Goal: Task Accomplishment & Management: Use online tool/utility

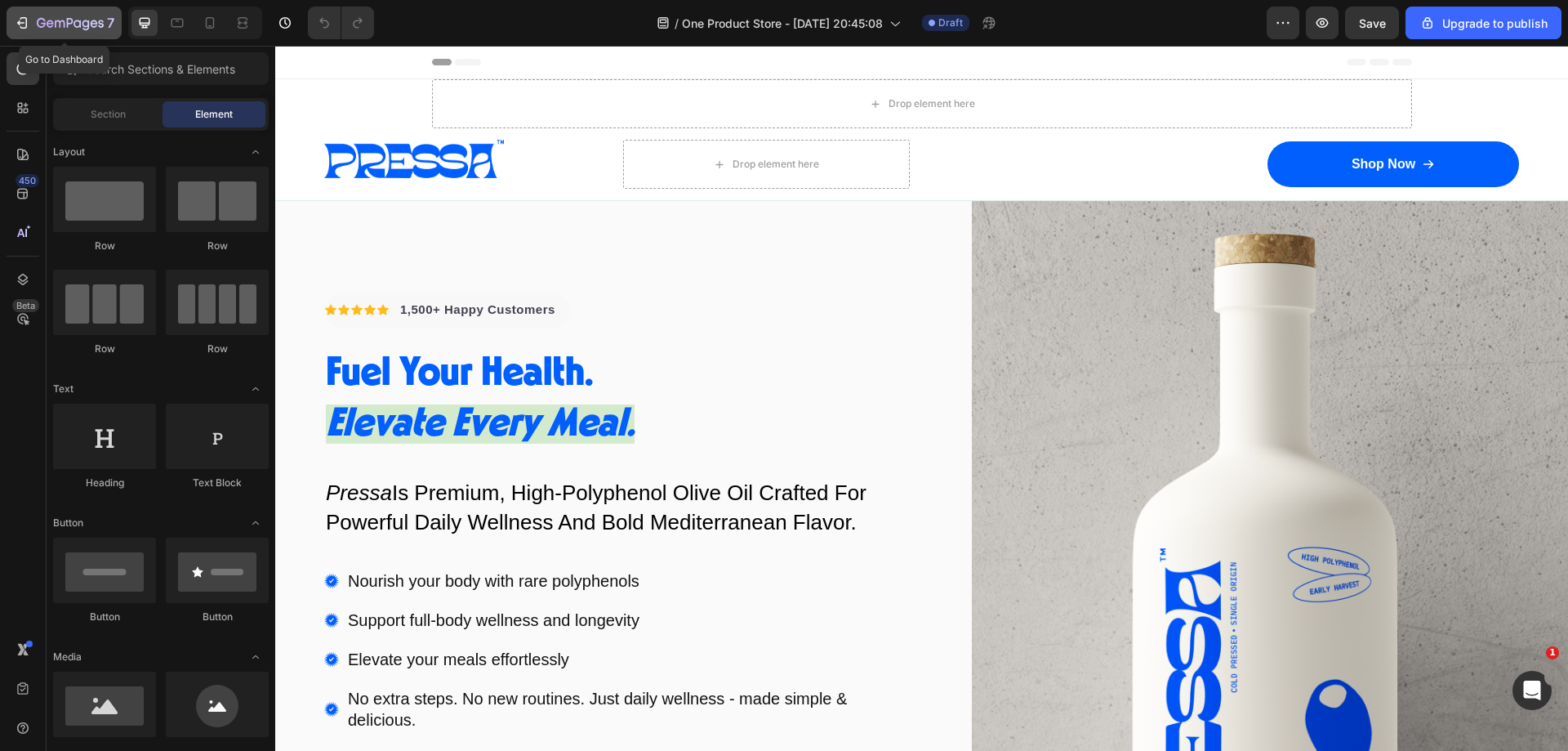
click at [100, 17] on icon "button" at bounding box center [70, 24] width 67 height 14
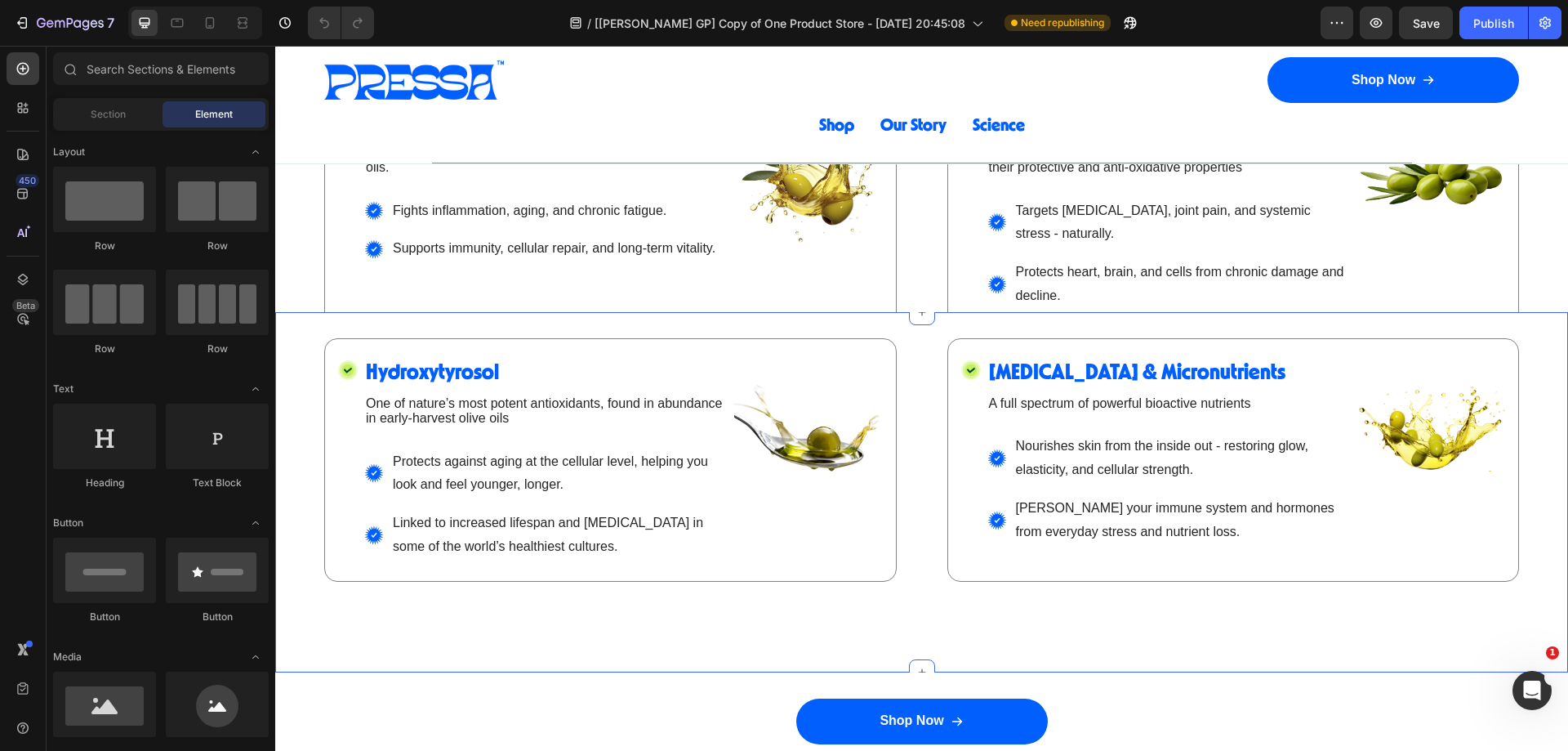
scroll to position [2614, 0]
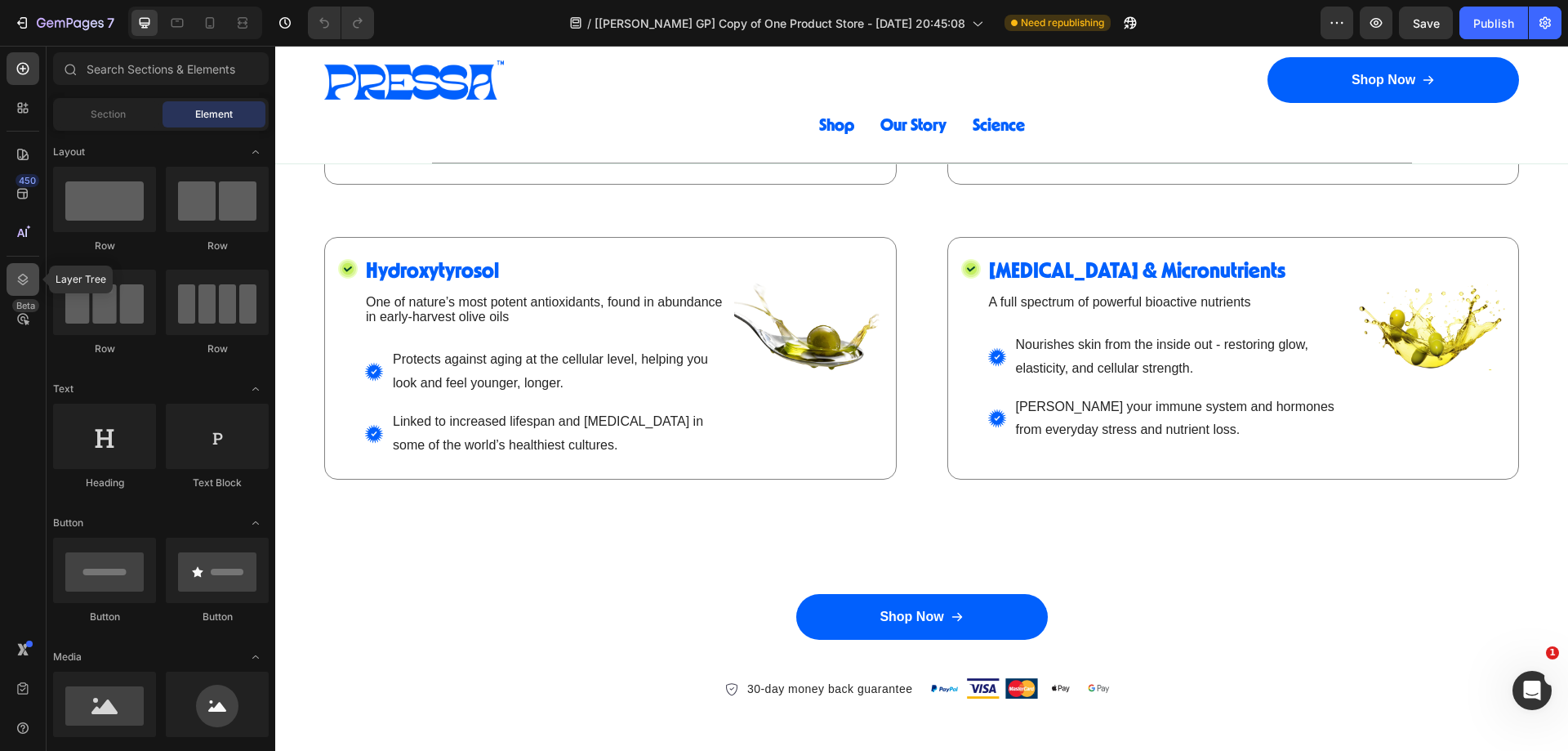
click at [13, 272] on div at bounding box center [22, 279] width 32 height 32
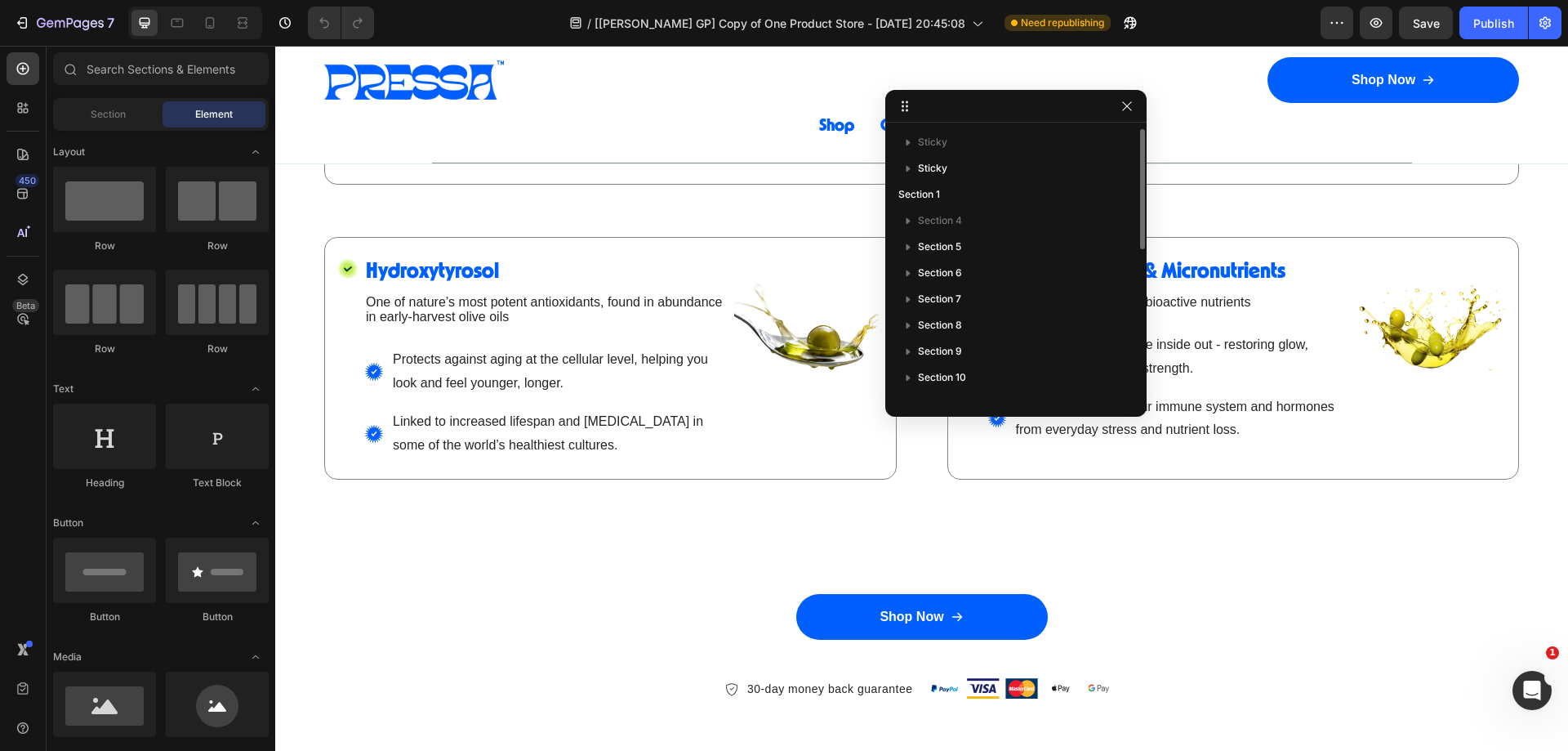
scroll to position [81, 0]
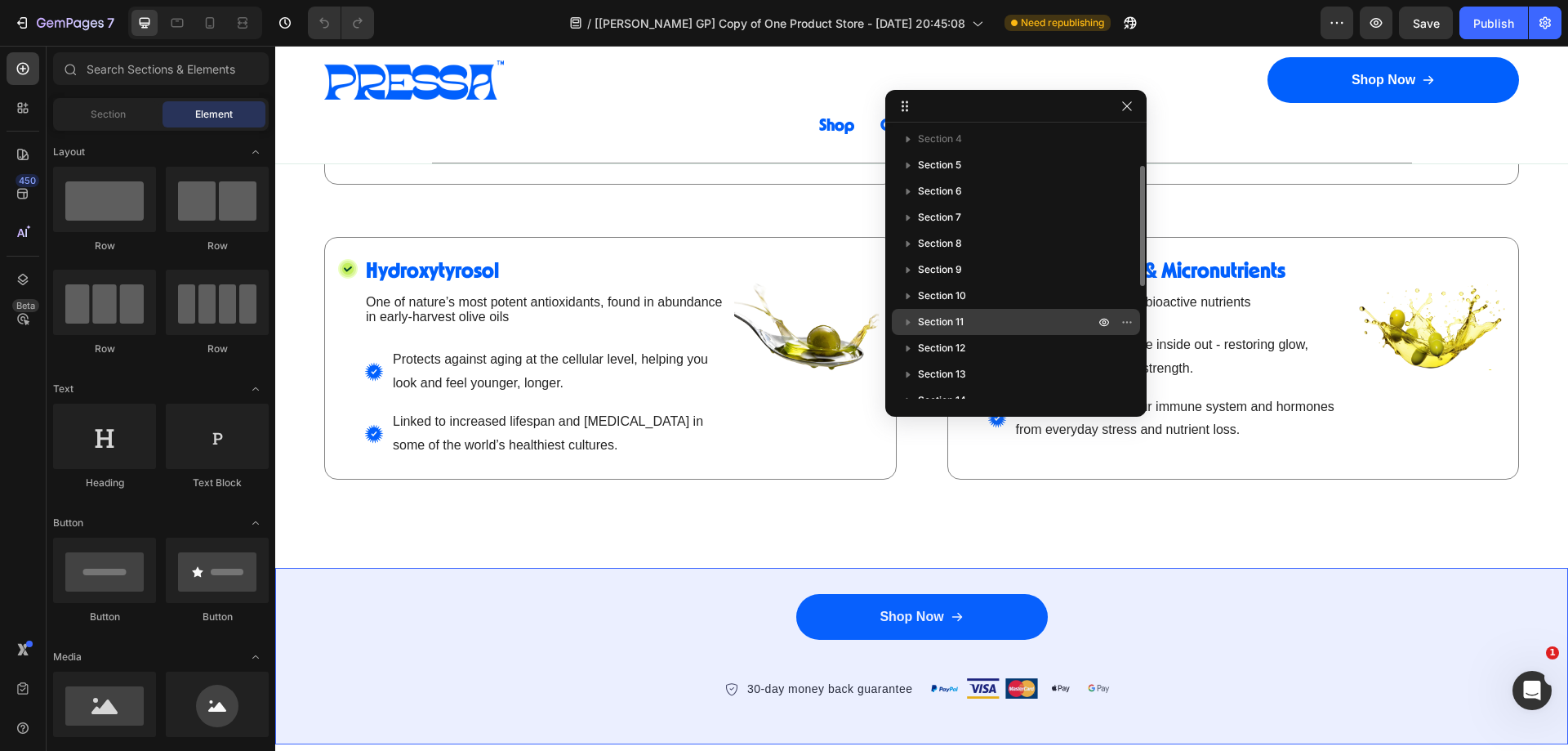
click at [957, 320] on span "Section 11" at bounding box center [940, 322] width 46 height 17
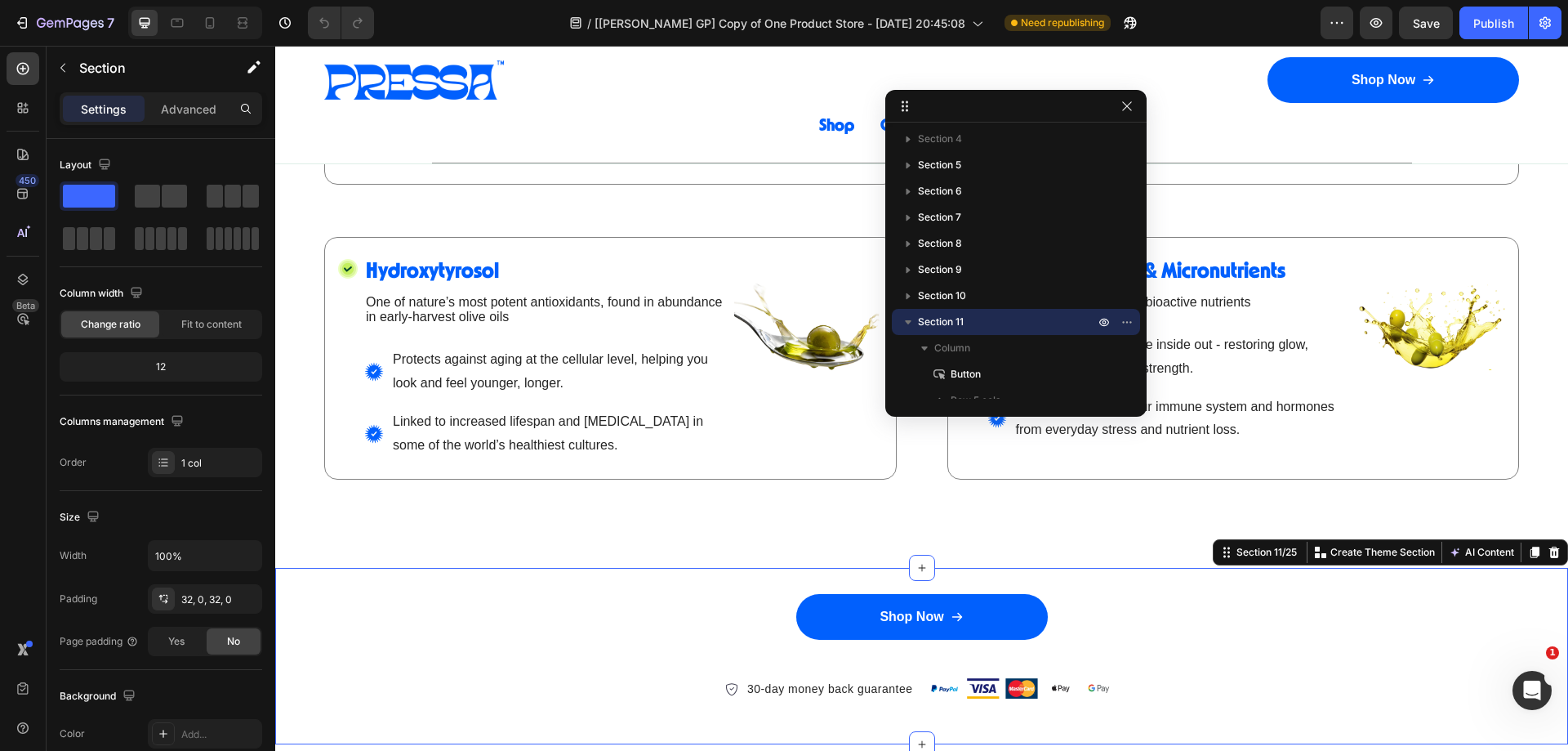
scroll to position [2695, 0]
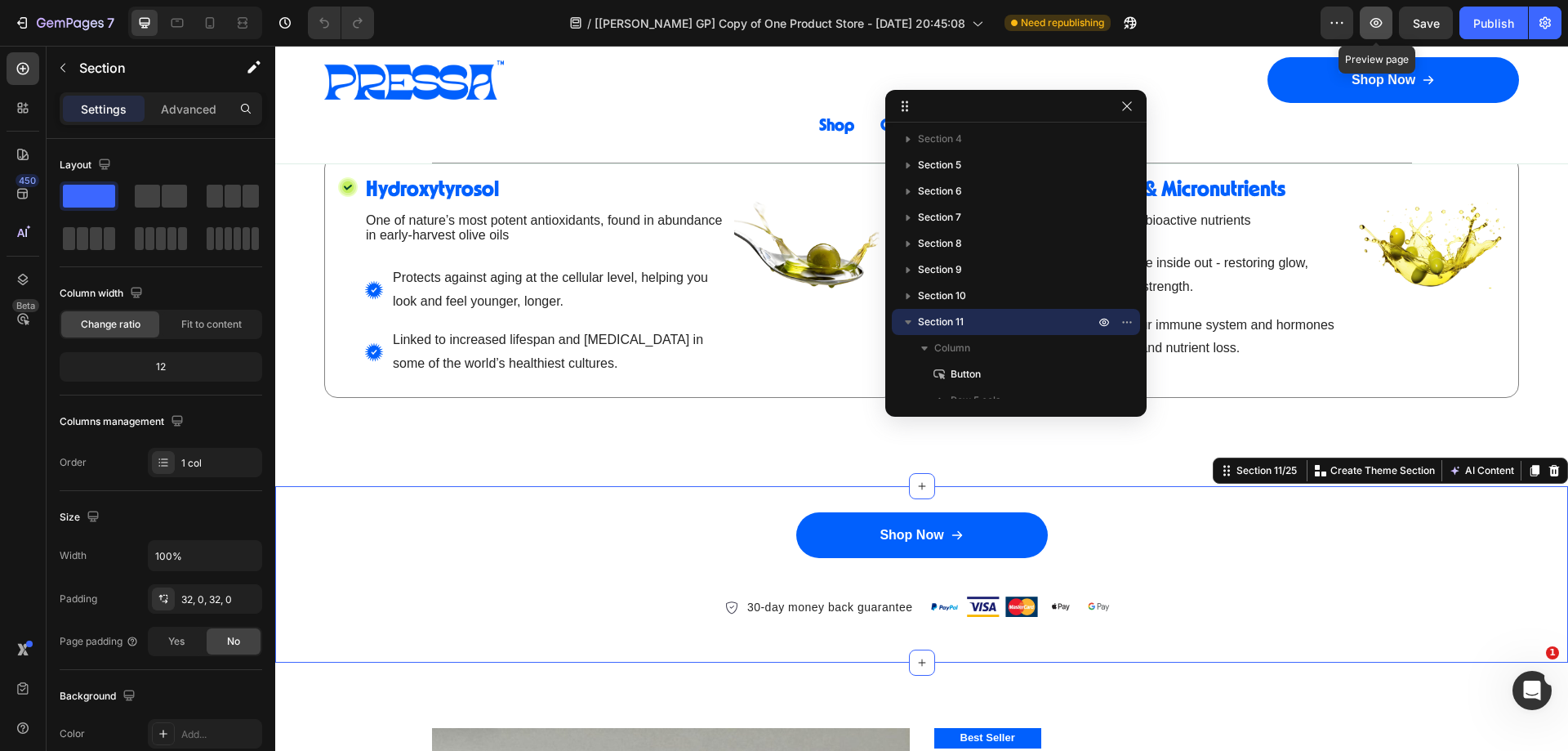
click at [1370, 13] on button "button" at bounding box center [1376, 22] width 32 height 32
click at [699, 567] on div "Shop Now Button" at bounding box center [922, 547] width 1293 height 71
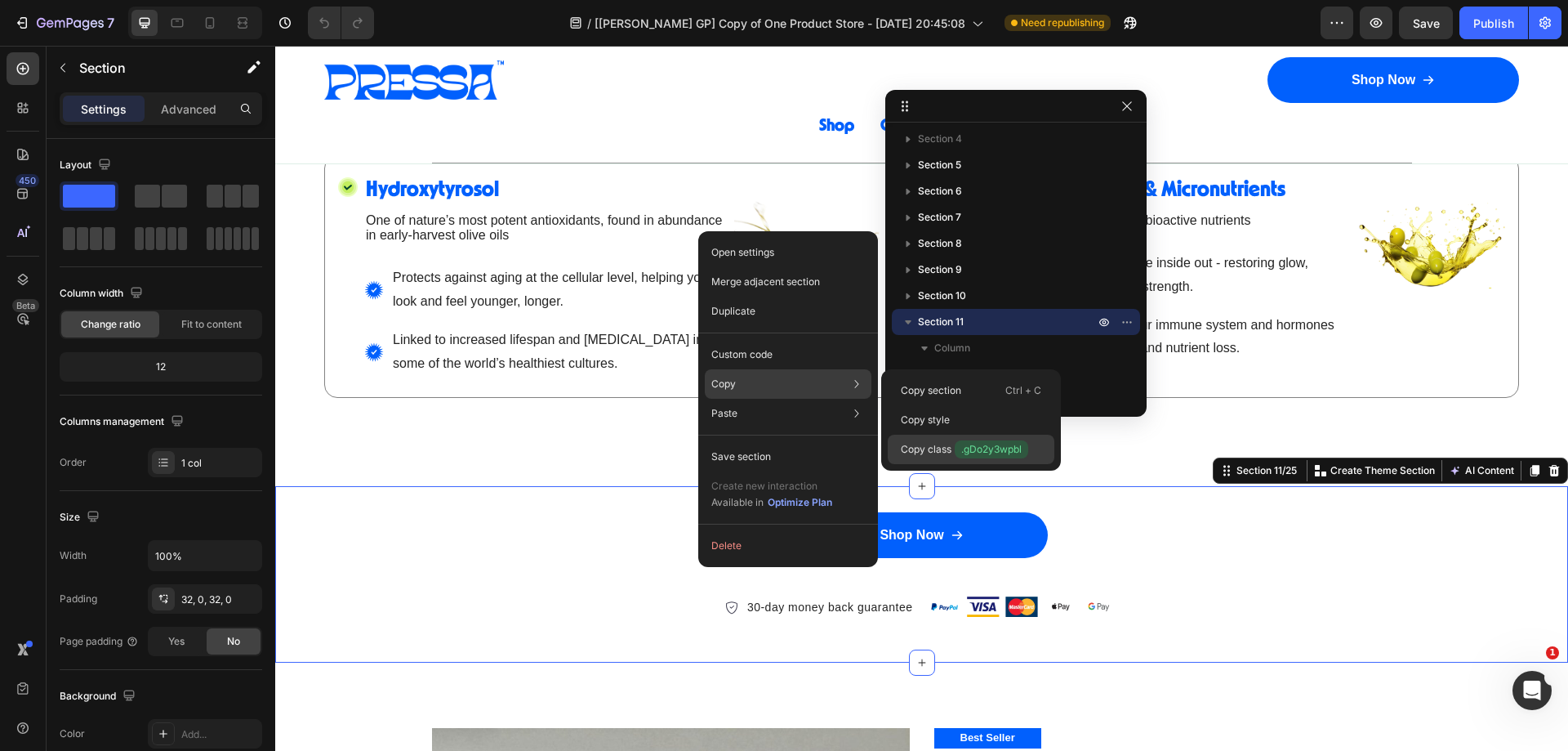
drag, startPoint x: 994, startPoint y: 445, endPoint x: 679, endPoint y: 378, distance: 322.0
click at [994, 445] on span ".gDo2y3wpbl" at bounding box center [991, 450] width 74 height 18
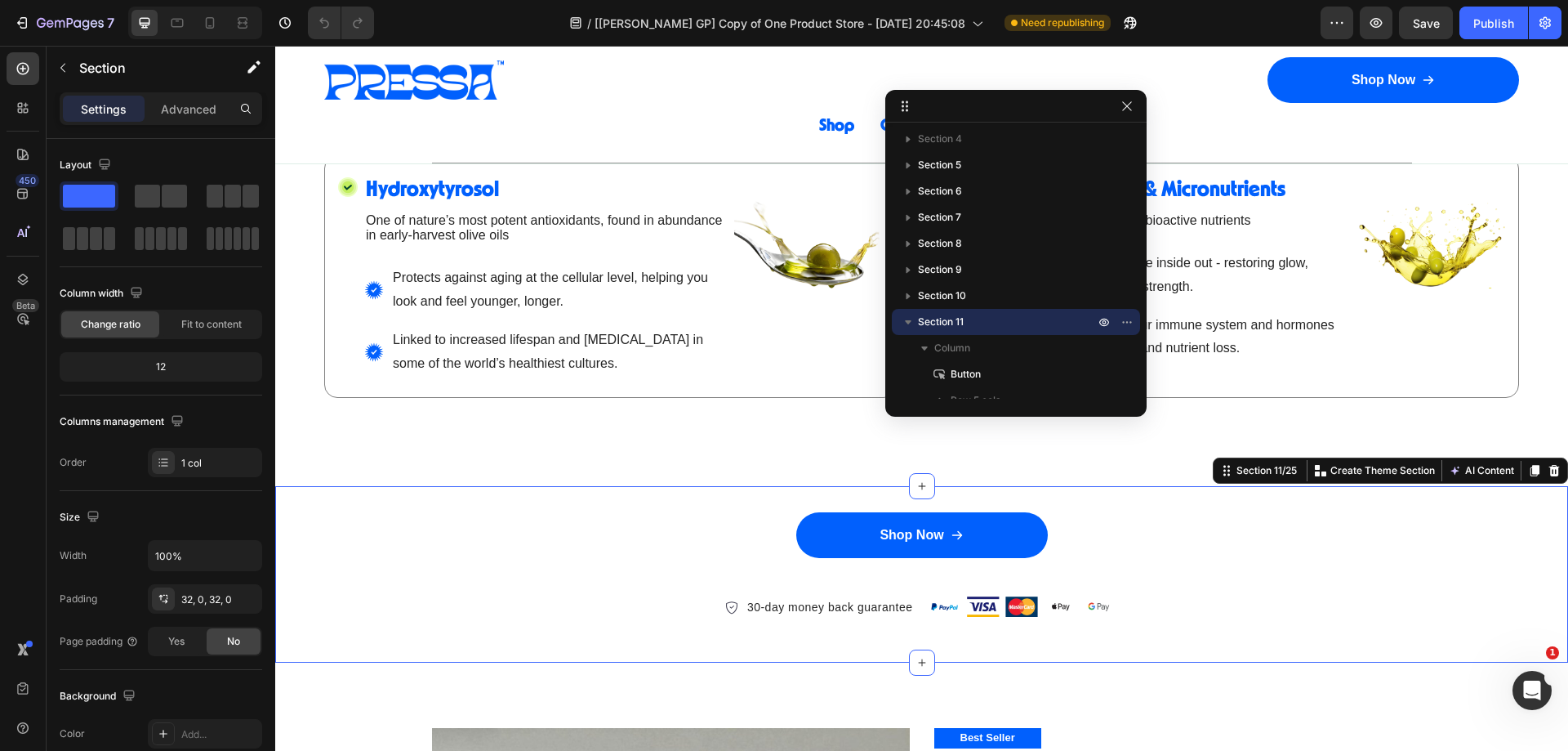
click at [863, 577] on div "Shop Now Button" at bounding box center [922, 547] width 1293 height 71
click at [34, 280] on div at bounding box center [22, 279] width 32 height 32
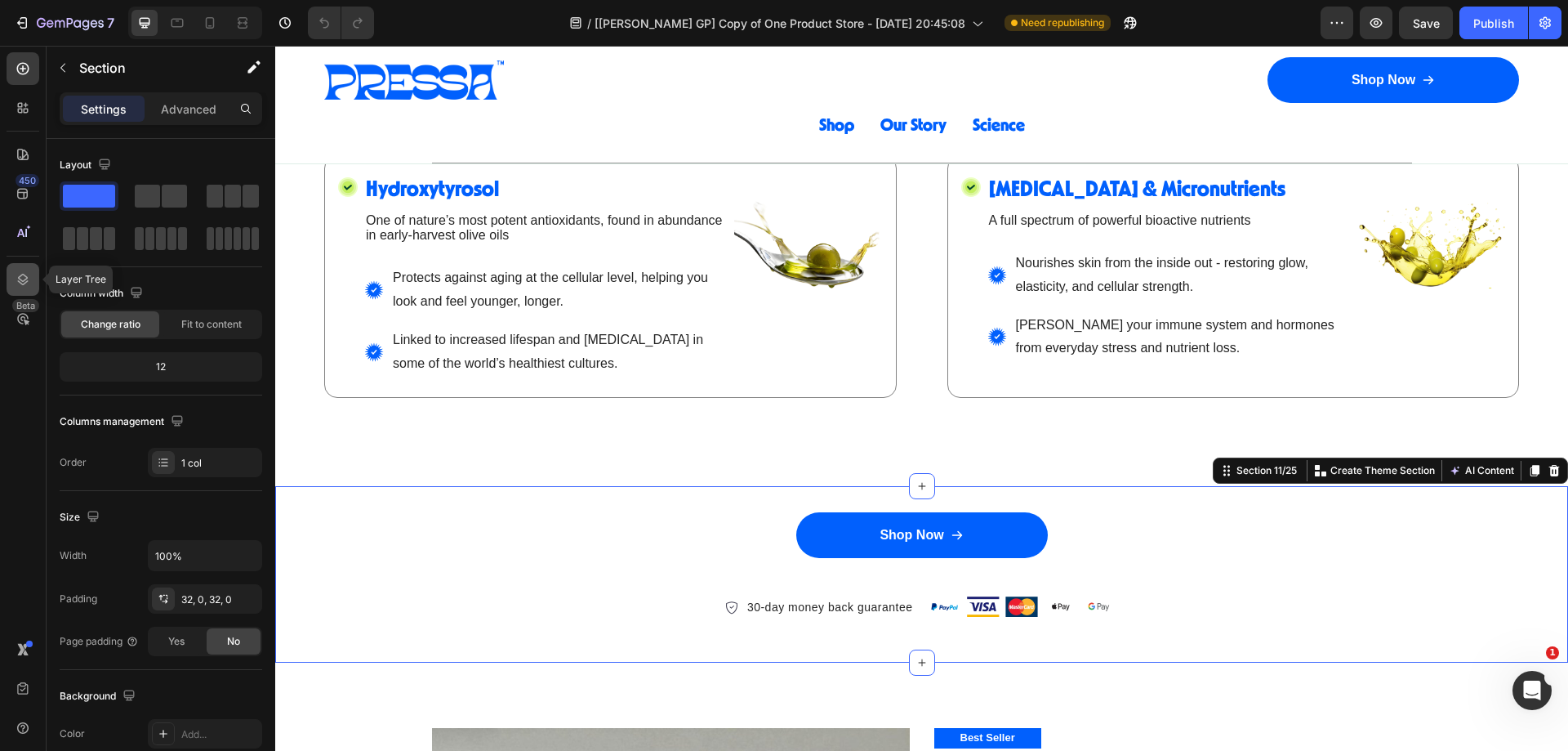
click at [19, 278] on icon at bounding box center [23, 280] width 11 height 12
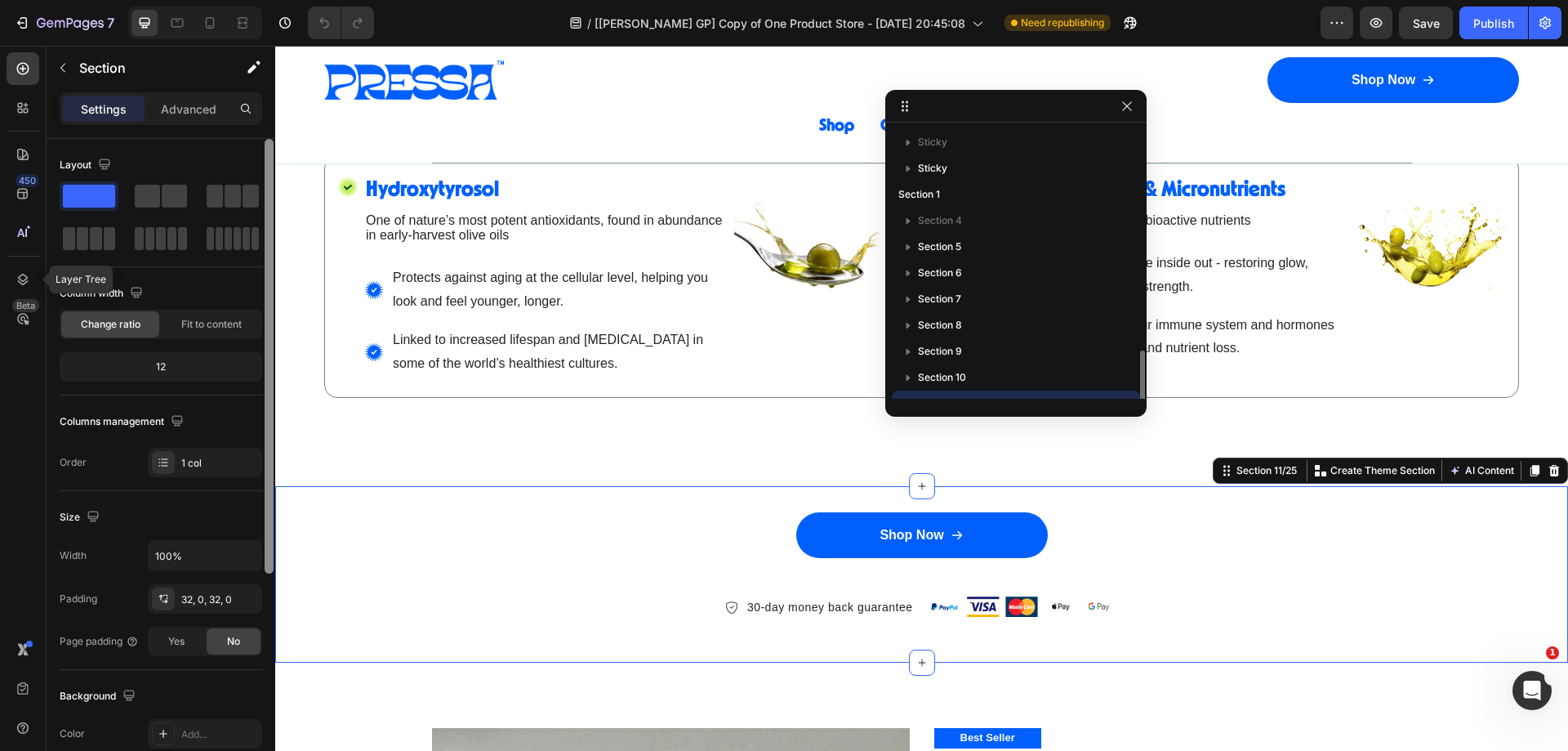
scroll to position [153, 0]
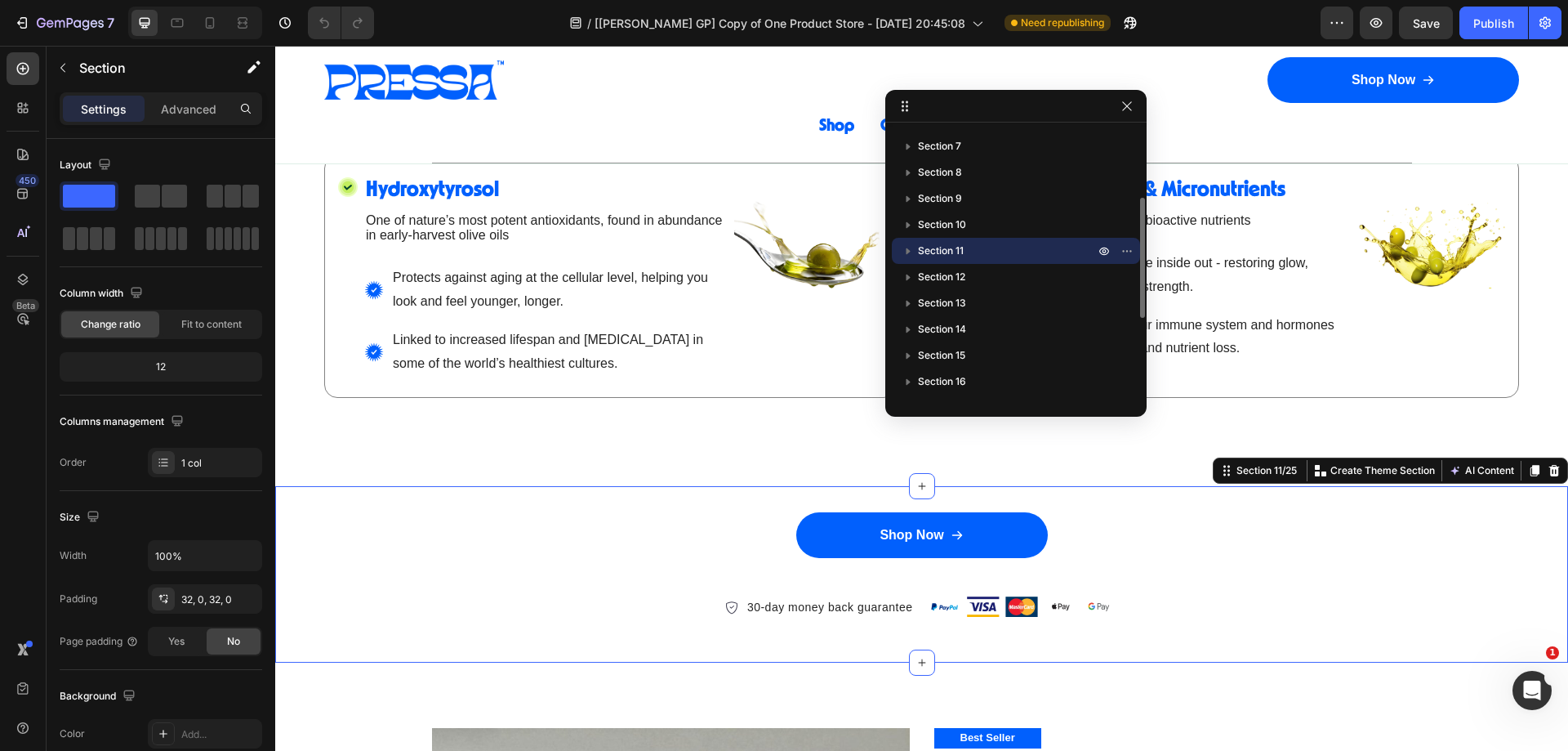
click at [905, 249] on icon "button" at bounding box center [908, 251] width 17 height 17
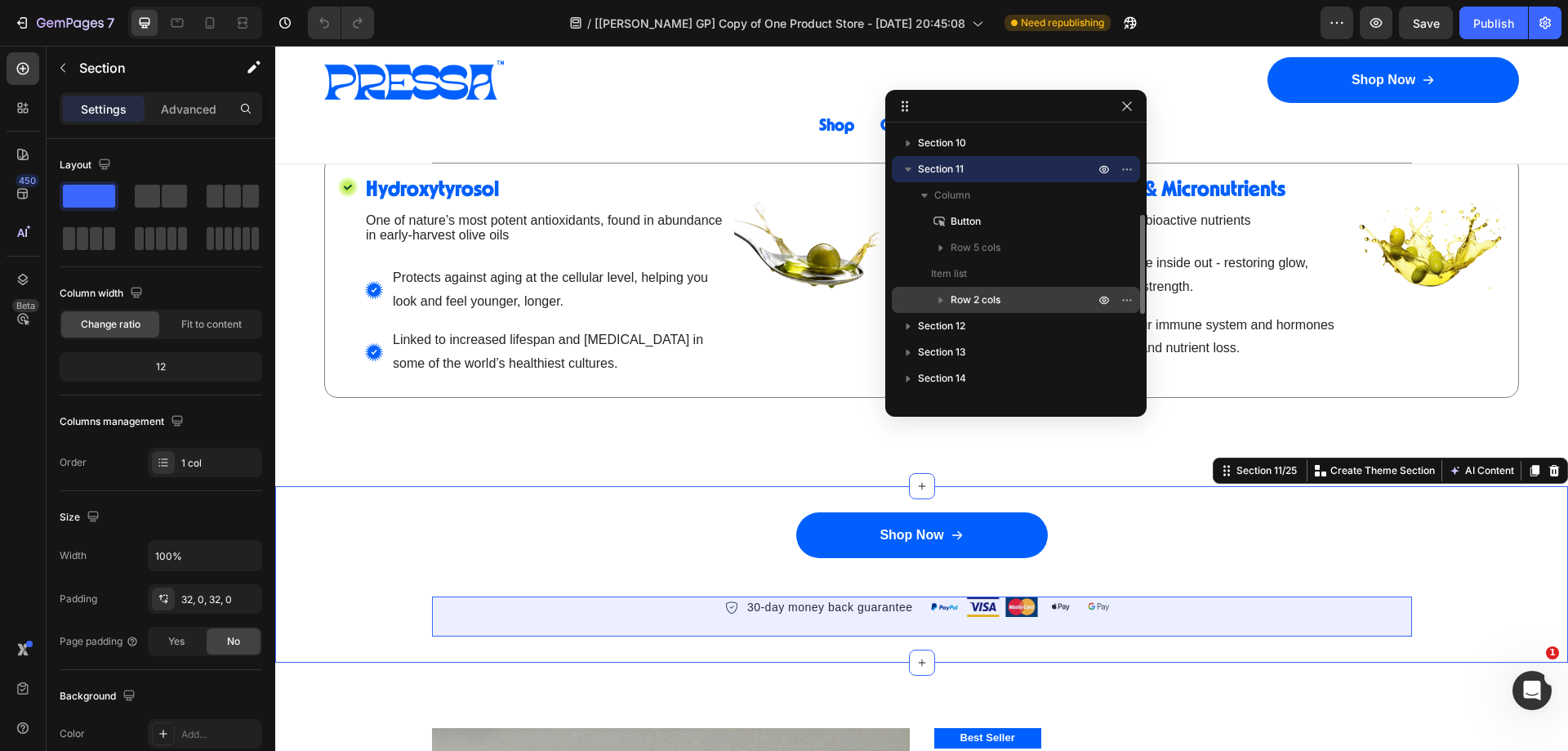
click at [938, 301] on icon "button" at bounding box center [941, 300] width 17 height 17
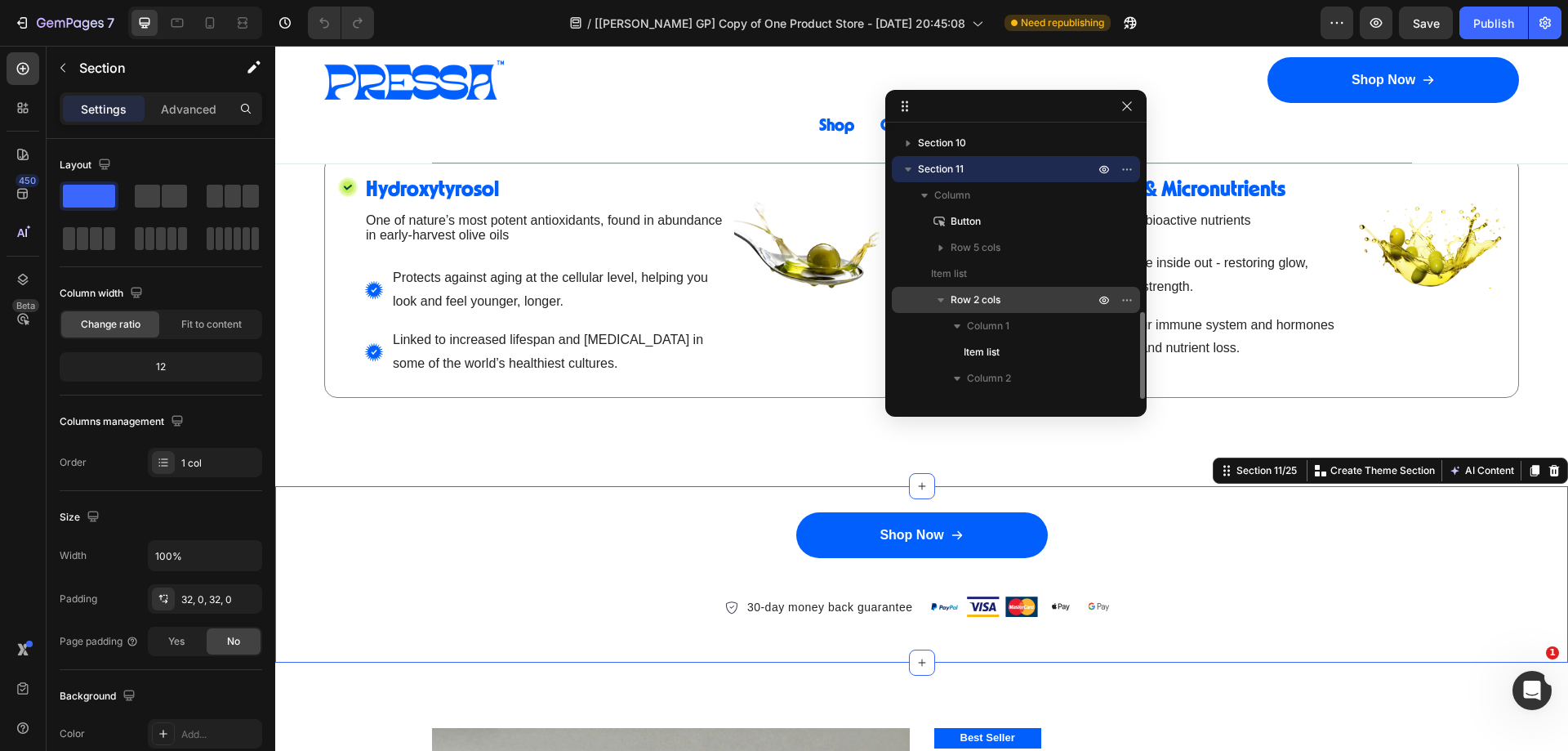
scroll to position [316, 0]
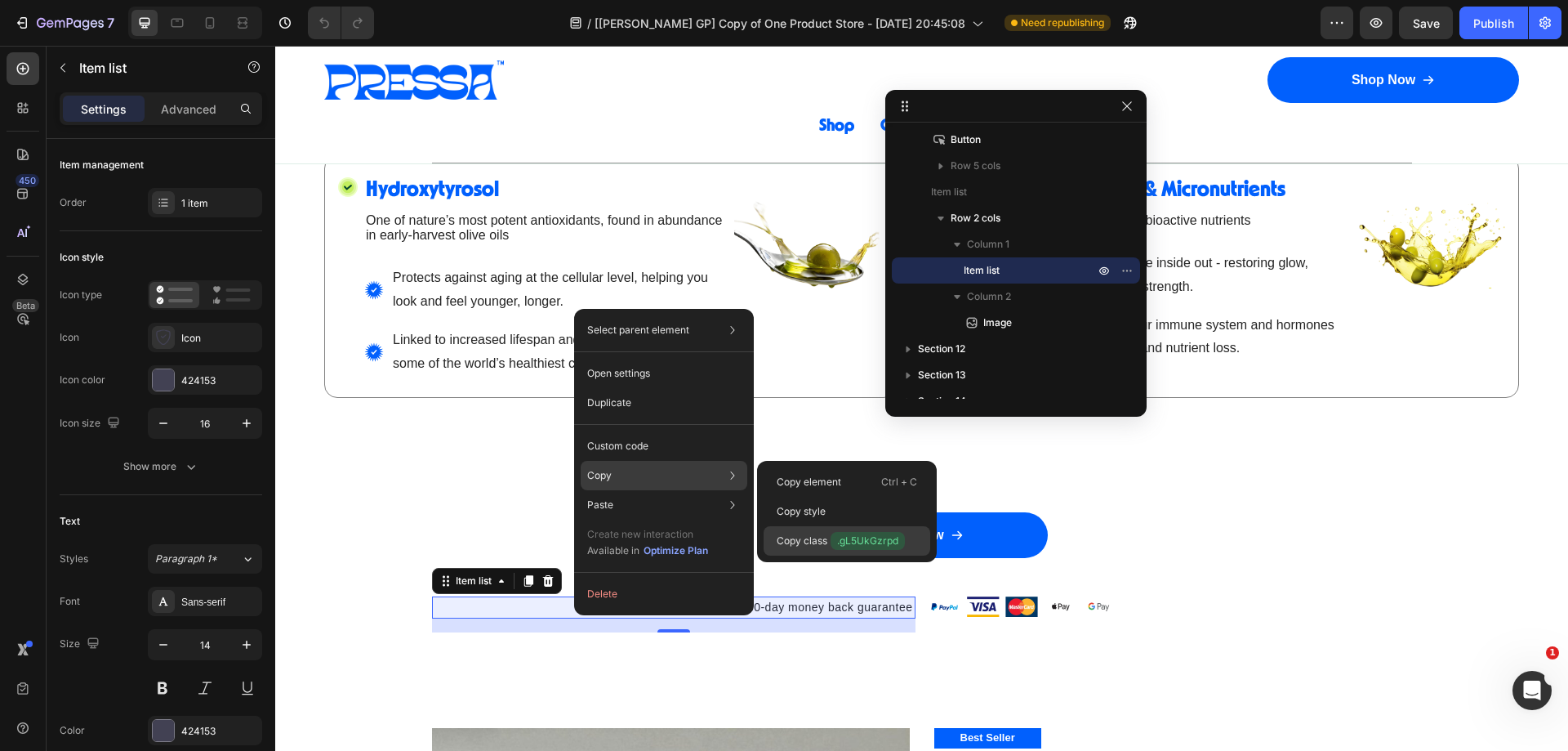
drag, startPoint x: 869, startPoint y: 534, endPoint x: 563, endPoint y: 141, distance: 498.1
click at [869, 534] on span ".gL5UkGzrpd" at bounding box center [868, 541] width 75 height 18
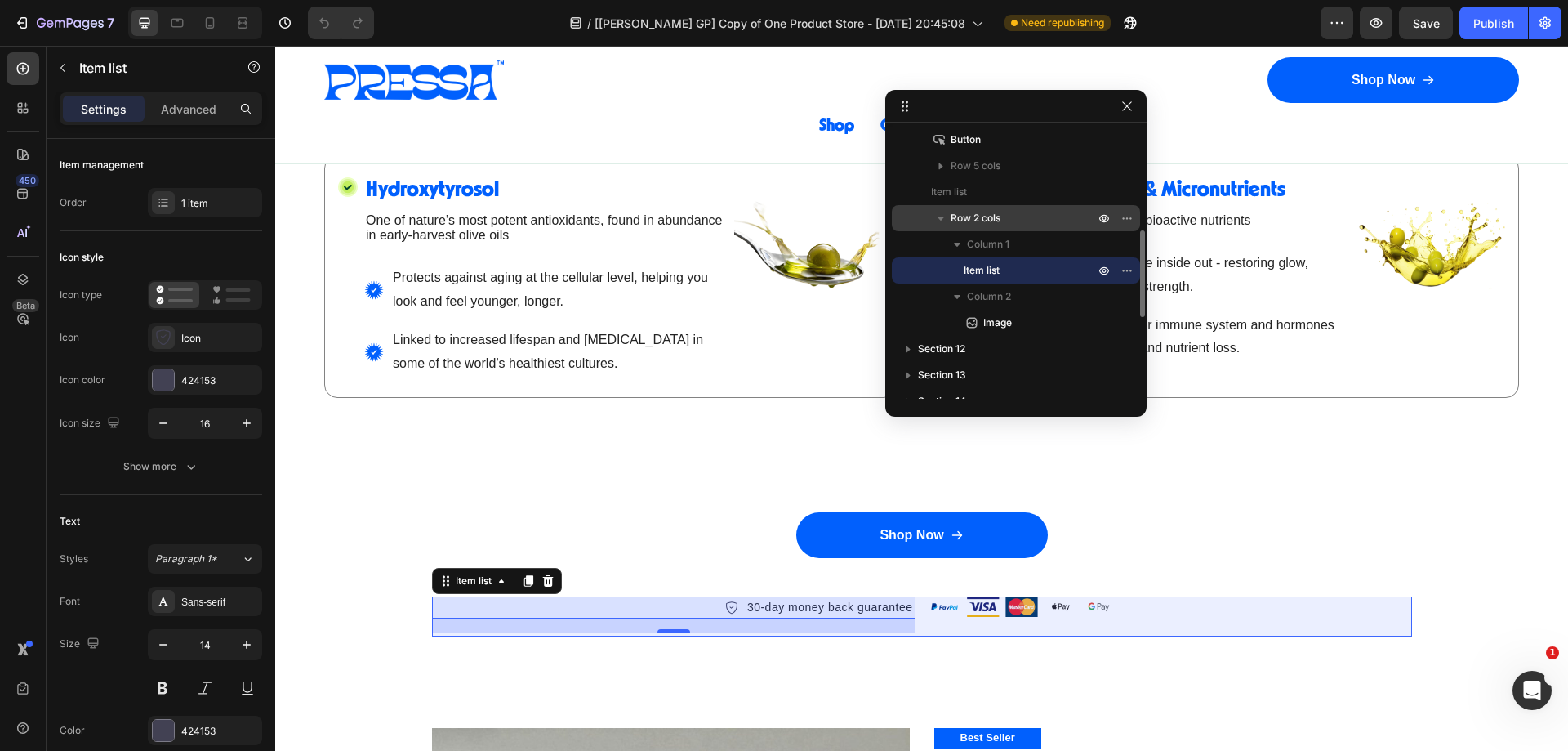
scroll to position [235, 0]
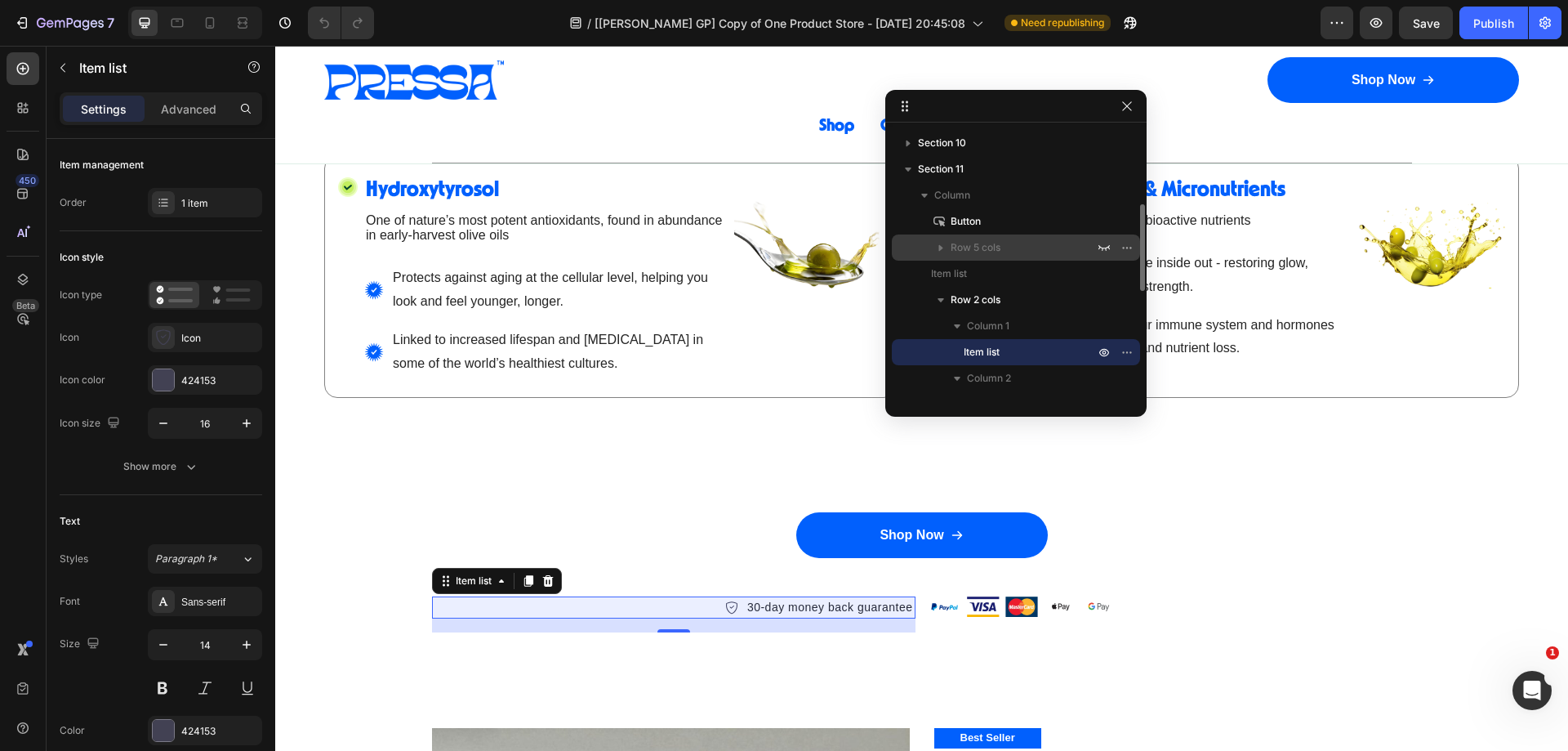
click at [966, 245] on span "Row 5 cols" at bounding box center [976, 247] width 50 height 17
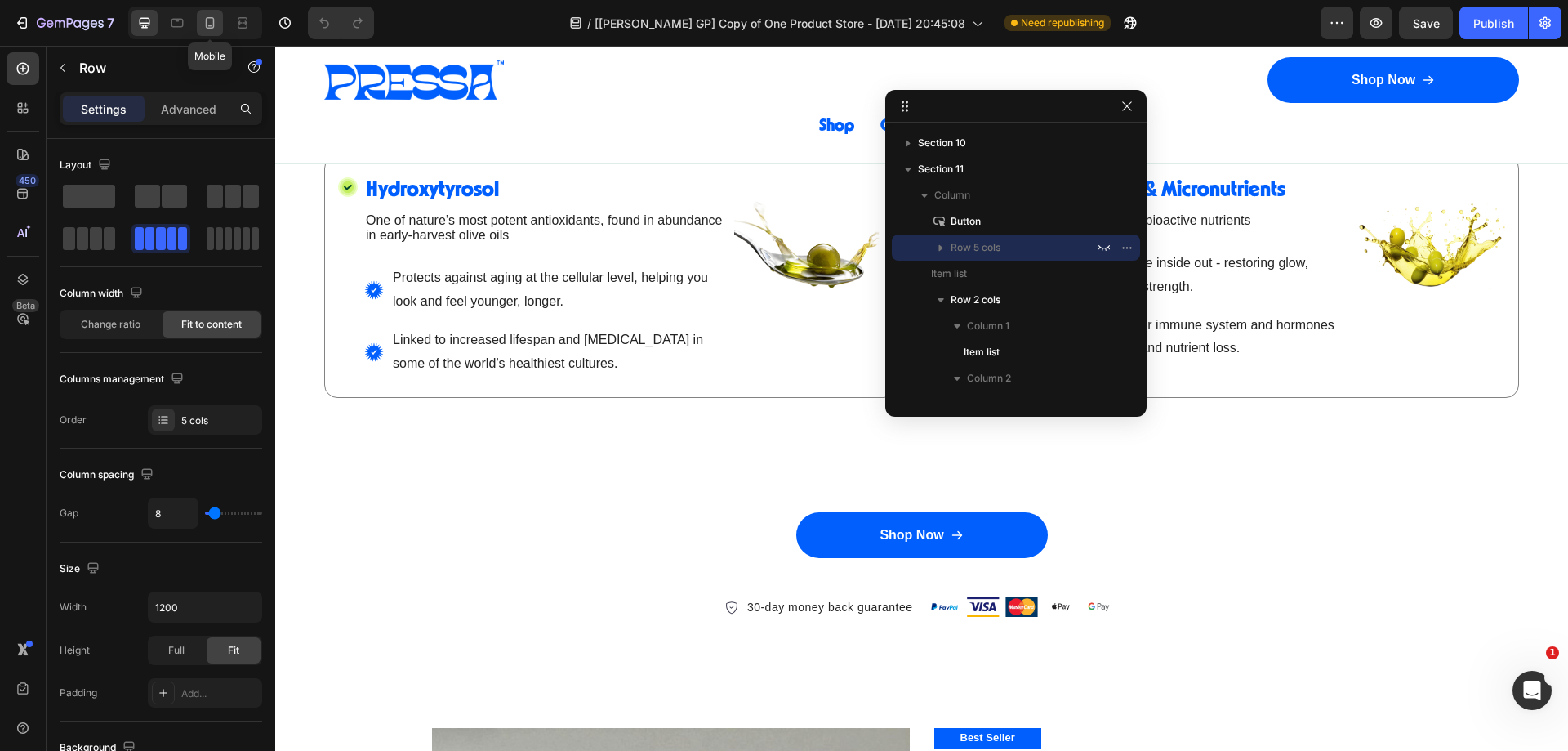
click at [205, 22] on icon at bounding box center [210, 23] width 17 height 17
type input "100%"
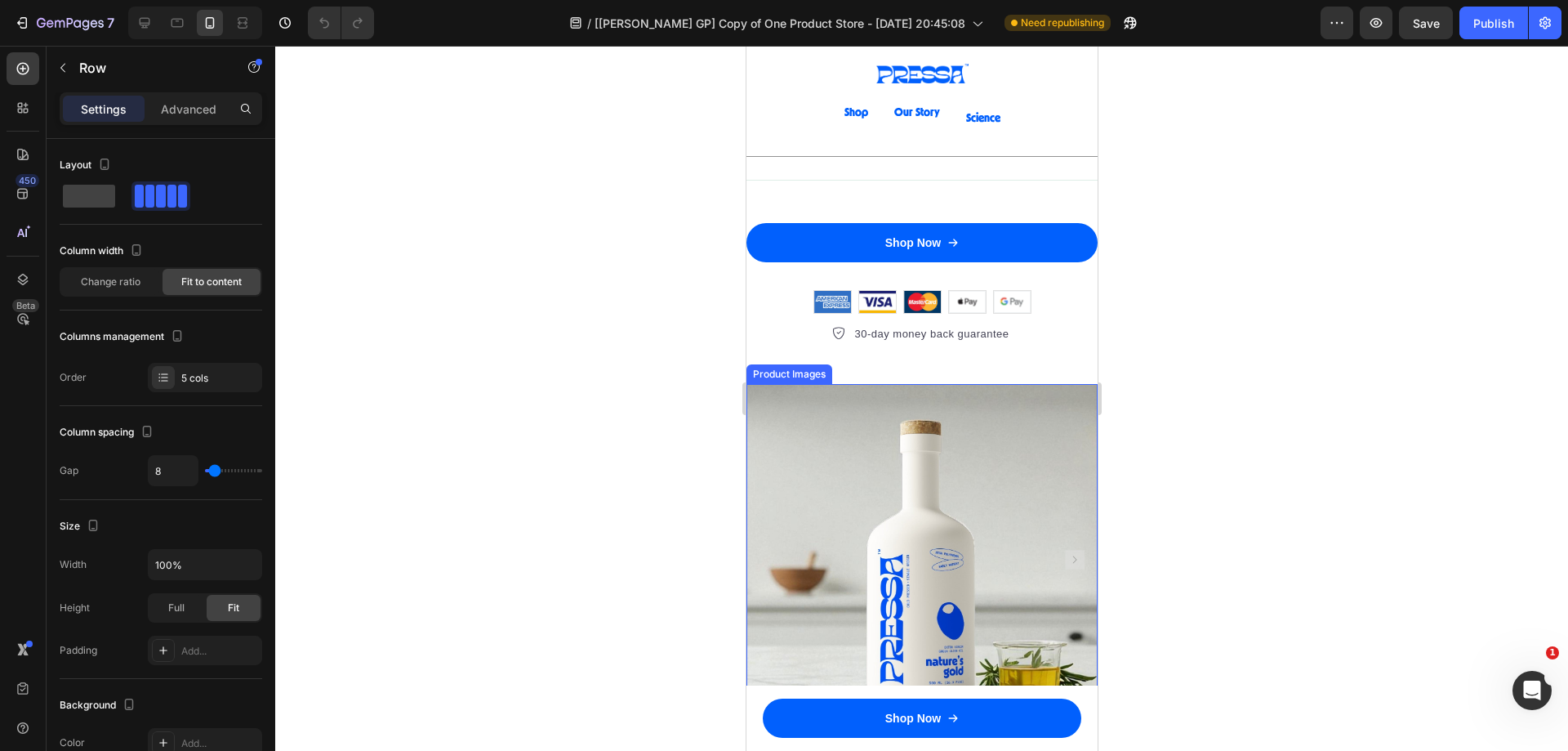
scroll to position [3676, 0]
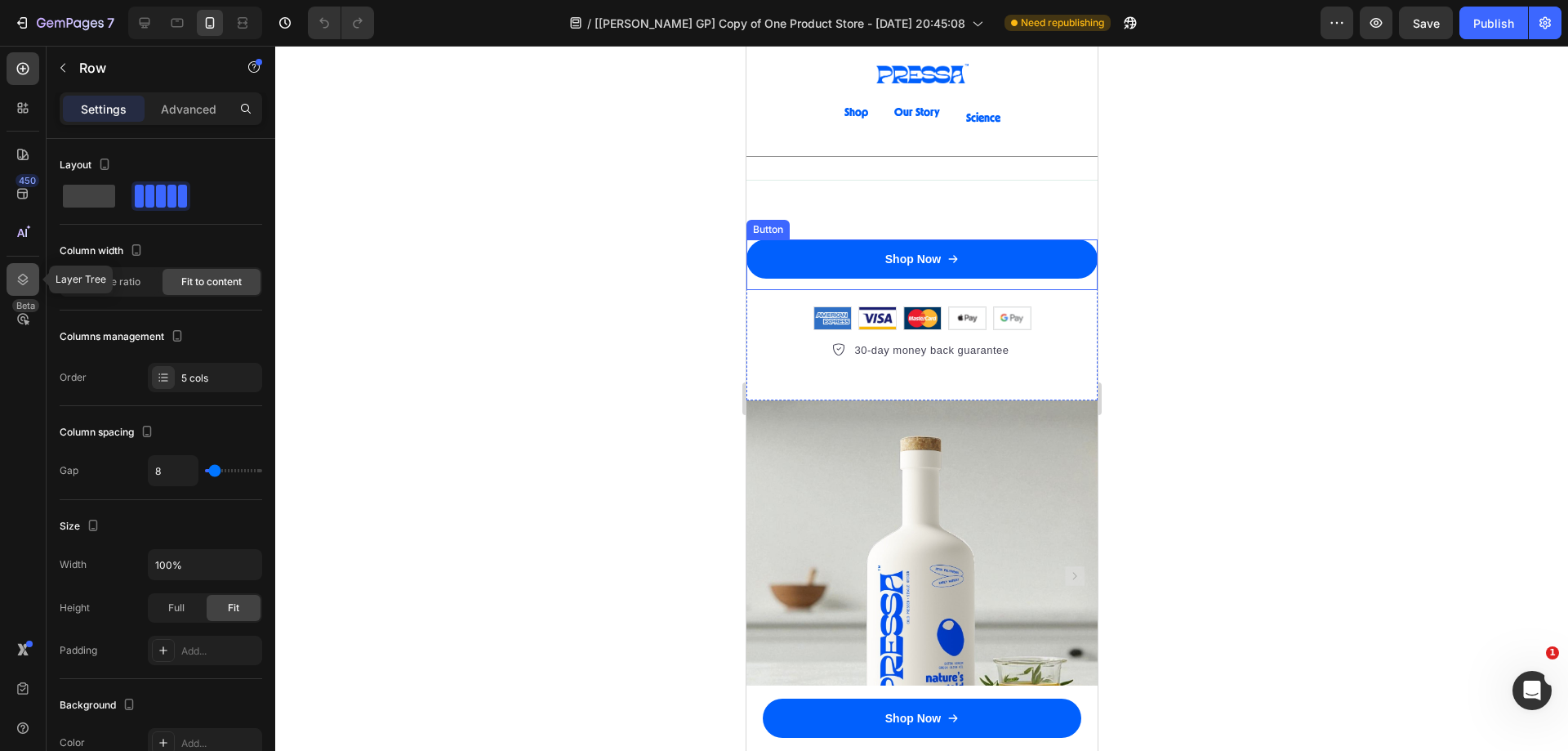
click at [14, 274] on div at bounding box center [22, 279] width 32 height 32
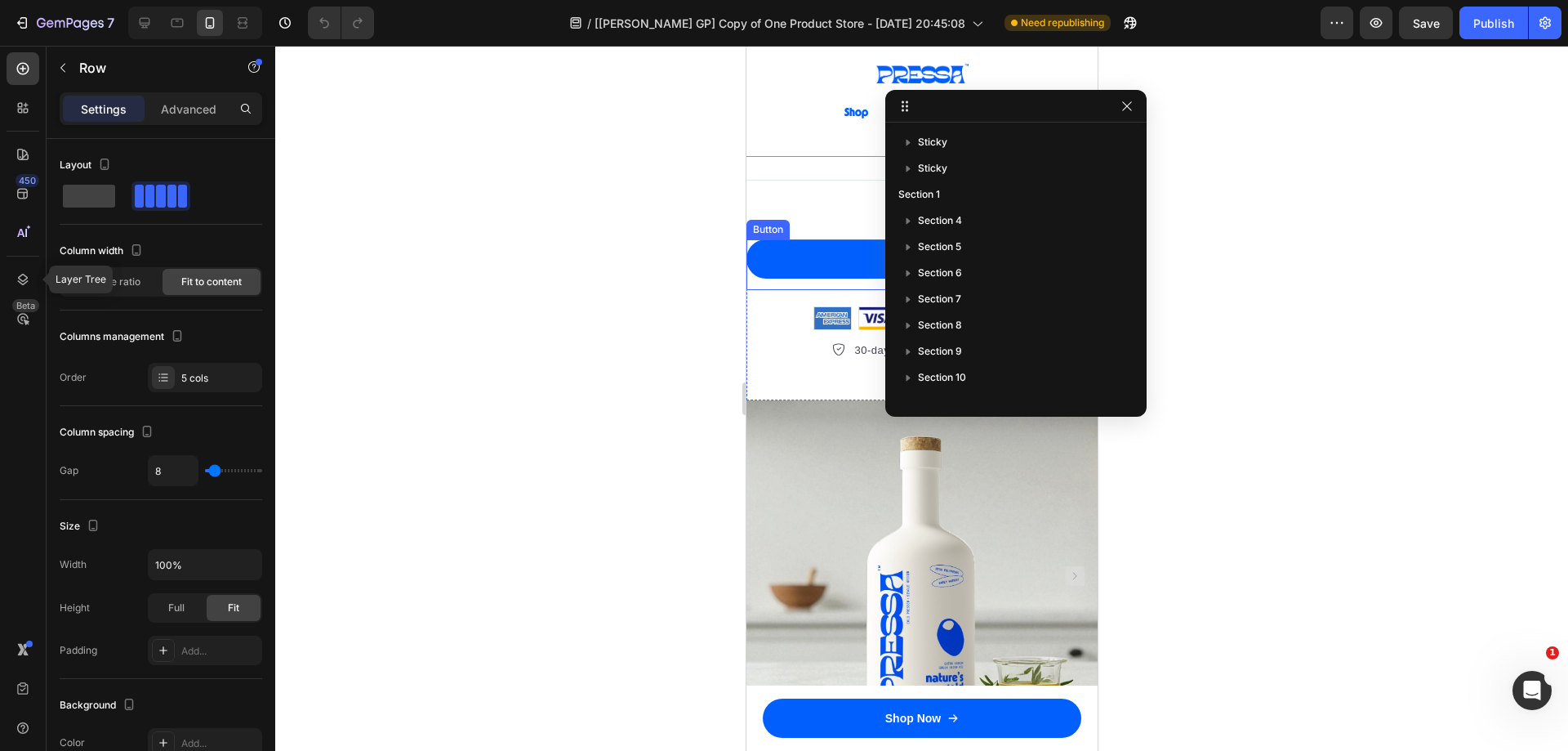
scroll to position [232, 0]
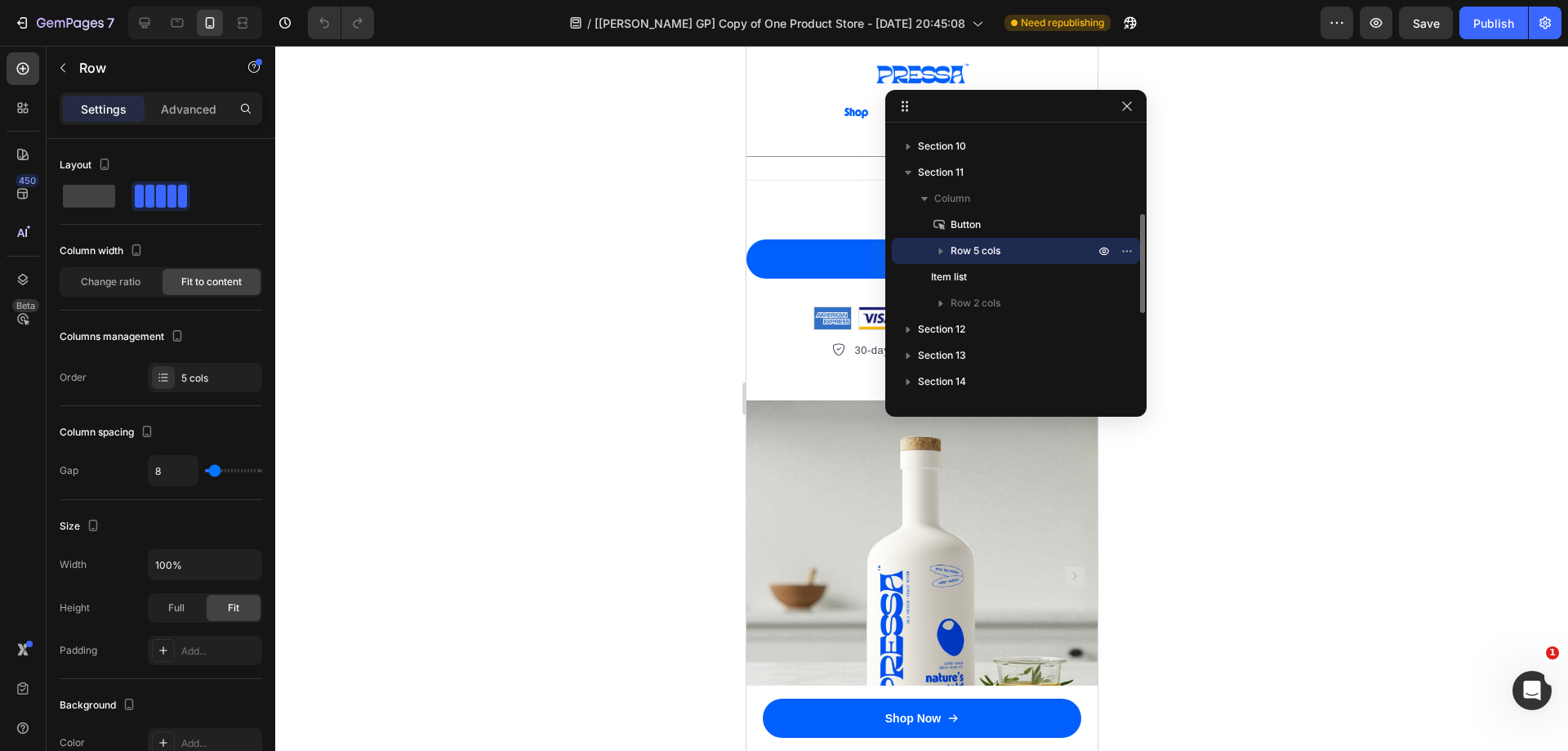
click at [963, 252] on span "Row 5 cols" at bounding box center [976, 251] width 50 height 17
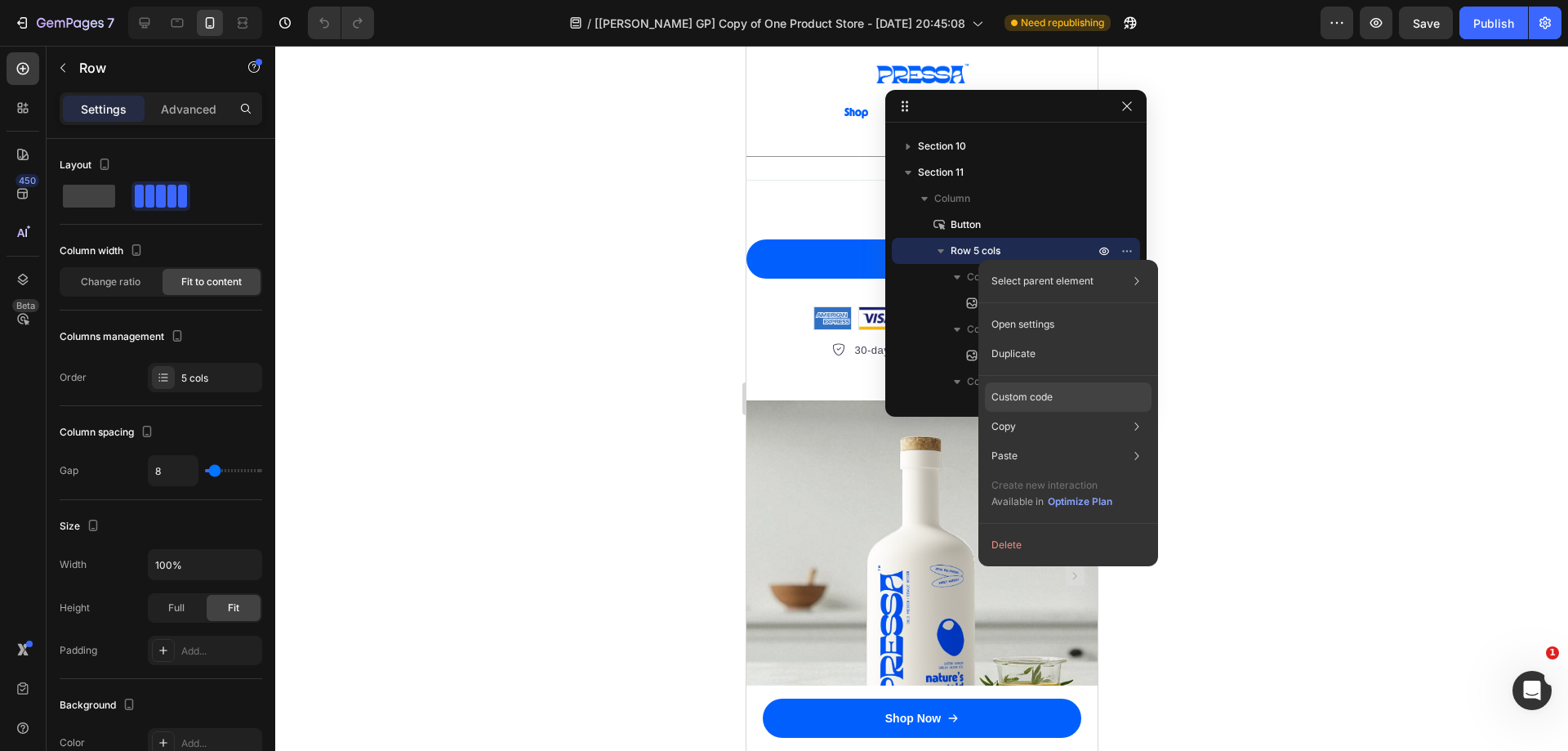
click at [1029, 393] on p "Custom code" at bounding box center [1022, 397] width 61 height 15
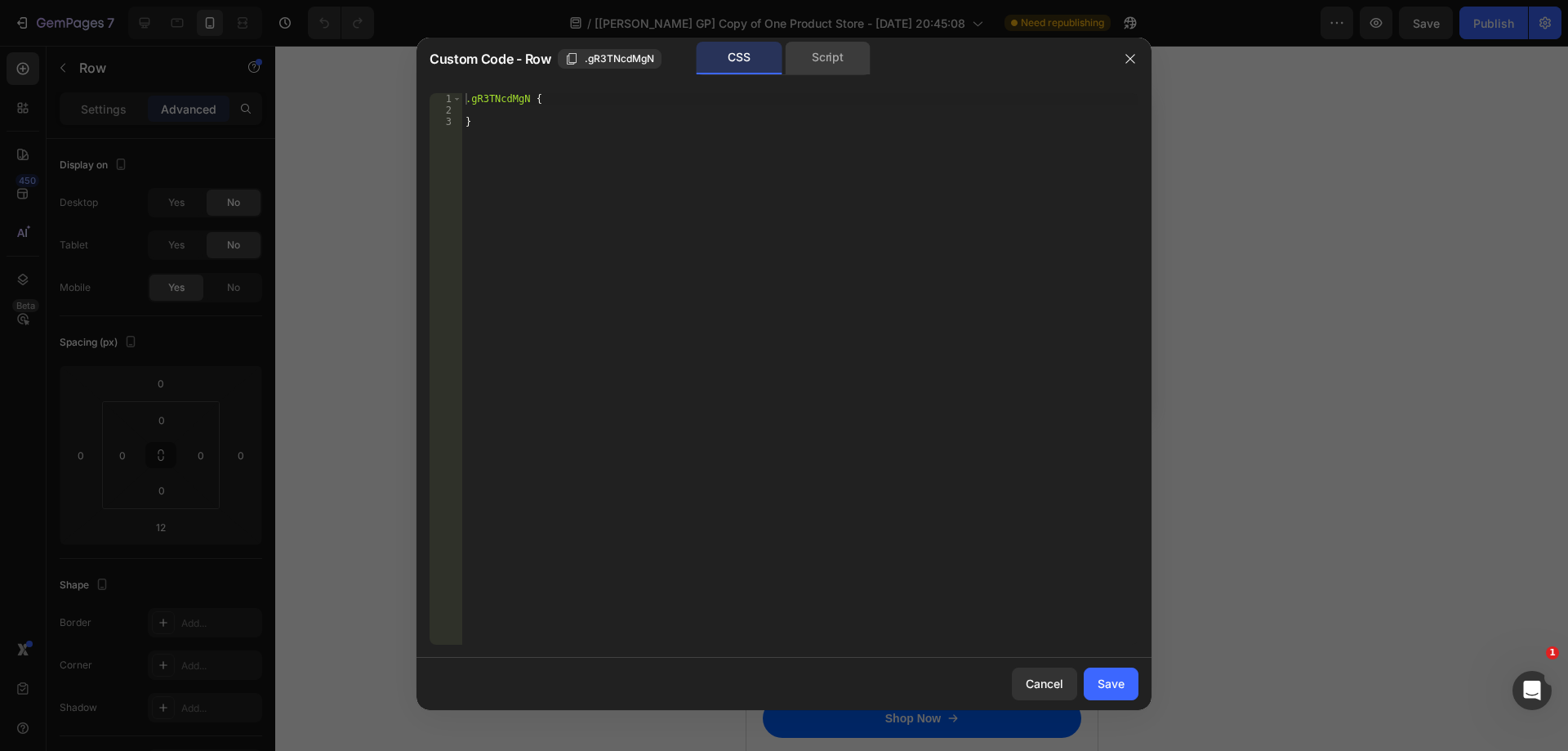
click at [819, 67] on div "Script" at bounding box center [827, 57] width 85 height 32
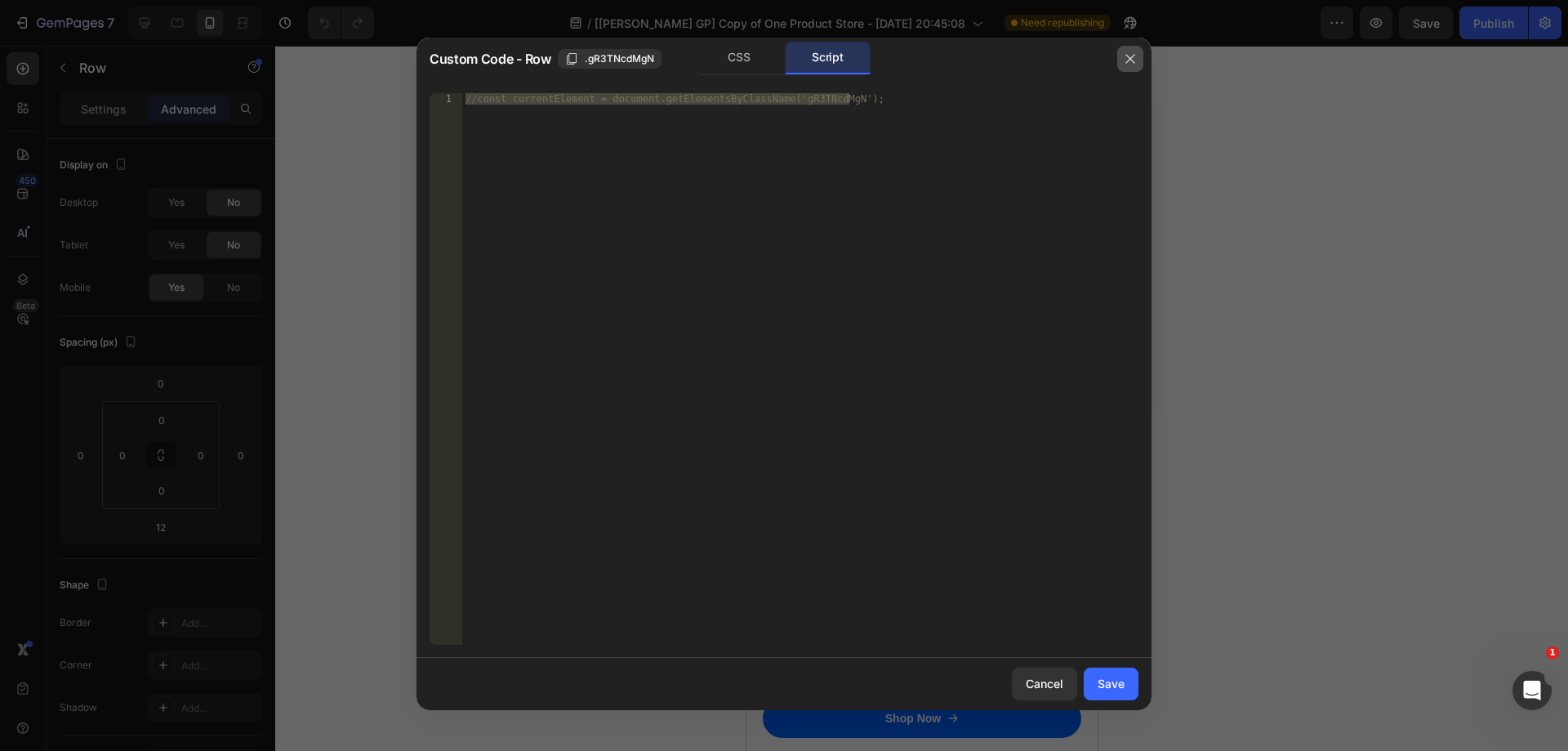
click at [1136, 59] on icon "button" at bounding box center [1130, 59] width 13 height 13
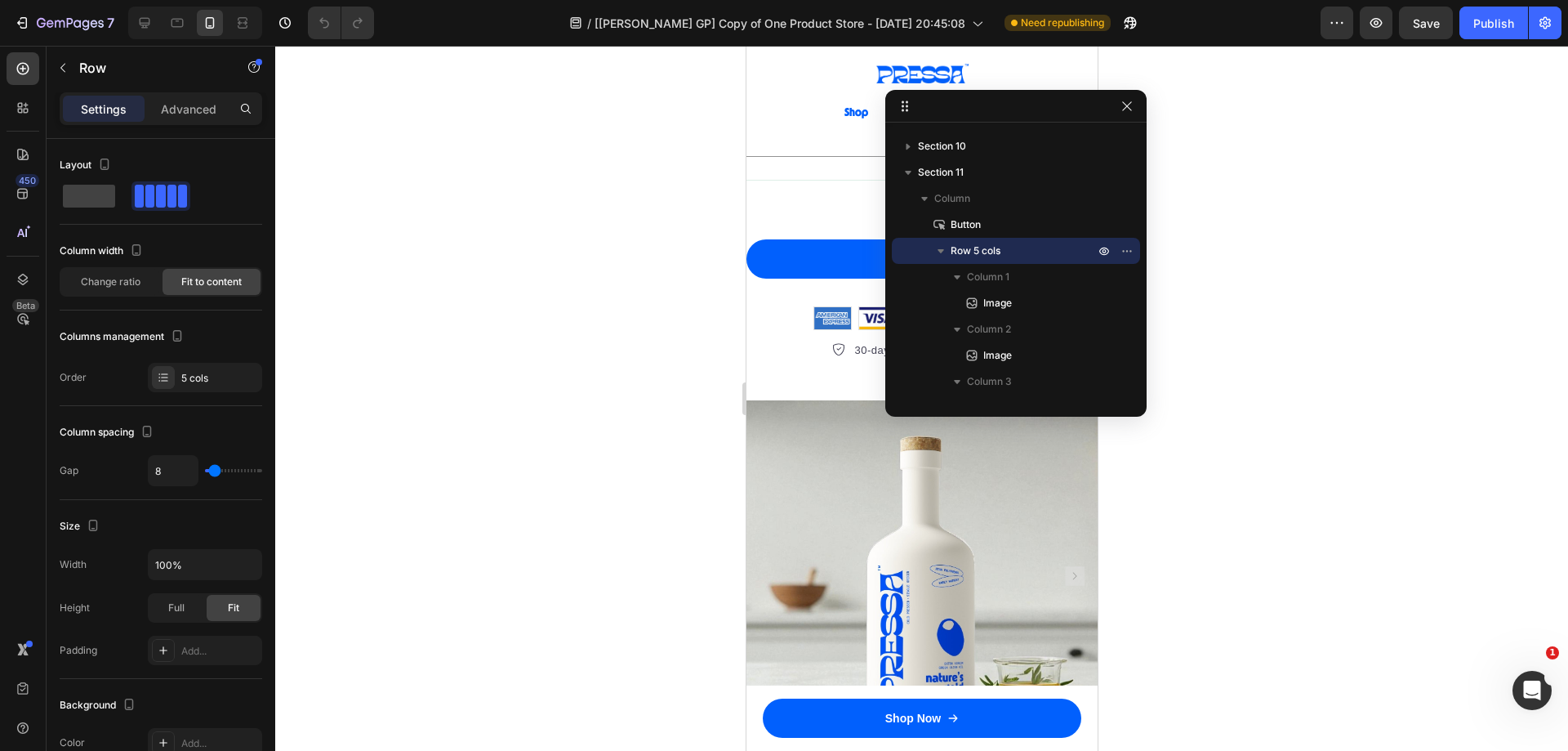
click at [991, 104] on div at bounding box center [1015, 105] width 261 height 32
click at [1224, 155] on div at bounding box center [922, 398] width 1293 height 705
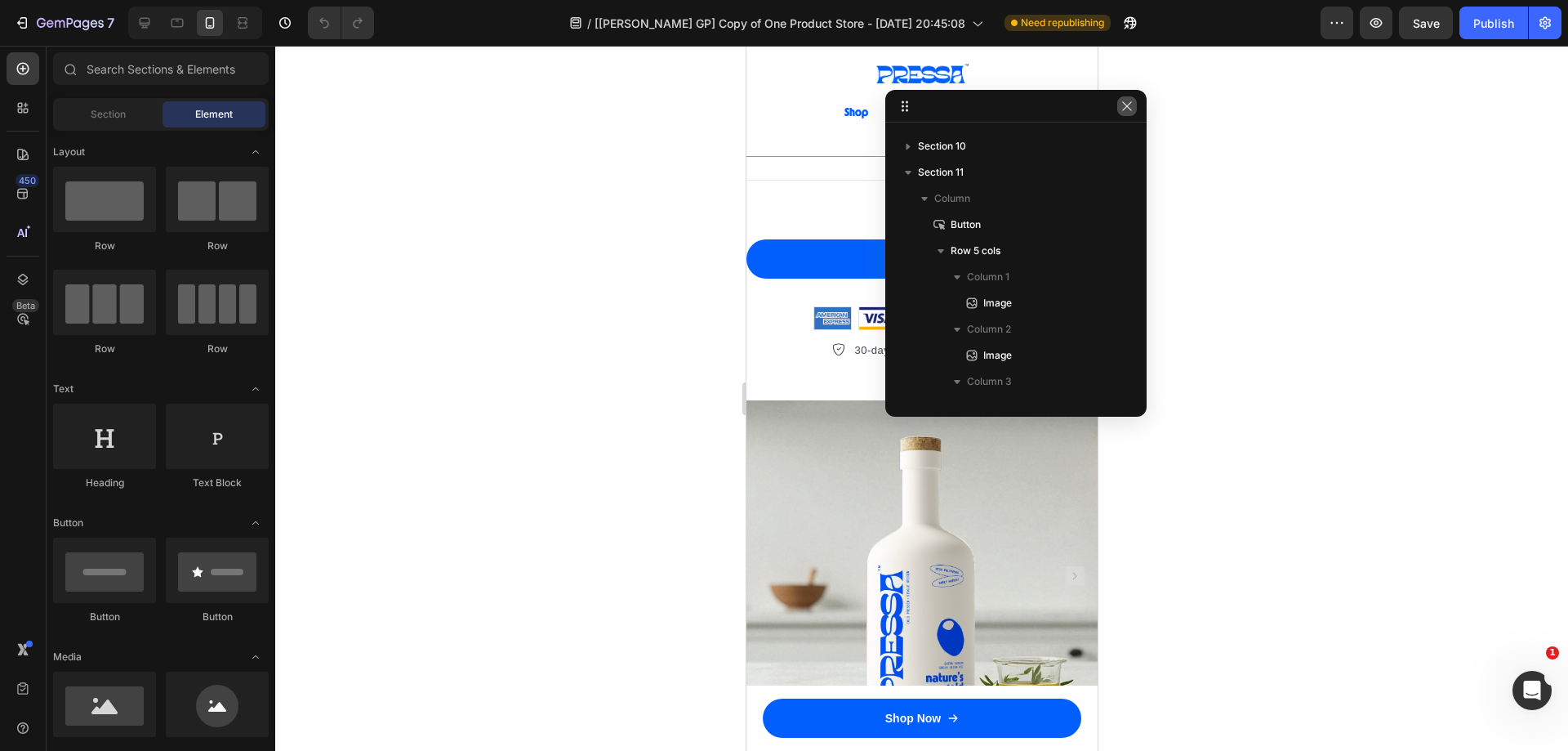
click at [1129, 102] on icon "button" at bounding box center [1127, 106] width 13 height 13
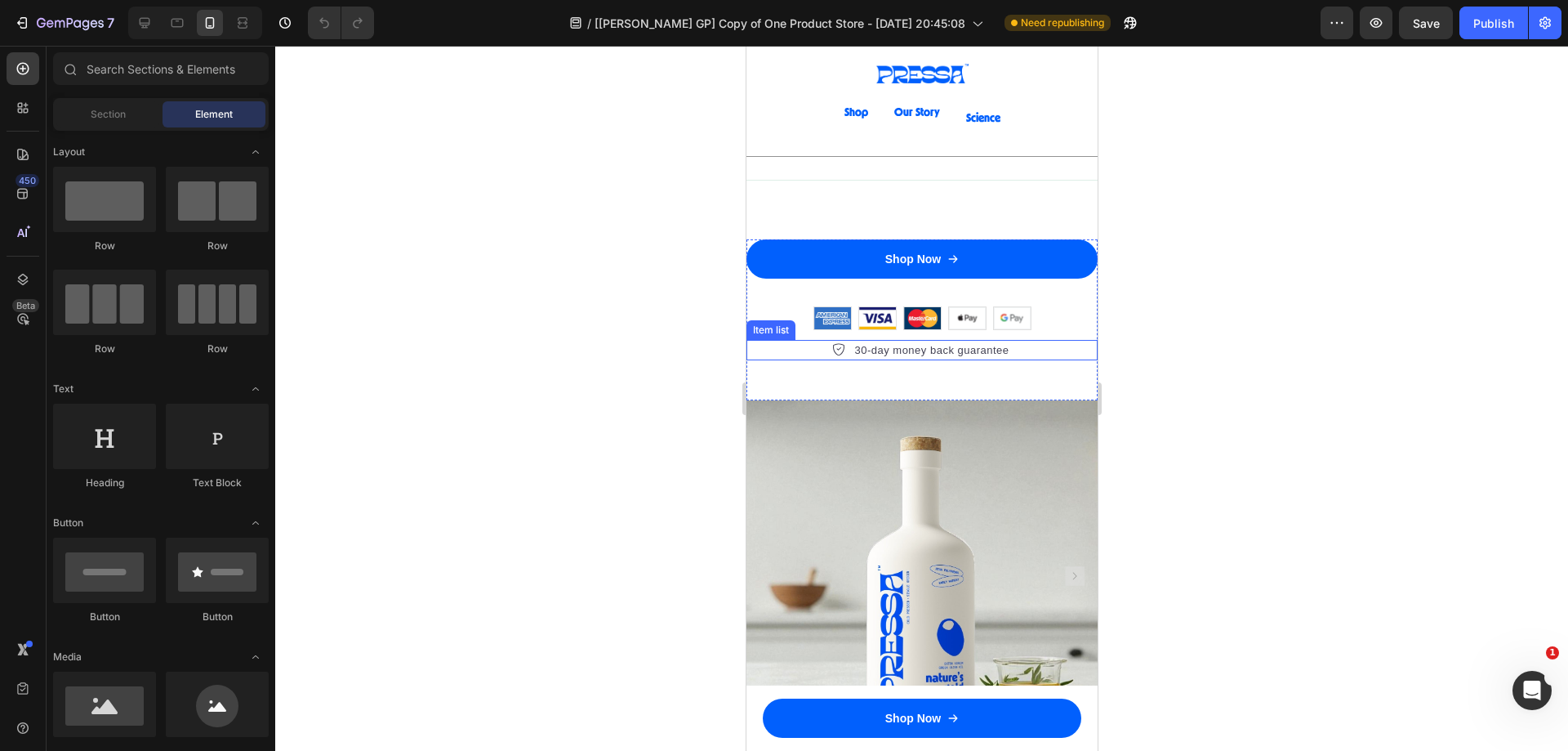
click at [792, 361] on div "30-day money back guarantee" at bounding box center [921, 350] width 351 height 22
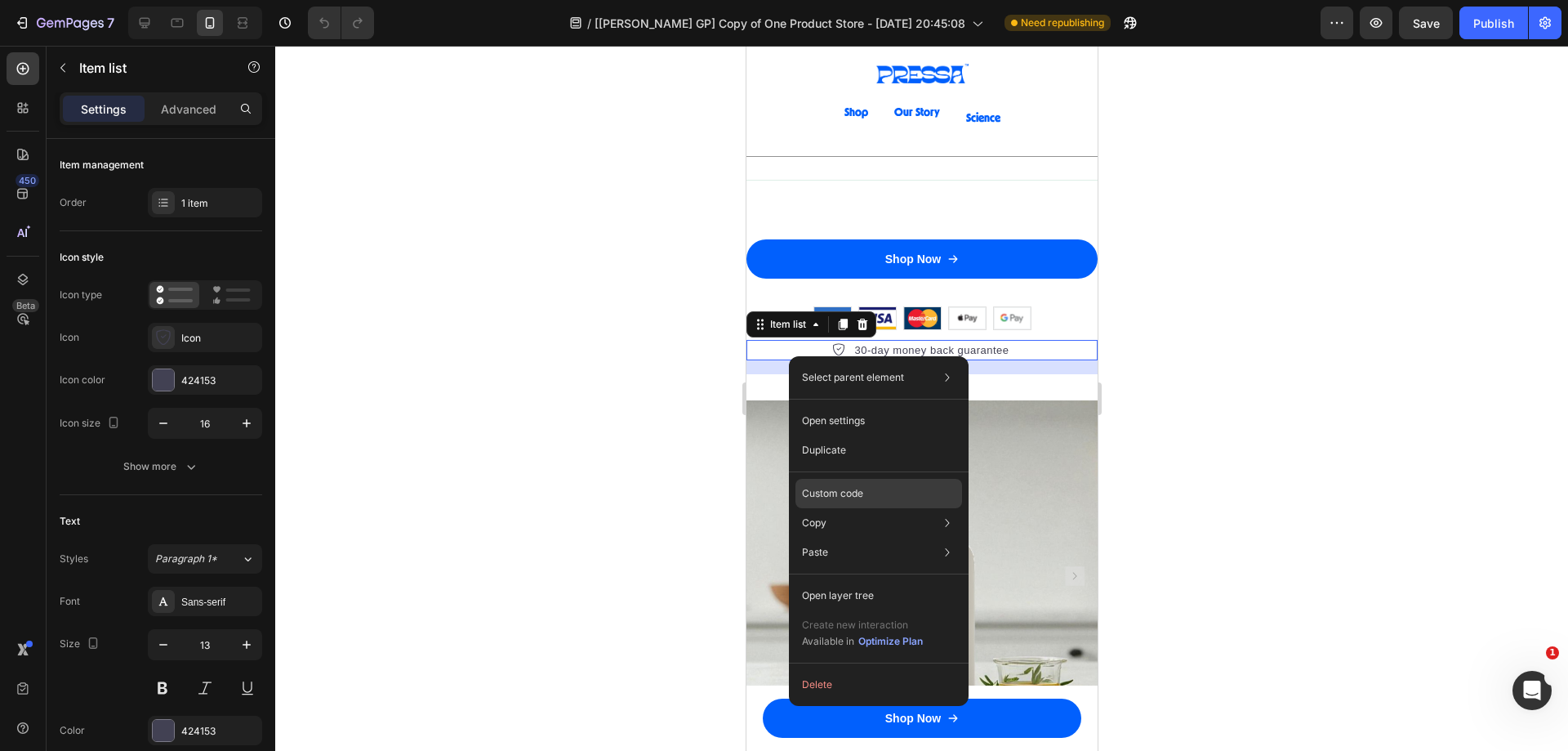
click at [839, 496] on p "Custom code" at bounding box center [833, 494] width 61 height 15
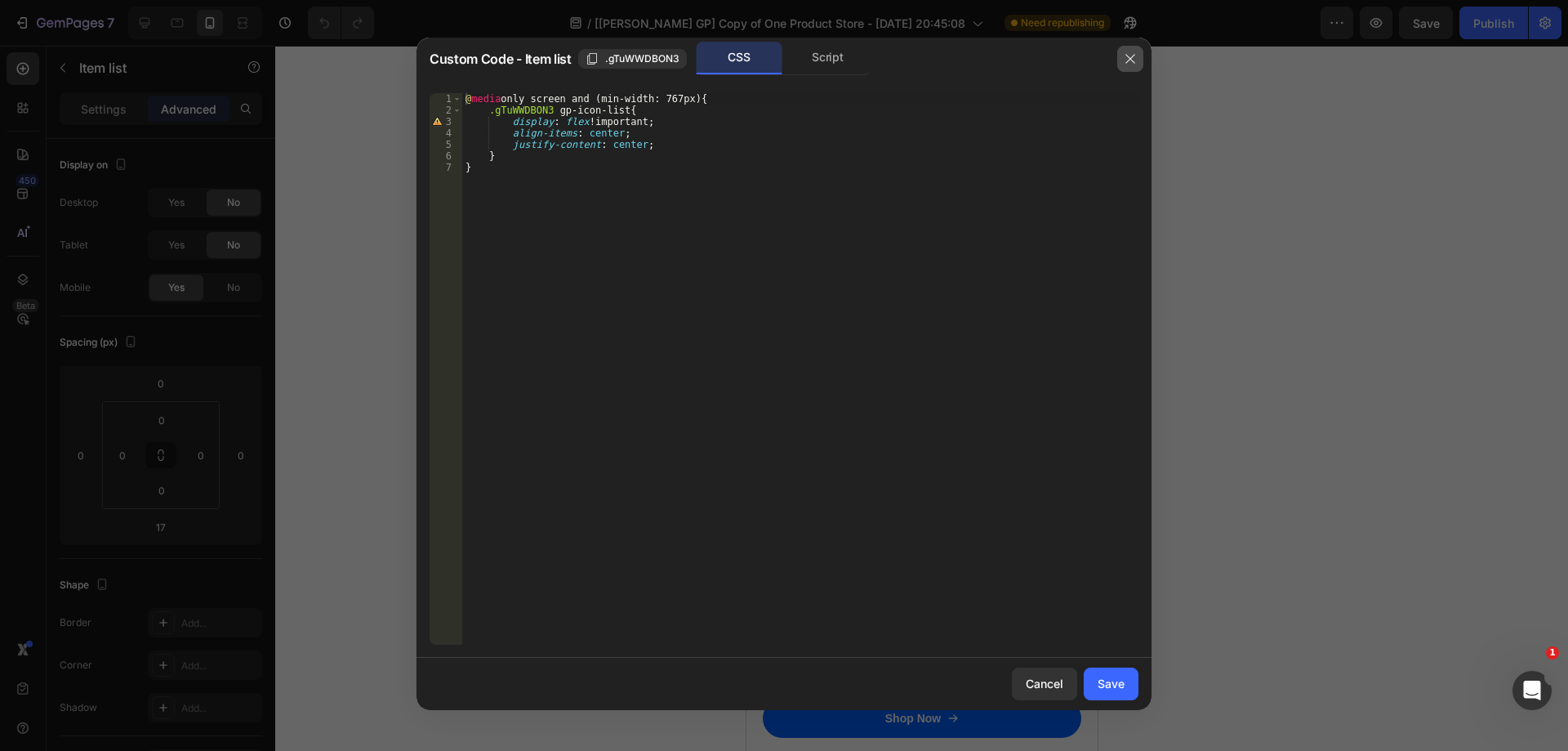
drag, startPoint x: 1134, startPoint y: 59, endPoint x: 80, endPoint y: 25, distance: 1054.5
click at [1134, 59] on icon "button" at bounding box center [1130, 59] width 13 height 13
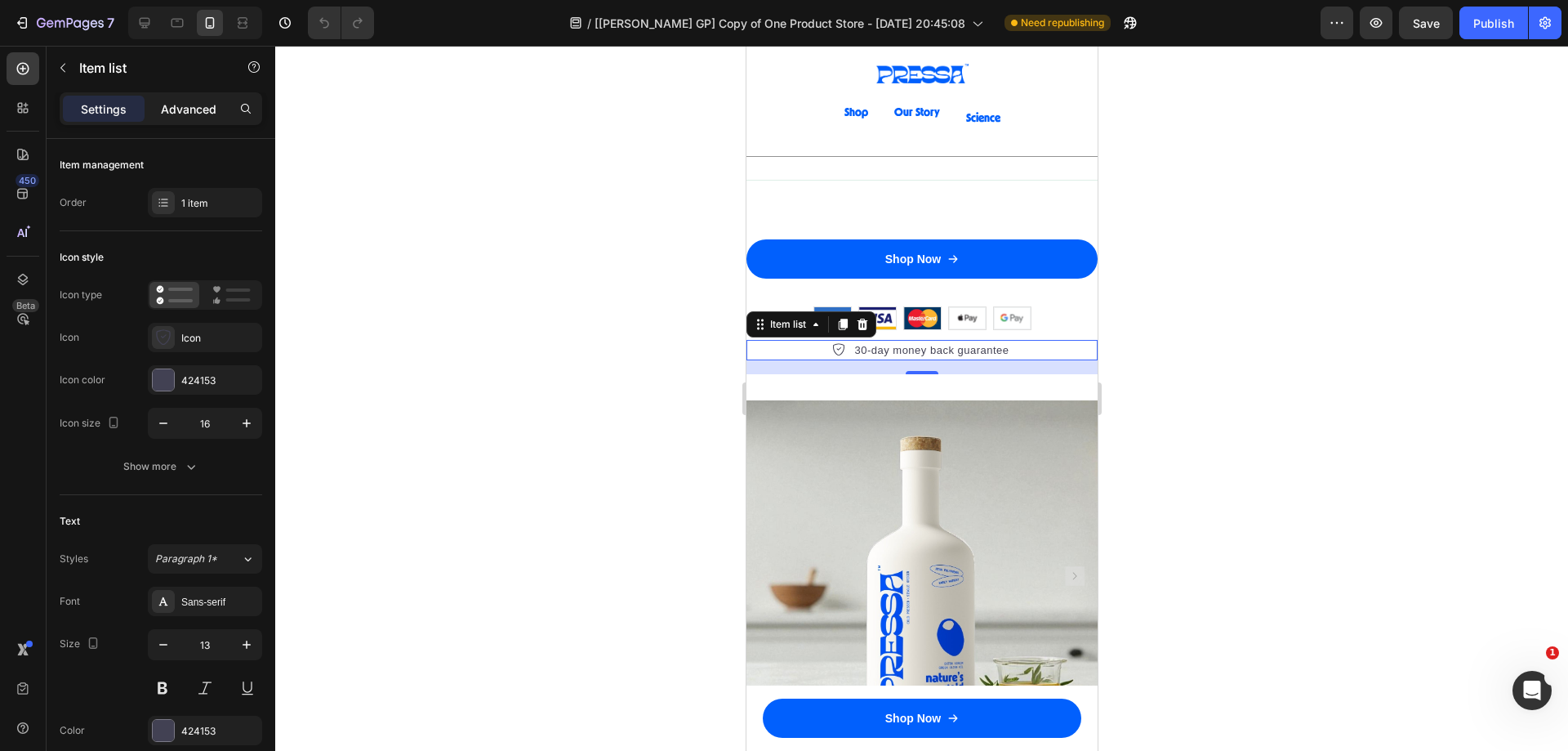
click at [193, 114] on p "Advanced" at bounding box center [188, 109] width 56 height 17
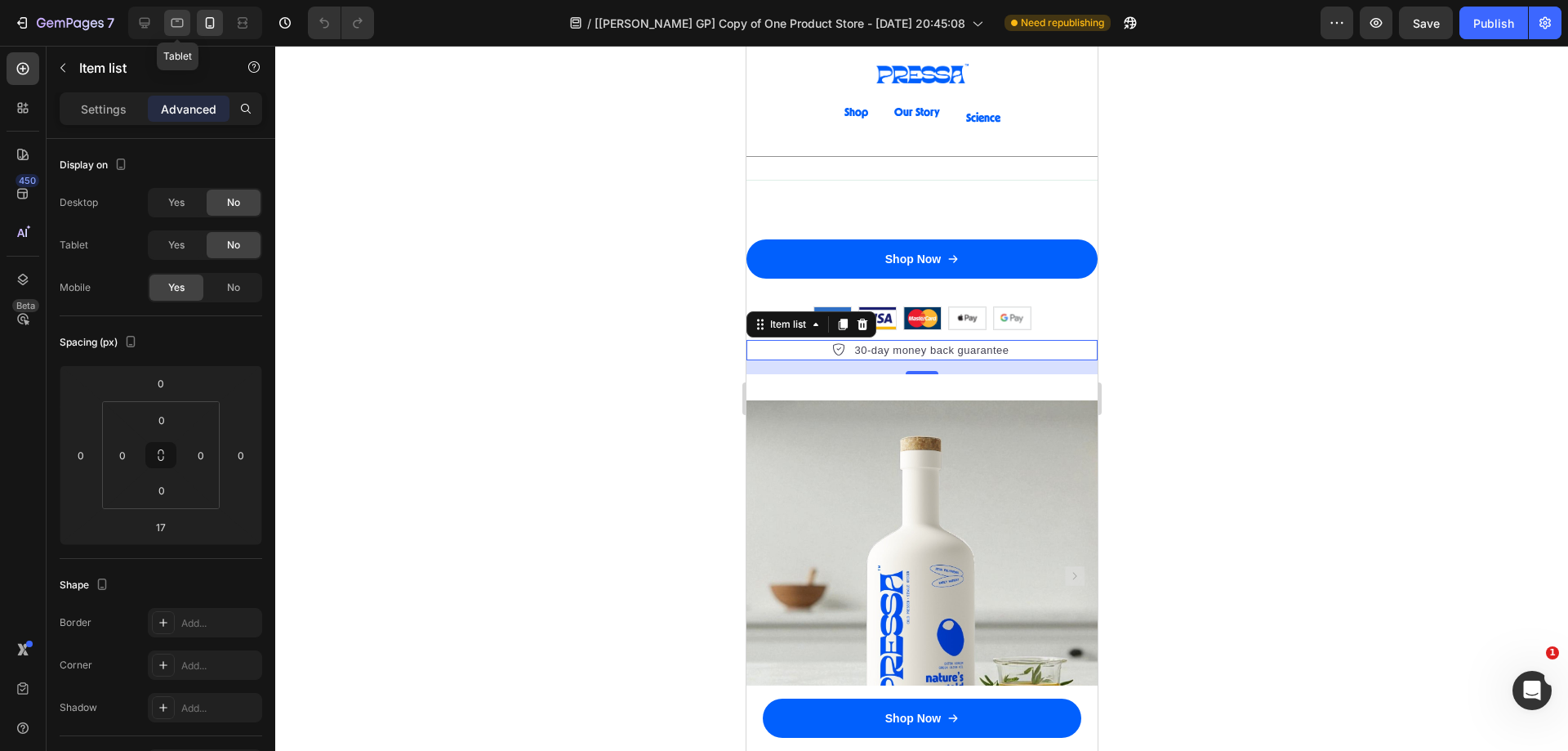
click at [183, 21] on icon at bounding box center [178, 23] width 17 height 17
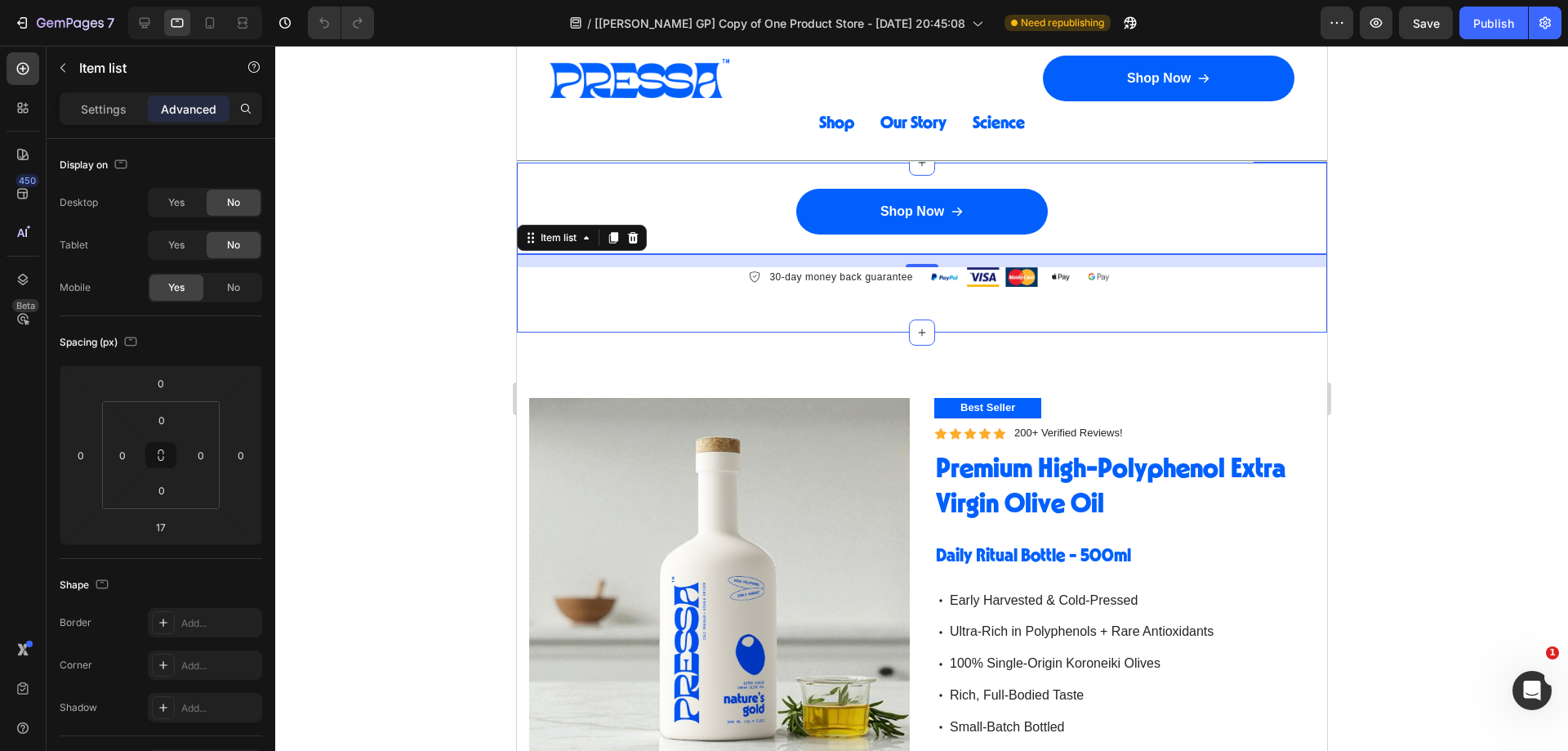
scroll to position [3535, 0]
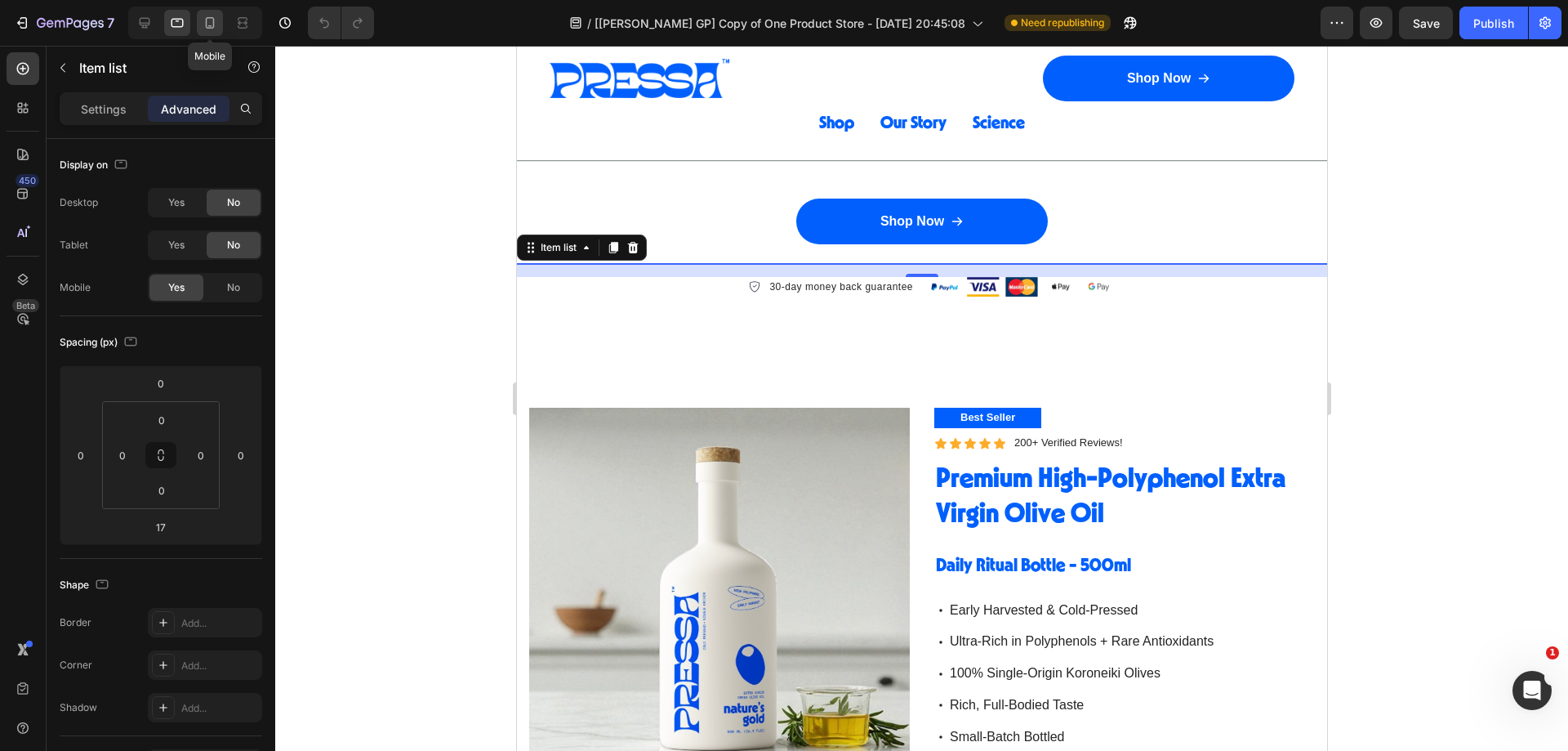
click at [207, 23] on icon at bounding box center [210, 23] width 17 height 17
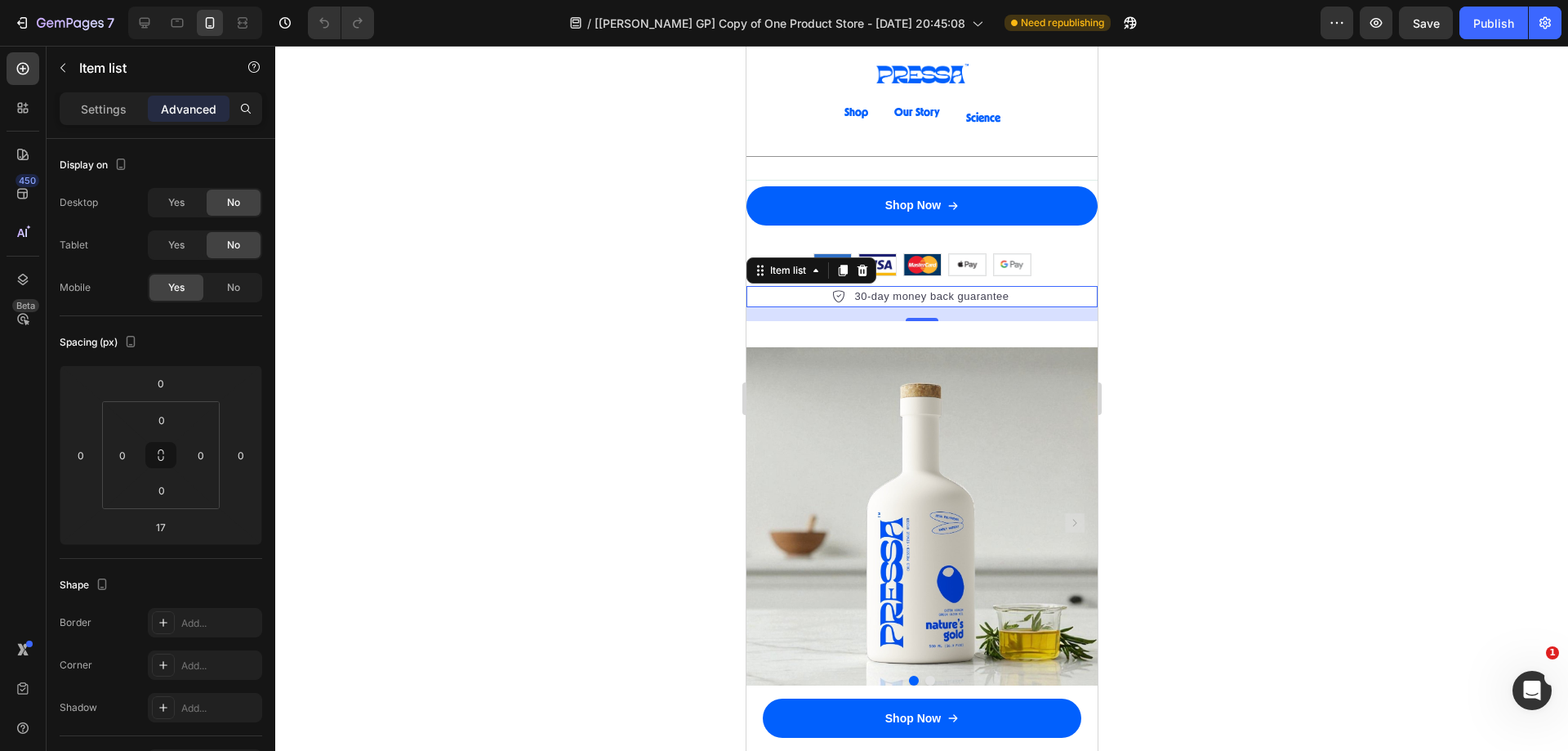
scroll to position [3757, 0]
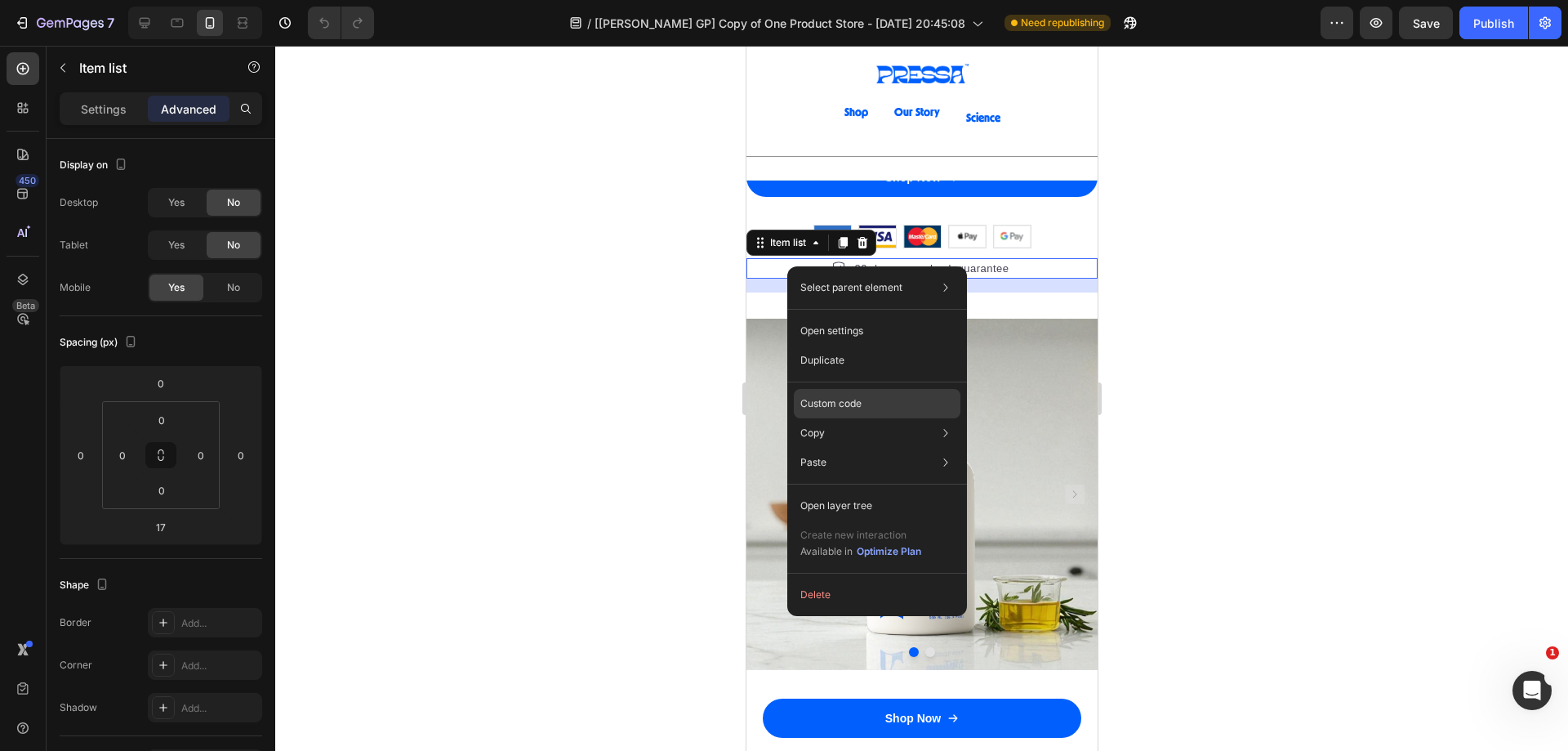
click at [848, 404] on p "Custom code" at bounding box center [831, 403] width 61 height 15
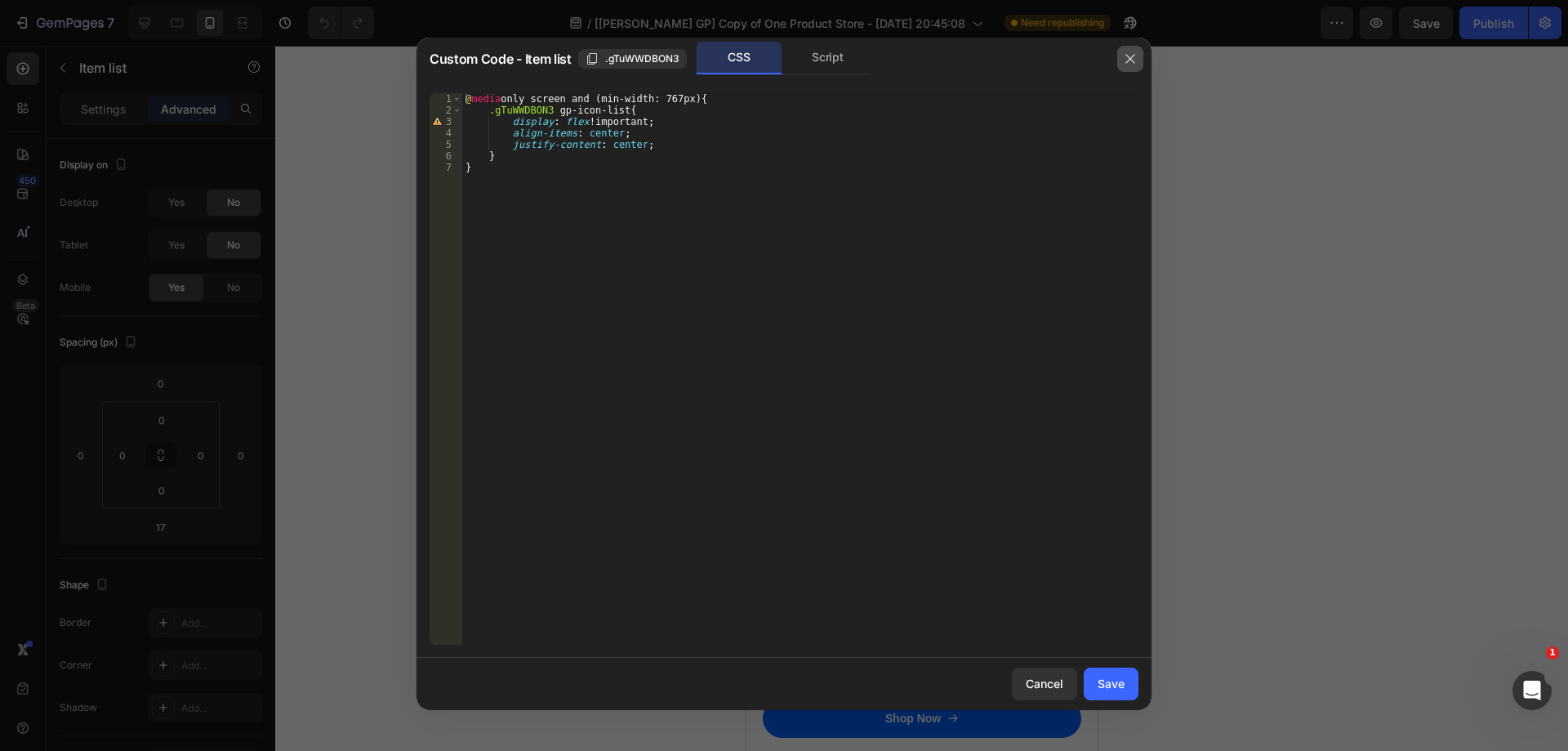
drag, startPoint x: 1133, startPoint y: 59, endPoint x: 163, endPoint y: 445, distance: 1044.0
click at [1133, 59] on icon "button" at bounding box center [1130, 59] width 13 height 13
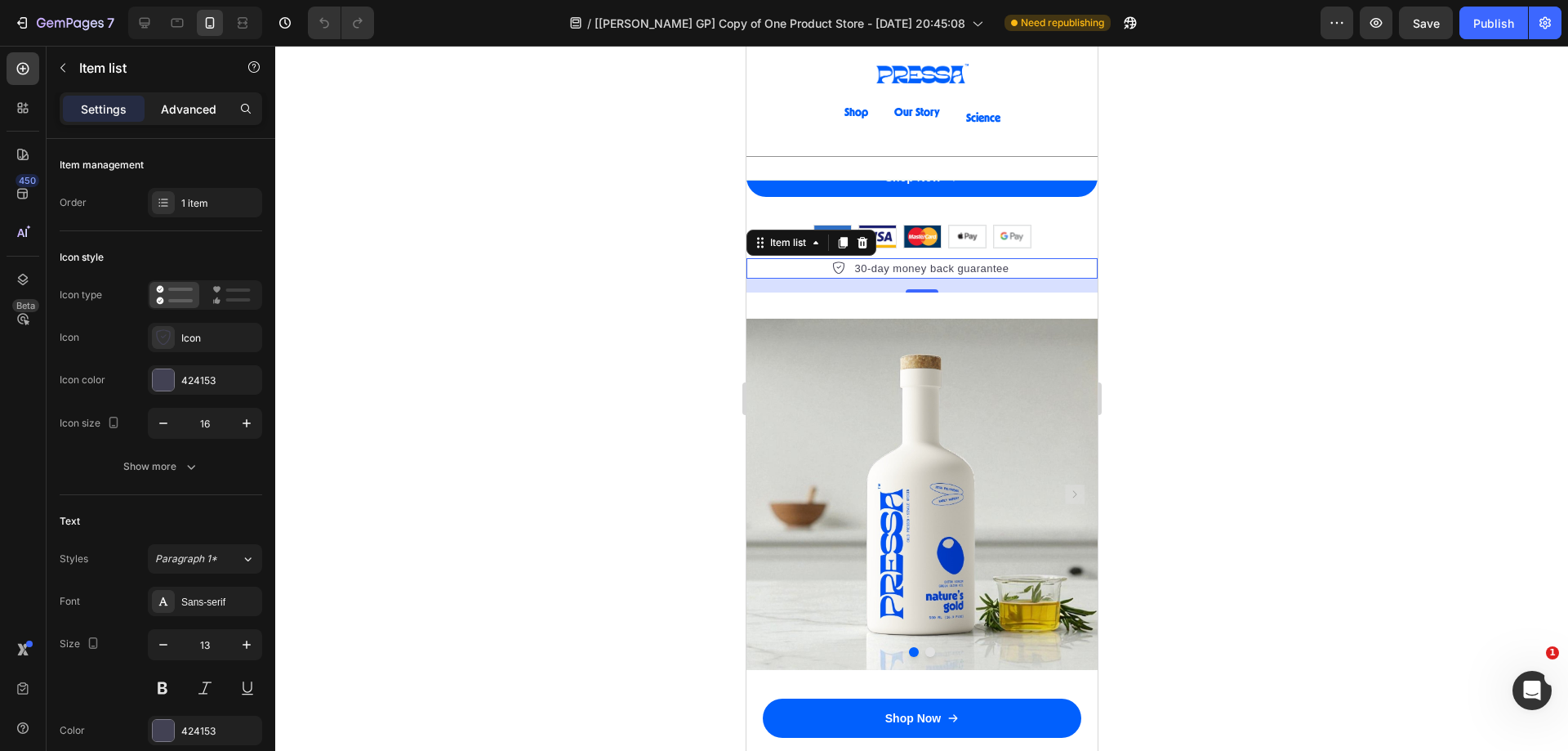
click at [192, 120] on div "Advanced" at bounding box center [188, 108] width 81 height 26
type input "100%"
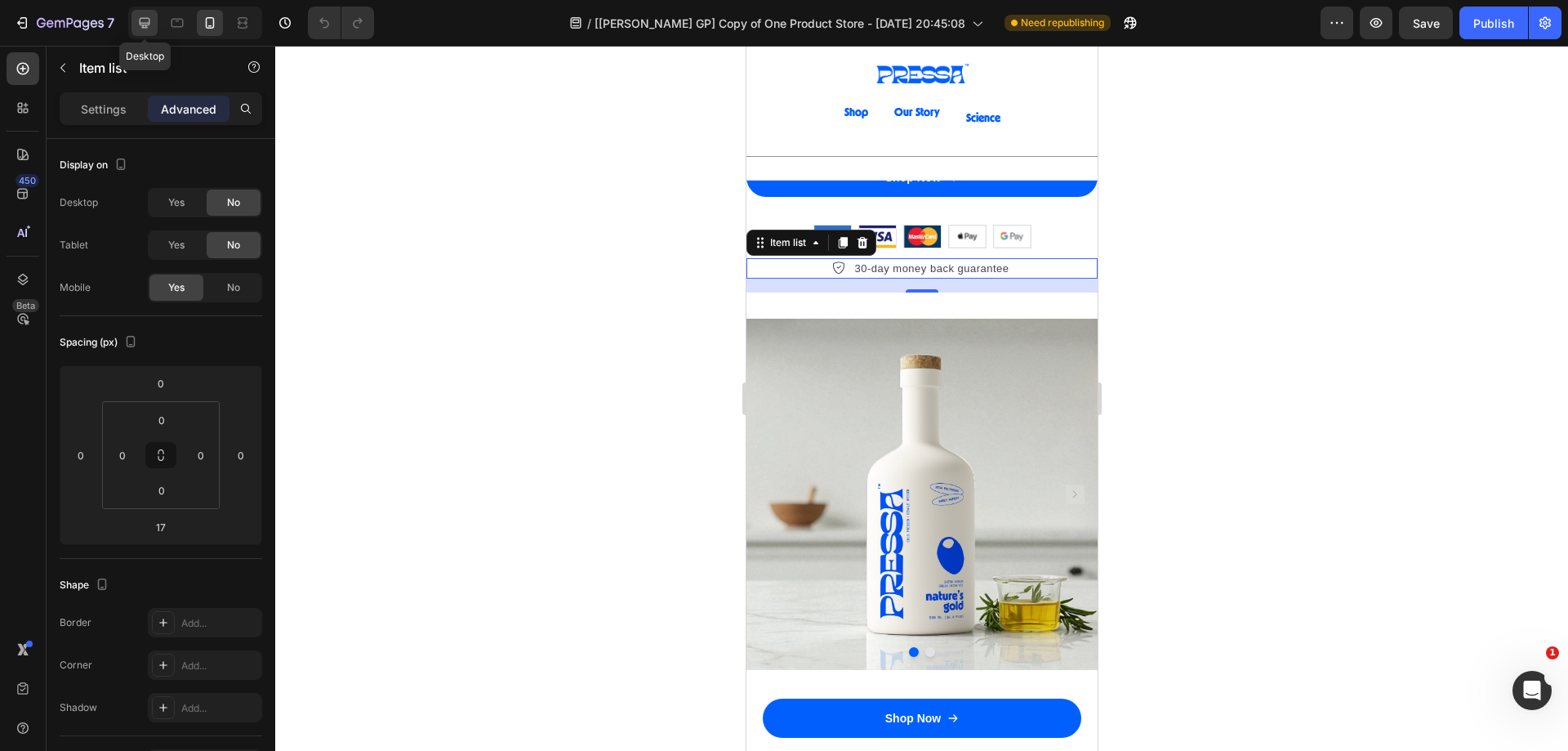
click at [141, 20] on icon at bounding box center [144, 23] width 17 height 17
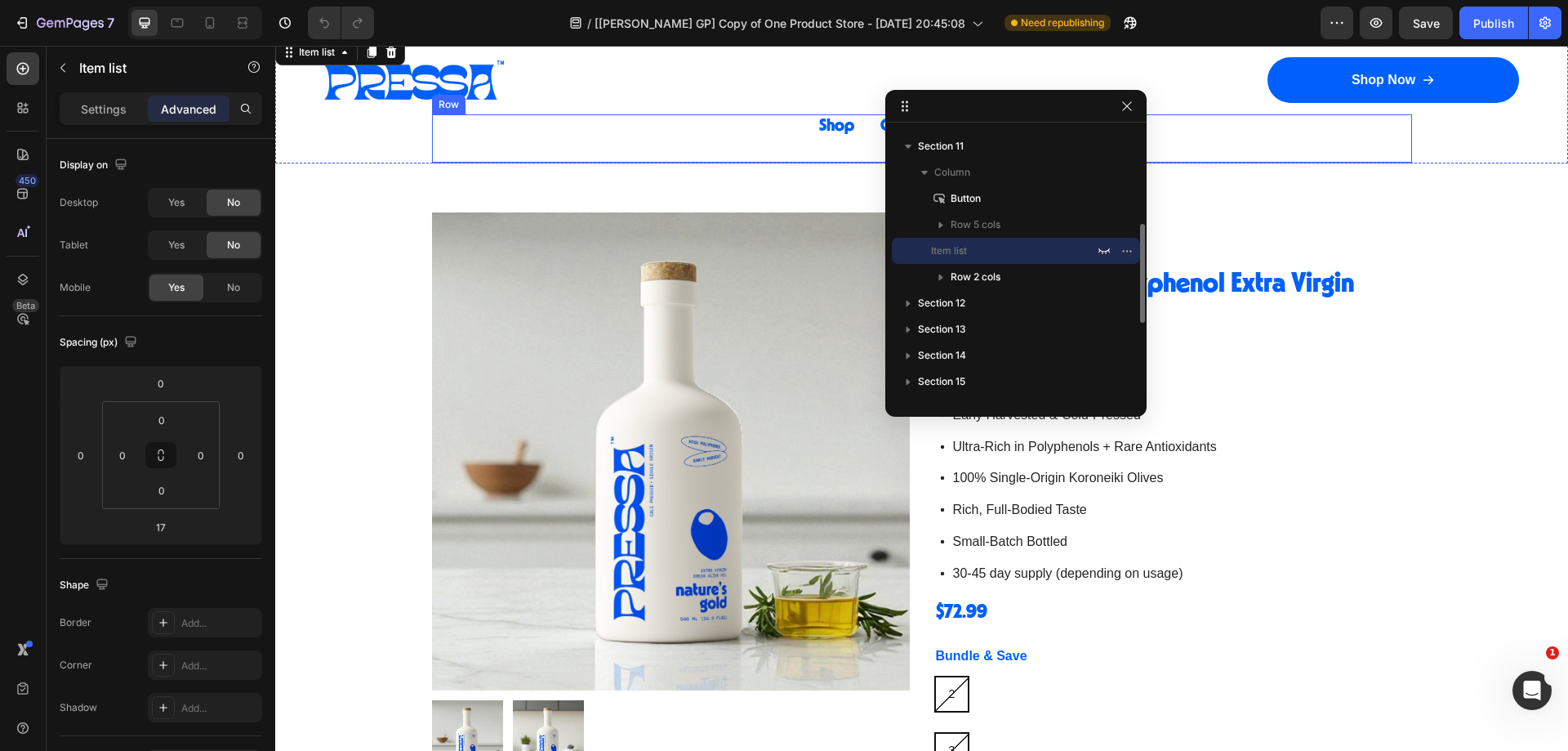
scroll to position [3676, 0]
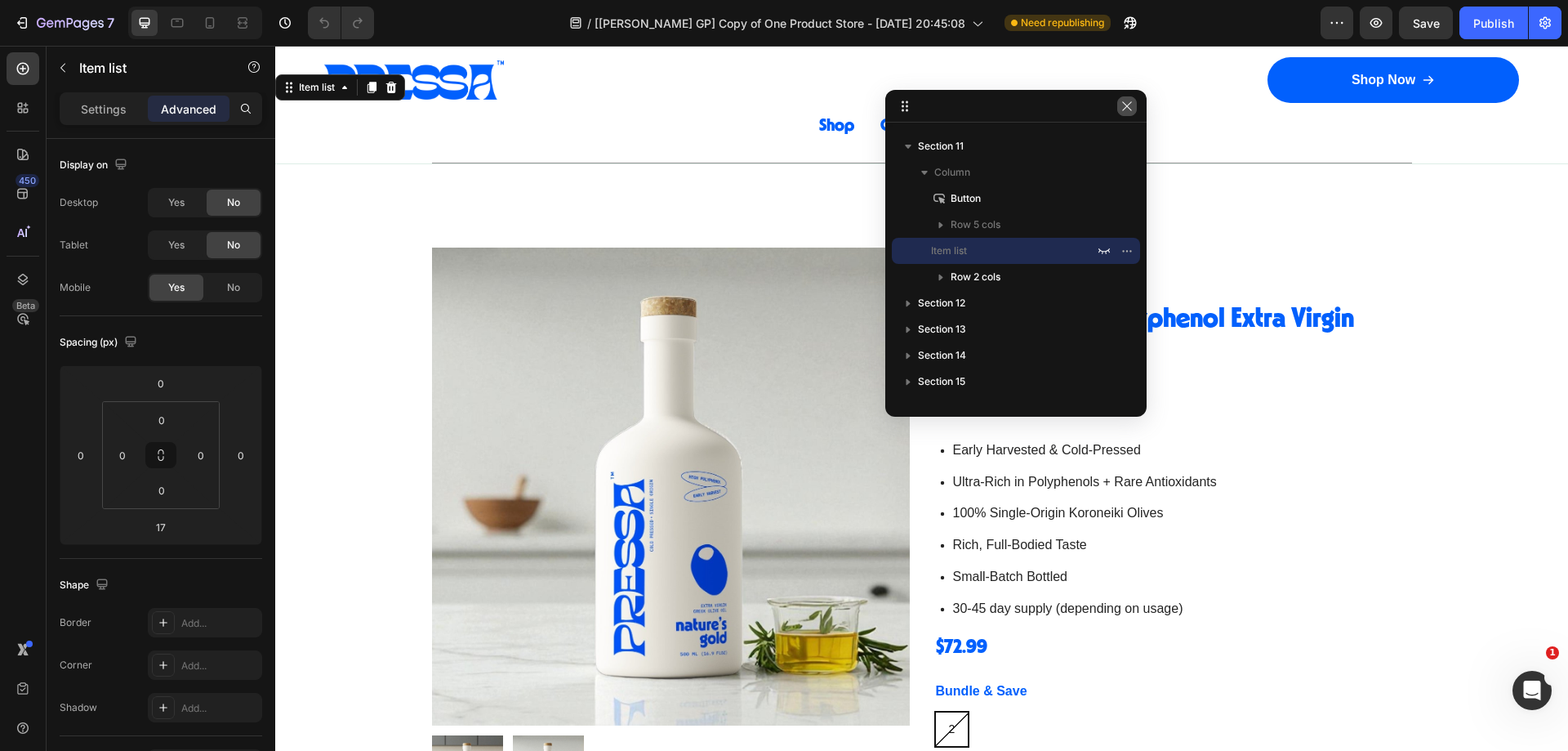
click at [1128, 102] on icon "button" at bounding box center [1127, 106] width 13 height 13
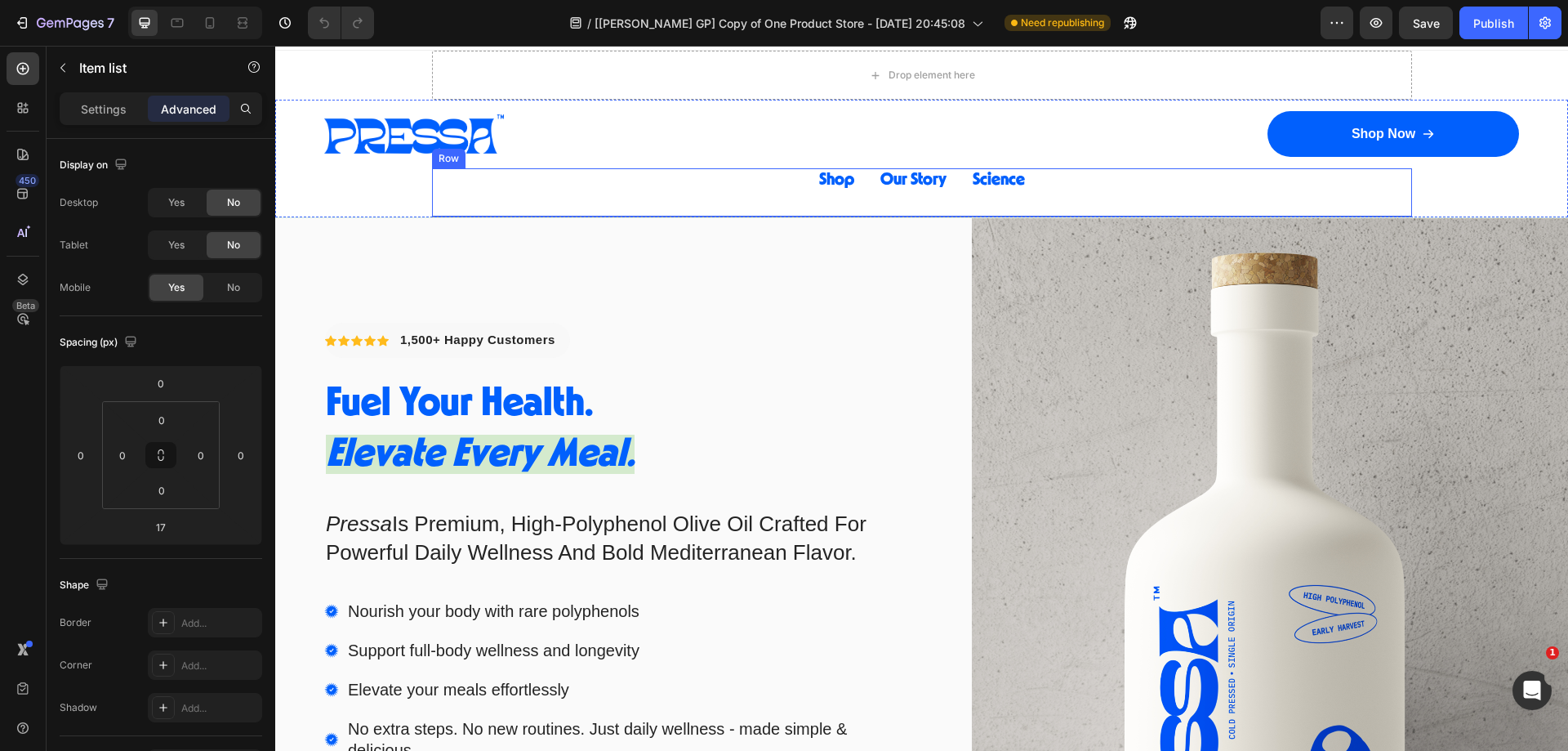
scroll to position [0, 0]
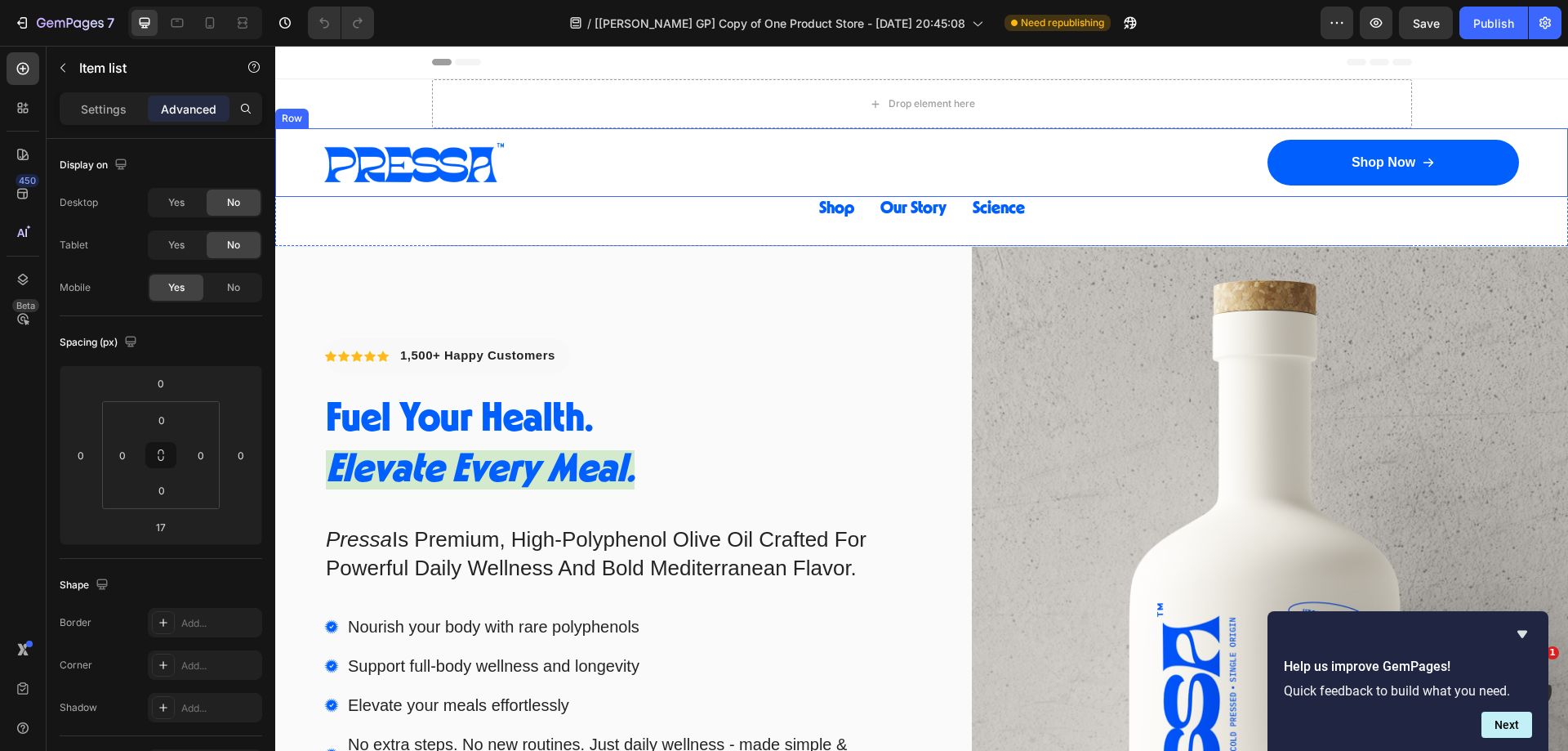
click at [924, 162] on div "Image Row Shop Now Button Row Row" at bounding box center [922, 163] width 1293 height 69
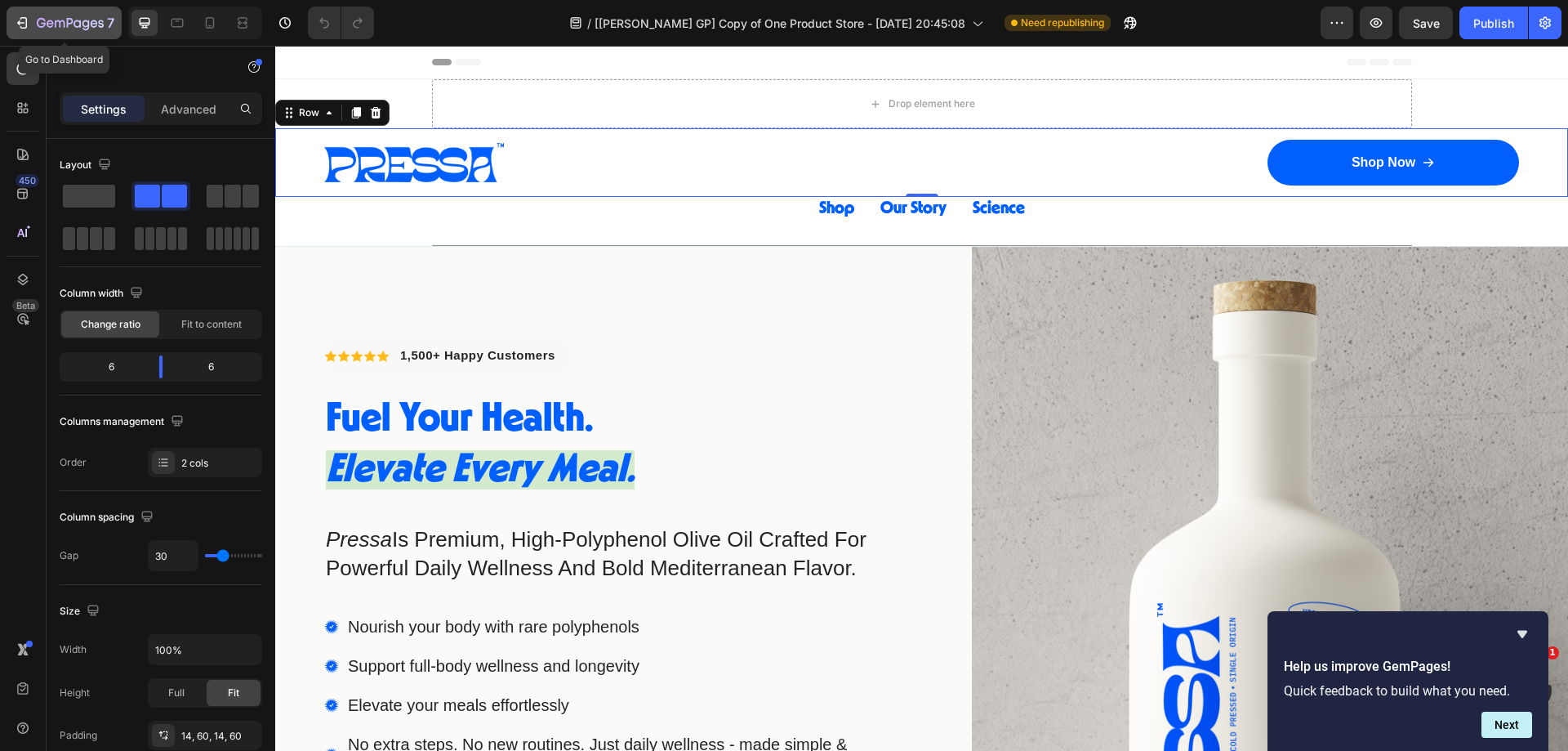
click at [85, 26] on icon "button" at bounding box center [85, 25] width 7 height 11
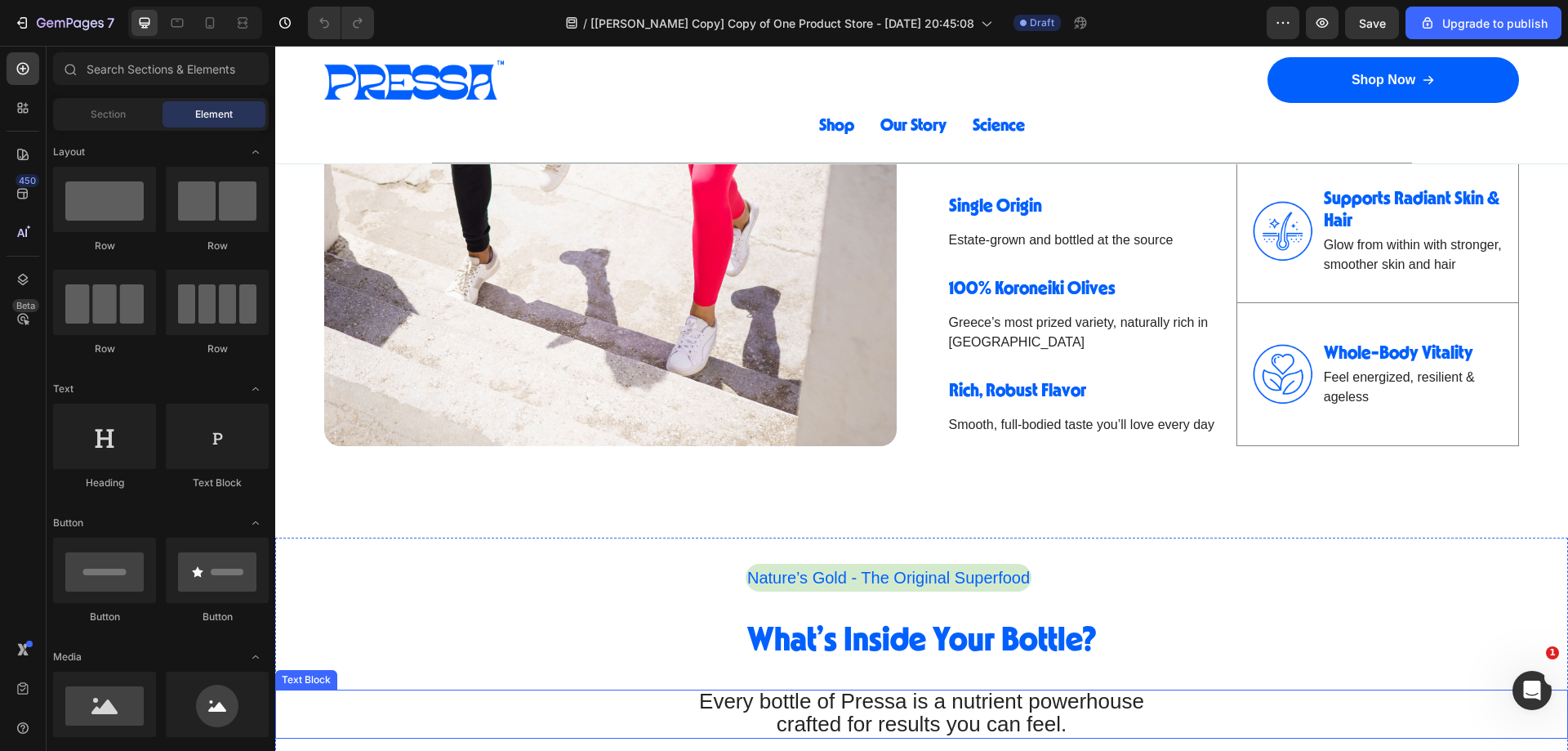
scroll to position [2042, 0]
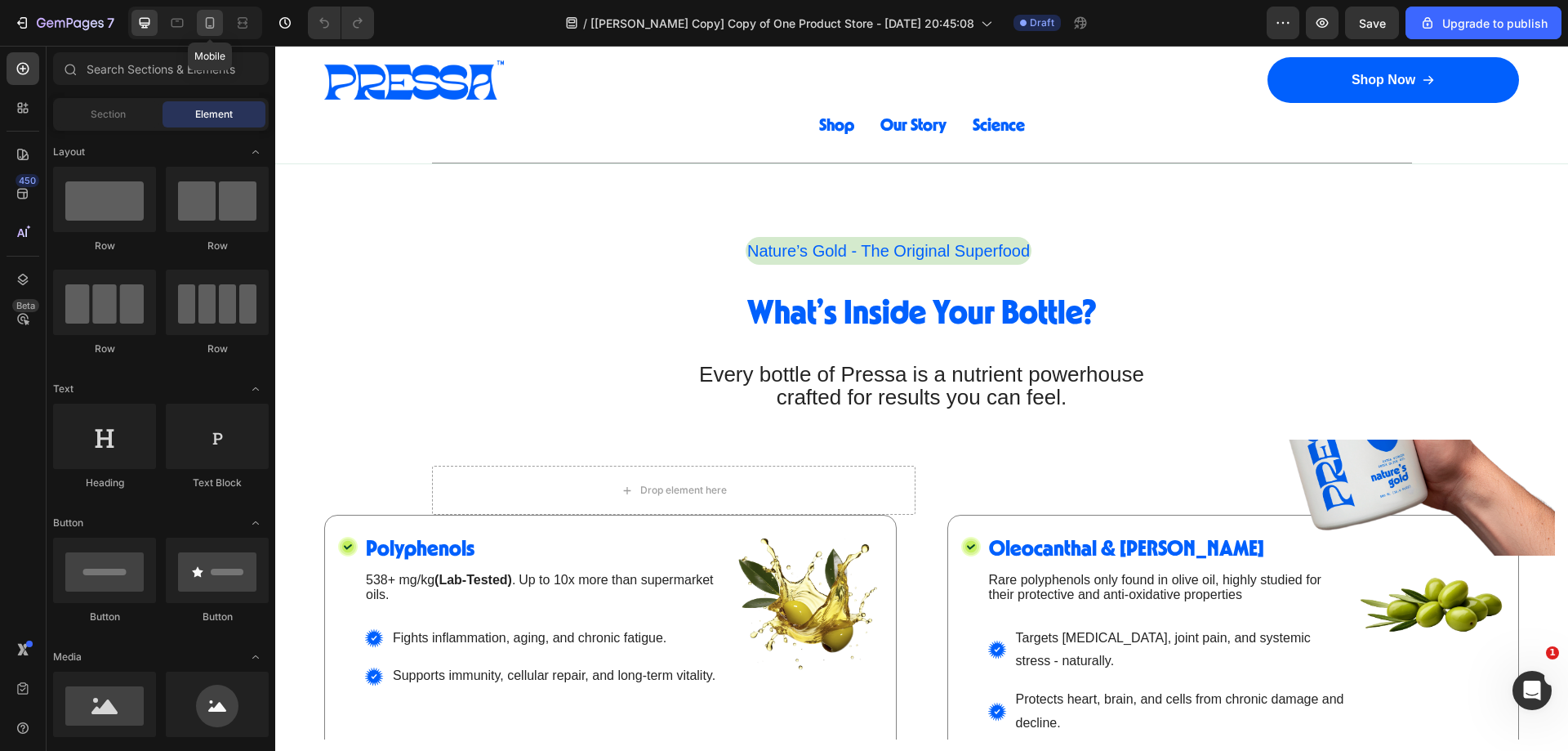
click at [204, 27] on icon at bounding box center [210, 23] width 17 height 17
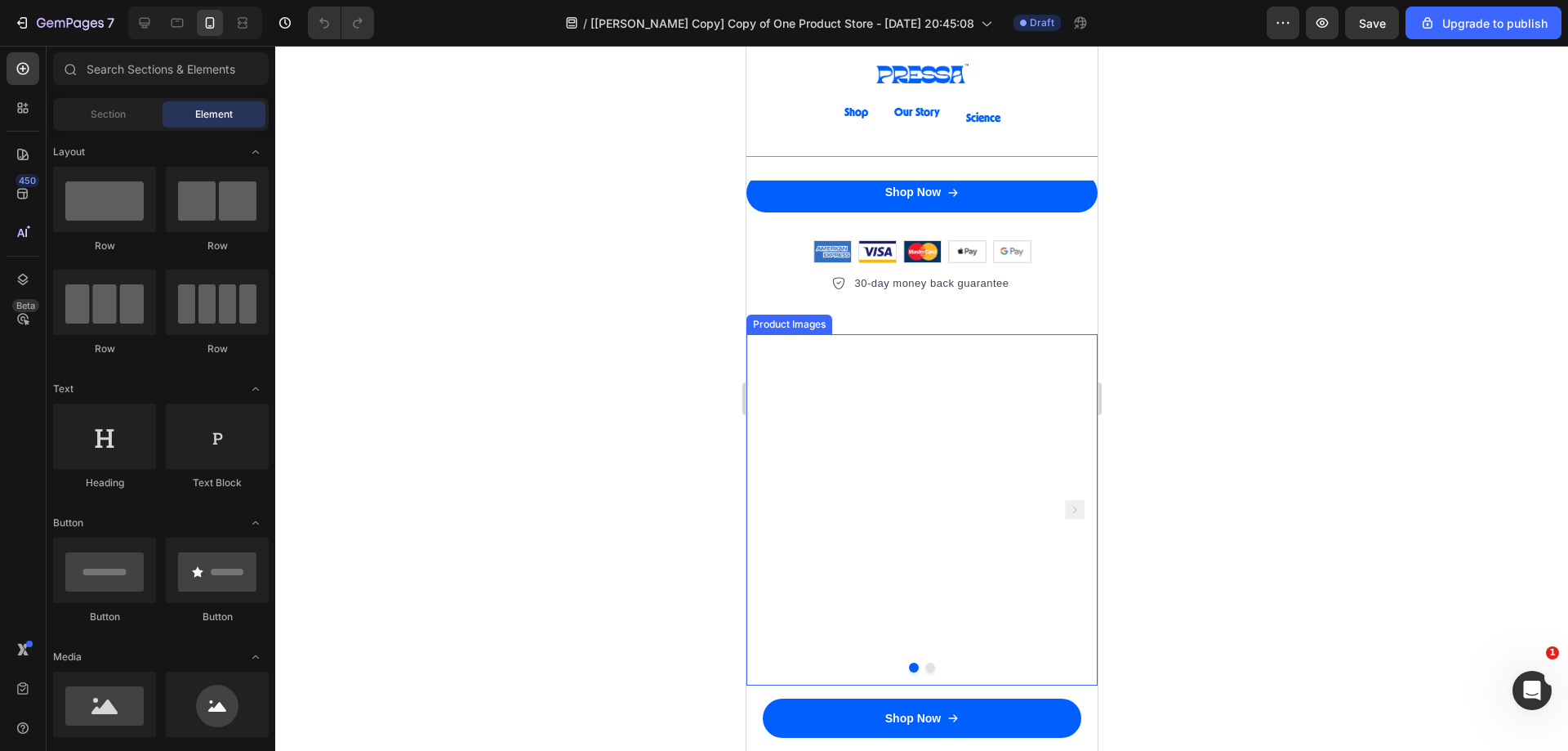
scroll to position [4248, 0]
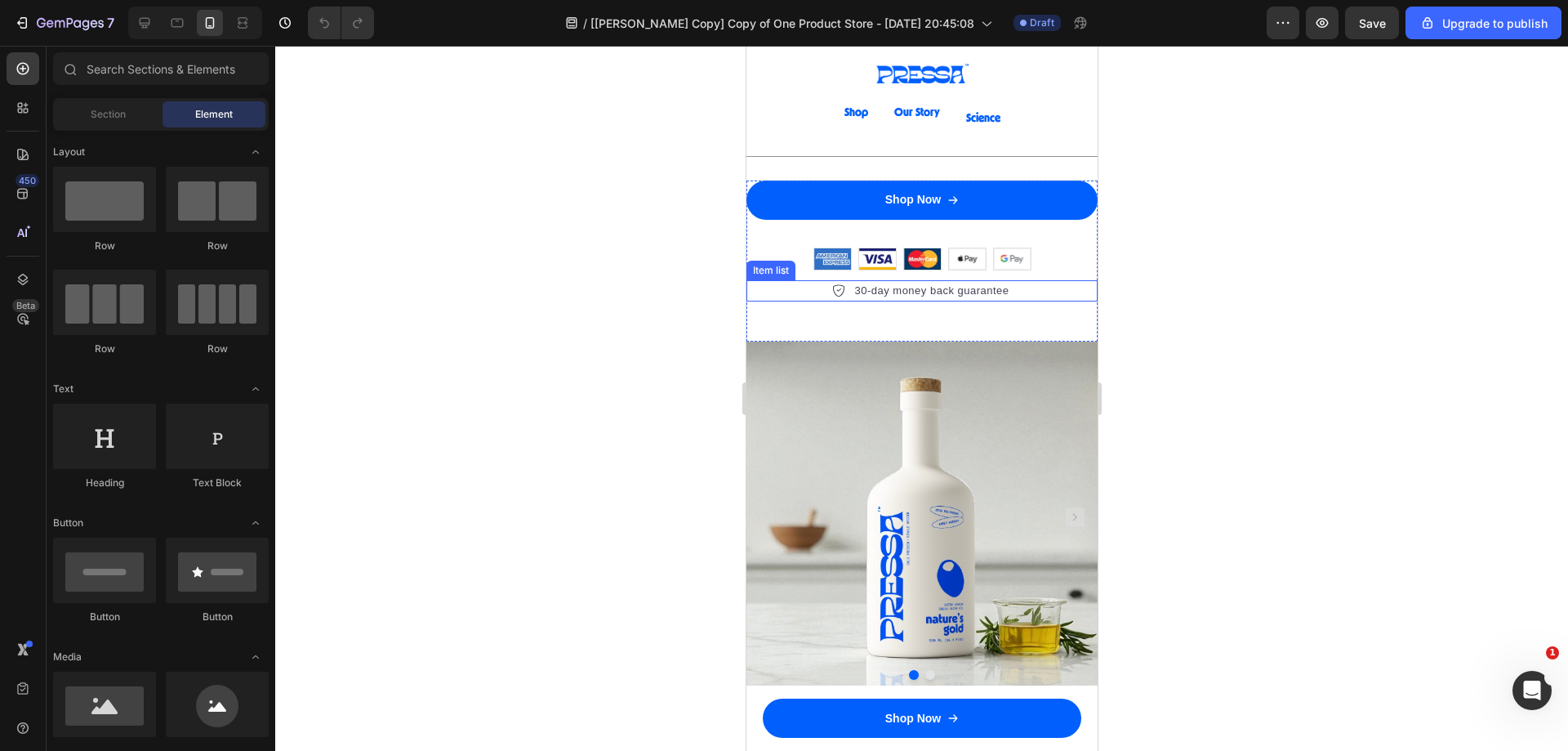
click at [796, 298] on div "30-day money back guarantee" at bounding box center [921, 291] width 351 height 22
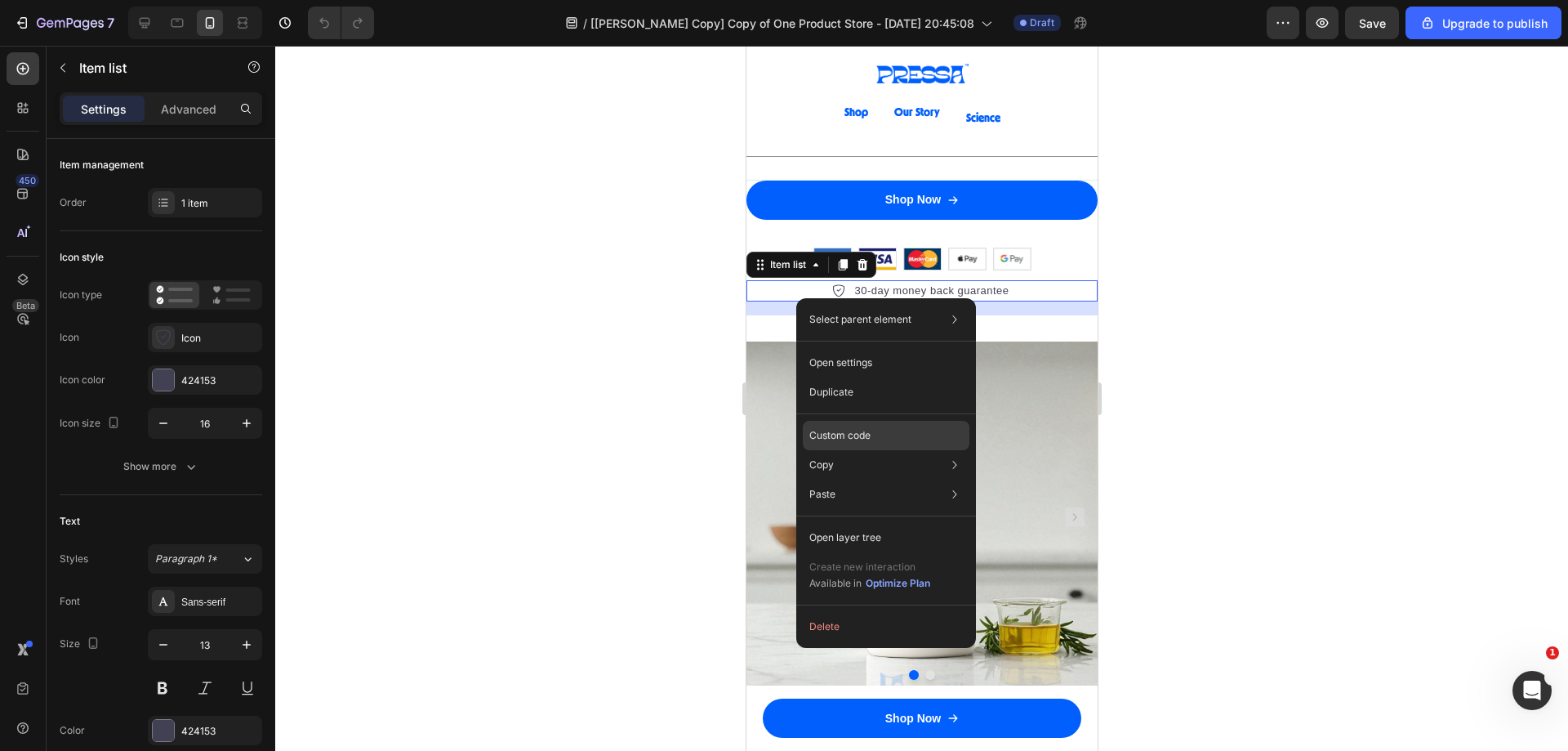
click at [860, 432] on p "Custom code" at bounding box center [840, 436] width 61 height 15
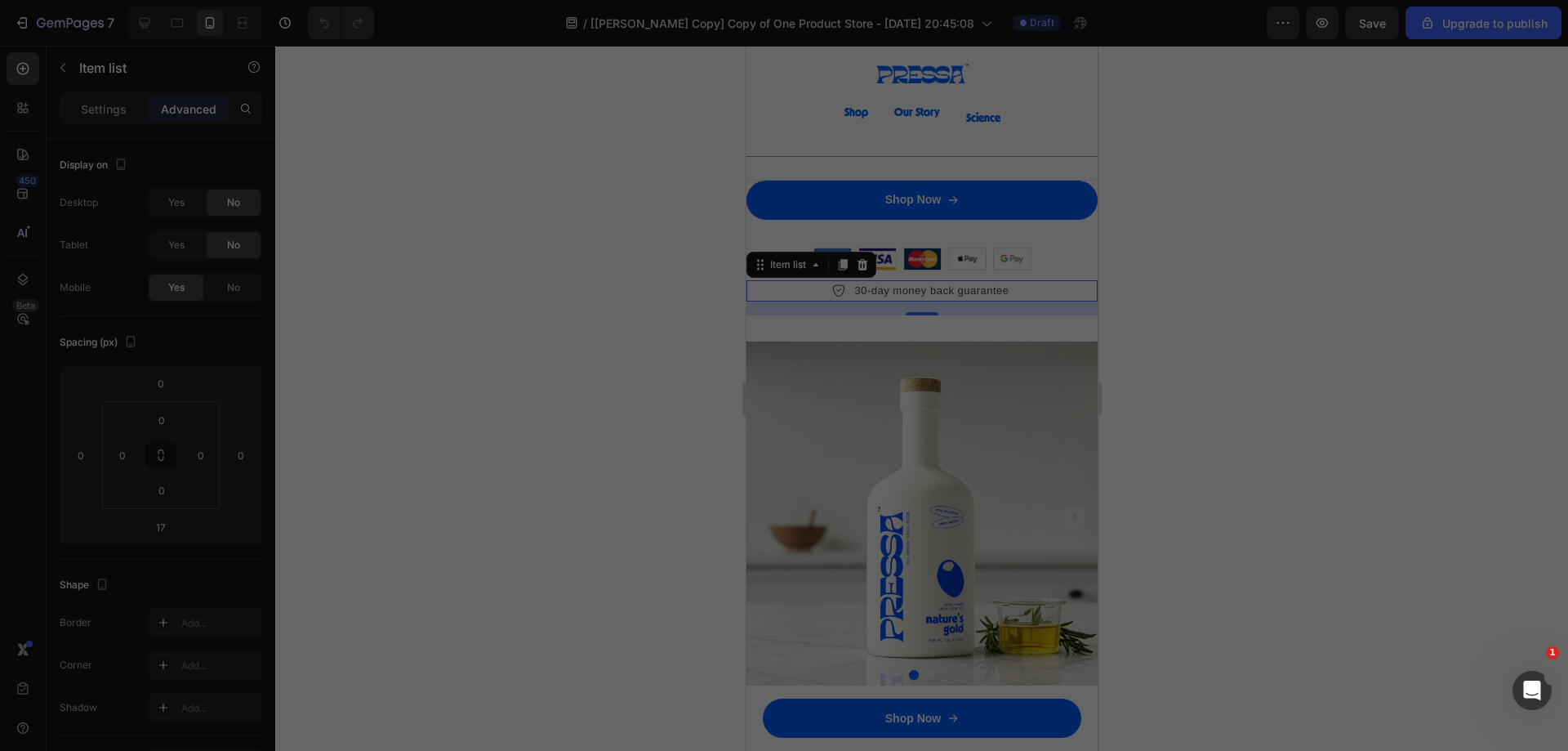
type input "100%"
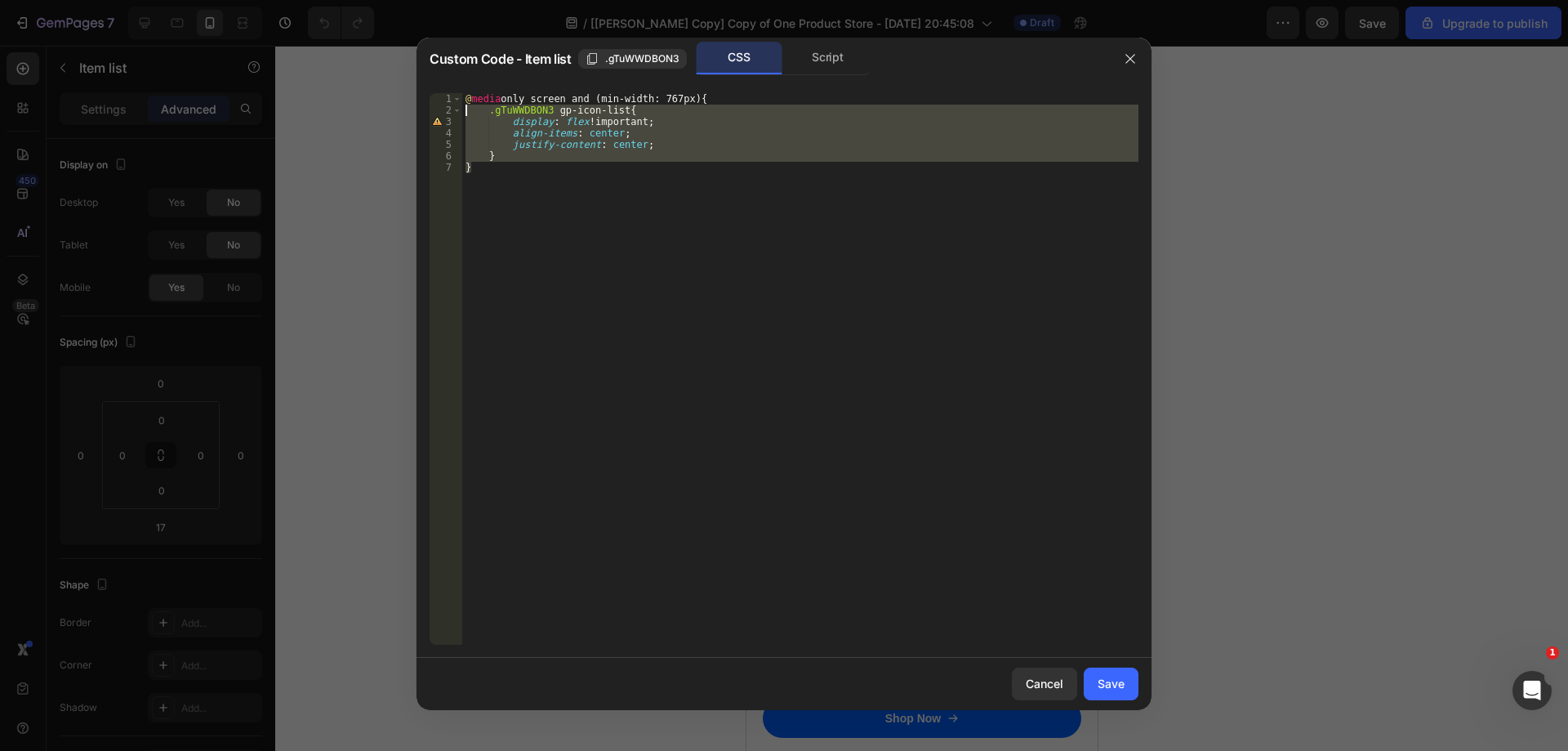
drag, startPoint x: 496, startPoint y: 182, endPoint x: 413, endPoint y: 110, distance: 109.9
click at [413, 110] on div "Custom Code - Item list .gTuWWDBON3 CSS Script } 1 2 3 4 5 6 7 @ media only scr…" at bounding box center [784, 375] width 1568 height 751
click at [499, 191] on div "@ media only screen and (min-width: 767px) { .gTuWWDBON3 gp-icon-list { display…" at bounding box center [800, 368] width 676 height 551
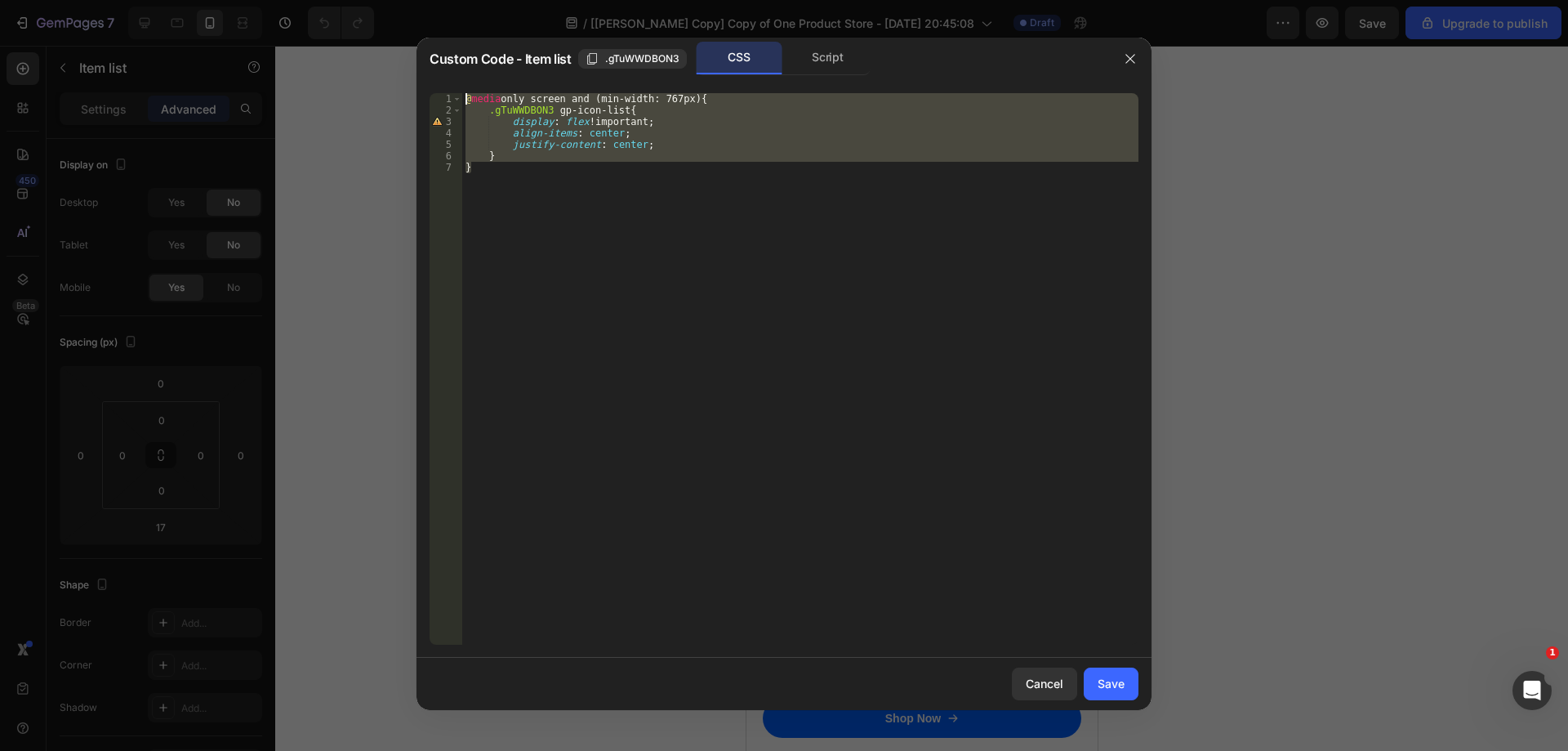
drag, startPoint x: 483, startPoint y: 185, endPoint x: 416, endPoint y: 99, distance: 109.0
click at [416, 99] on div "} 1 2 3 4 5 6 7 @ media only screen and (min-width: 767px) { .gTuWWDBON3 gp-ico…" at bounding box center [784, 368] width 735 height 578
type textarea "@media only screen and (min-width: 767px){ .gTuWWDBON3 gp-icon-list{"
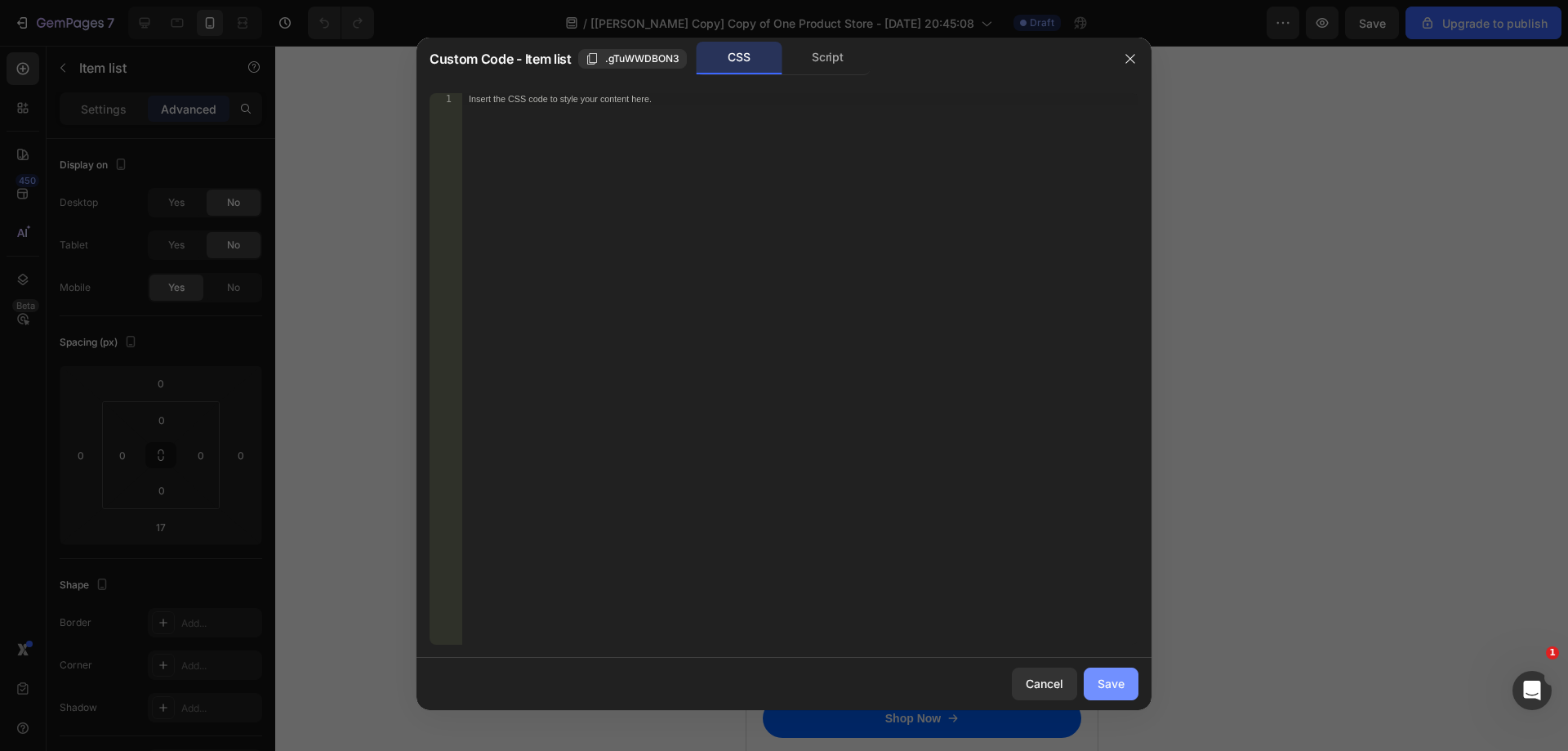
click at [1122, 680] on div "Save" at bounding box center [1111, 683] width 27 height 17
type input "8"
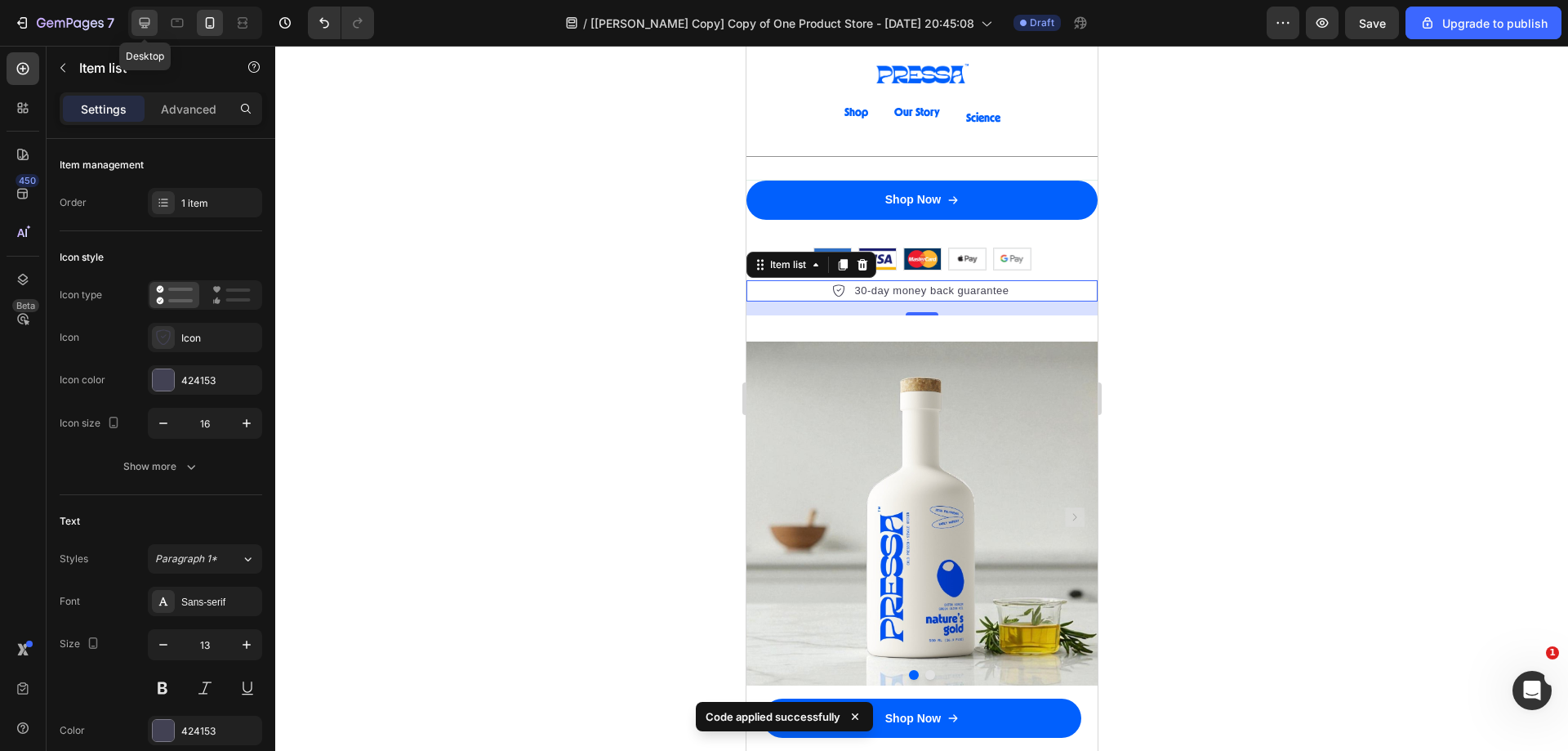
click at [150, 22] on icon at bounding box center [144, 23] width 17 height 17
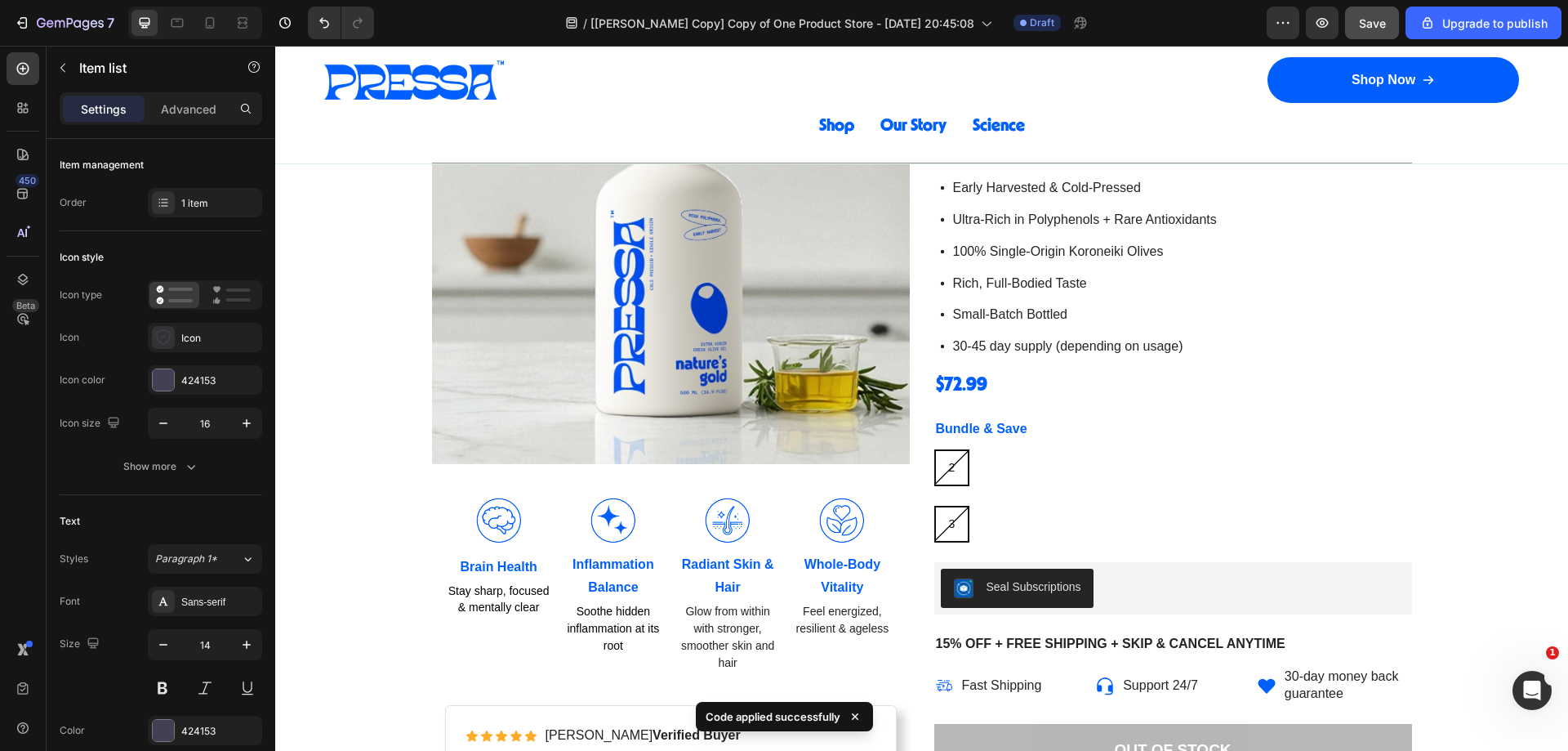
scroll to position [4176, 0]
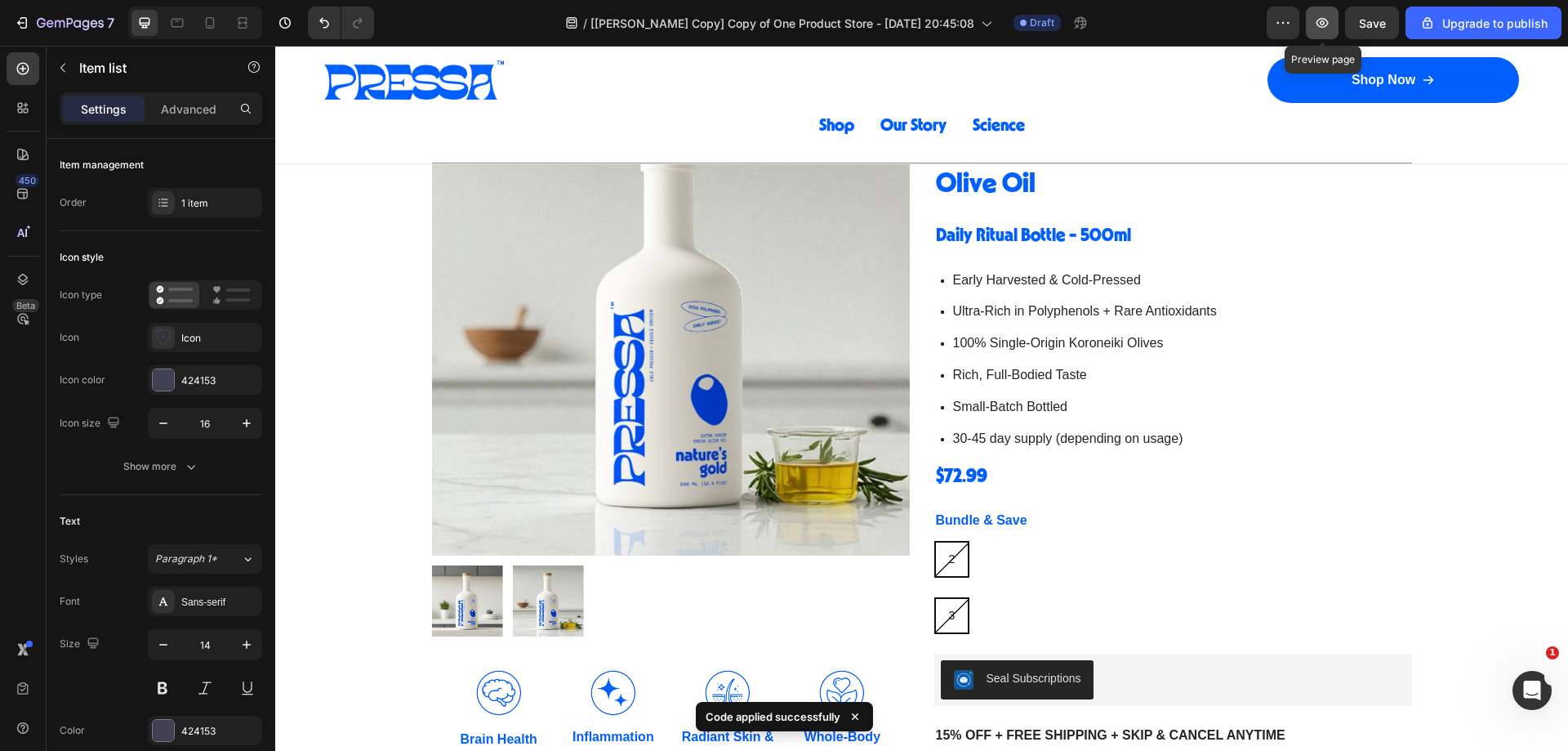
click at [1329, 19] on icon "button" at bounding box center [1322, 23] width 17 height 17
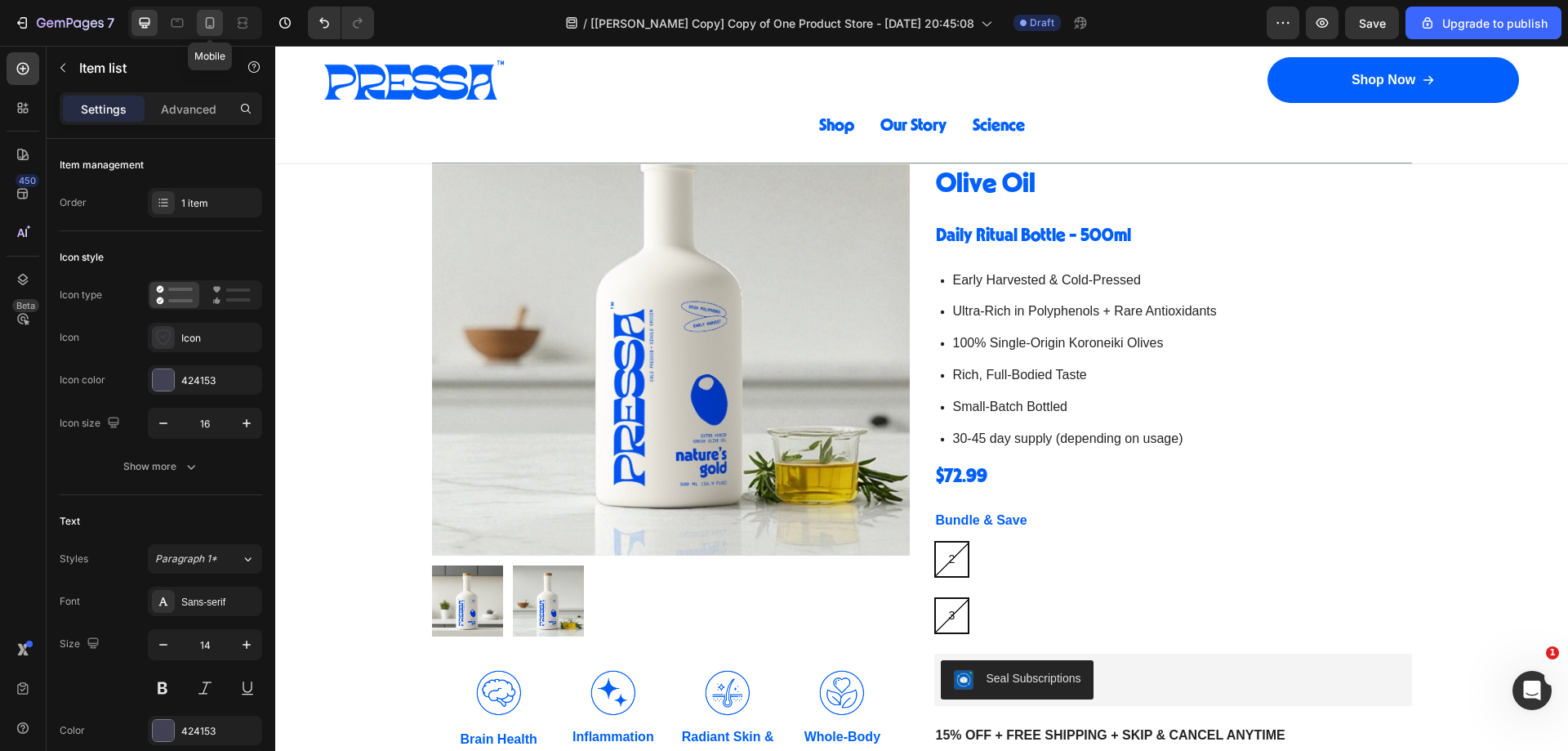
click at [212, 31] on div at bounding box center [209, 22] width 26 height 26
type input "13"
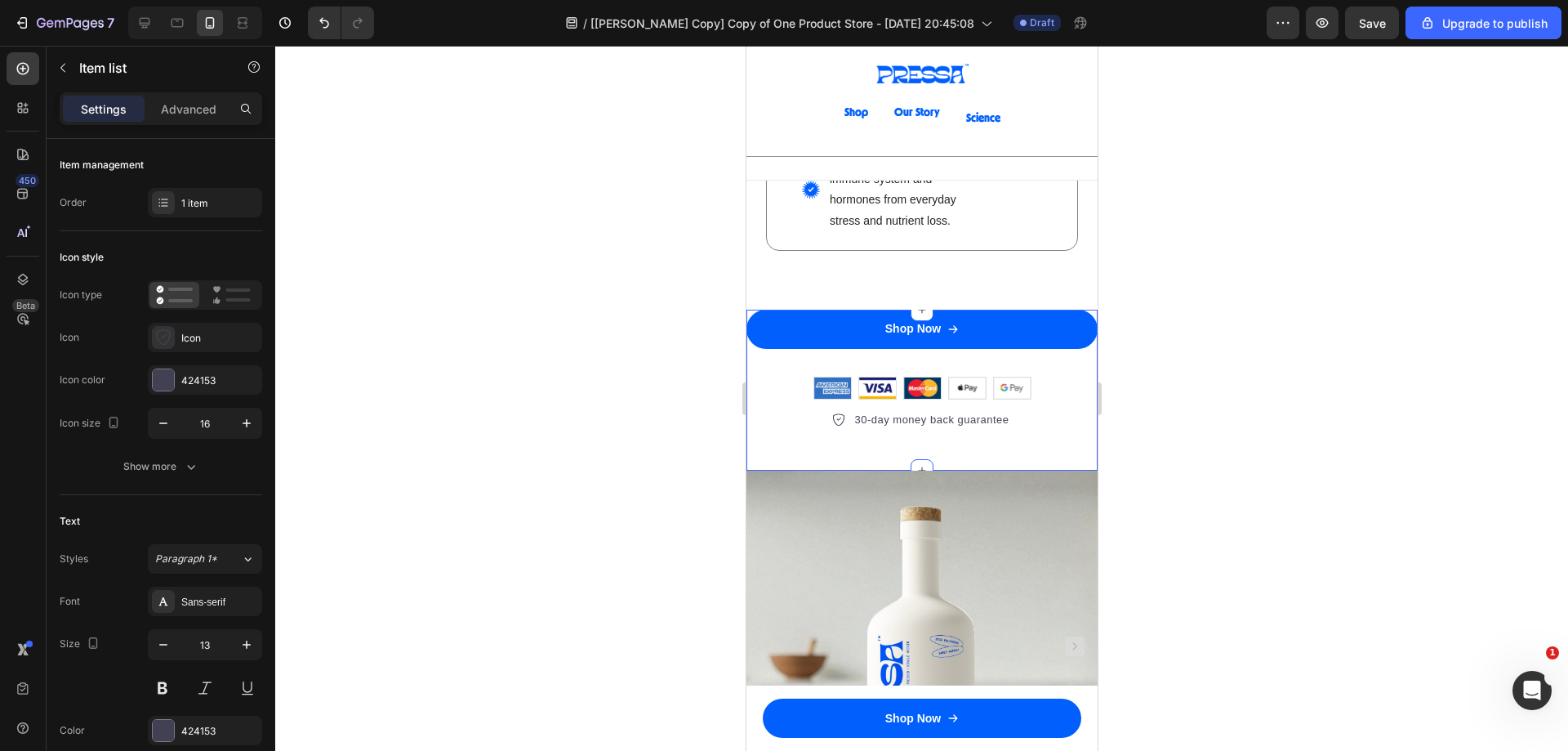
scroll to position [4109, 0]
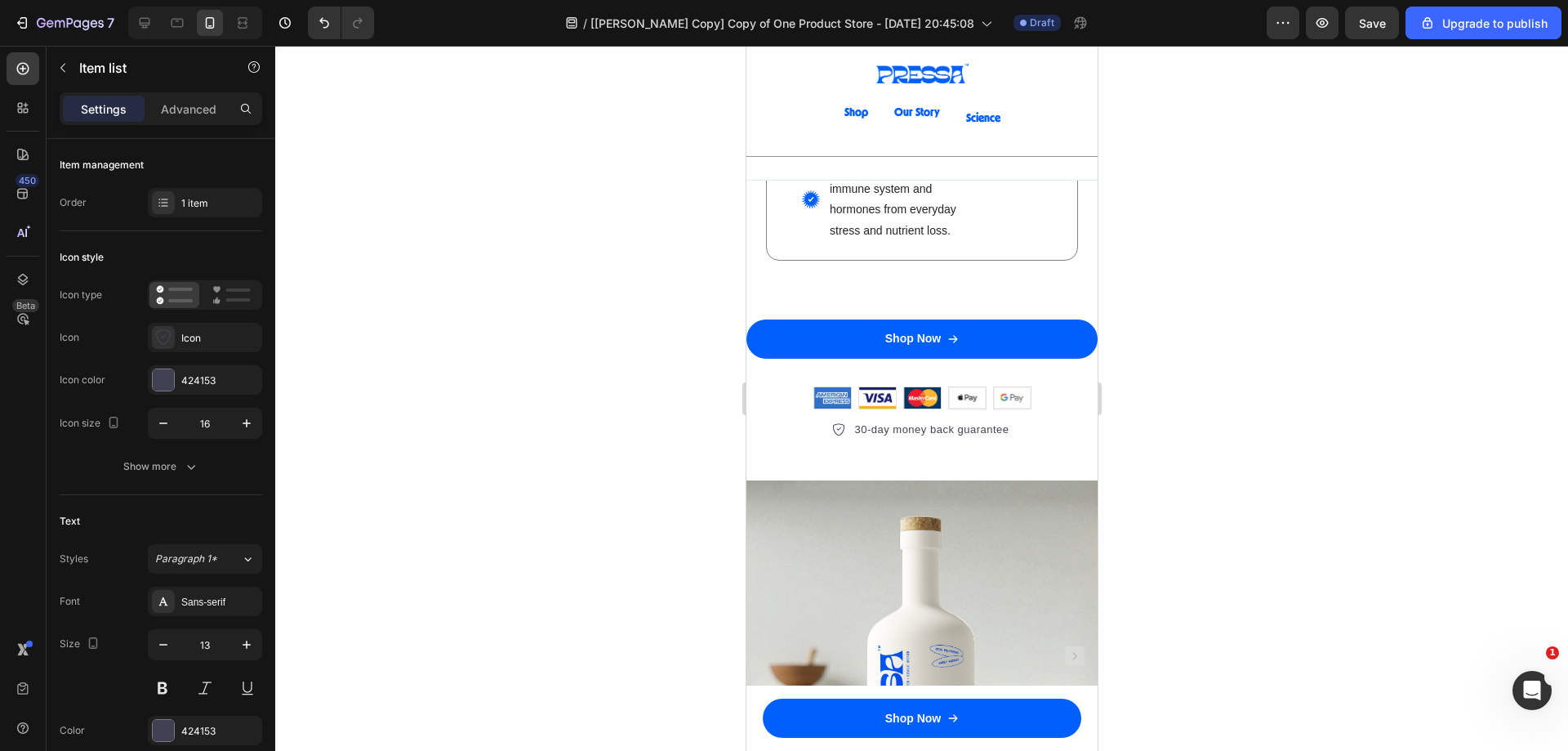
click at [813, 441] on div "30-day money back guarantee" at bounding box center [921, 430] width 351 height 22
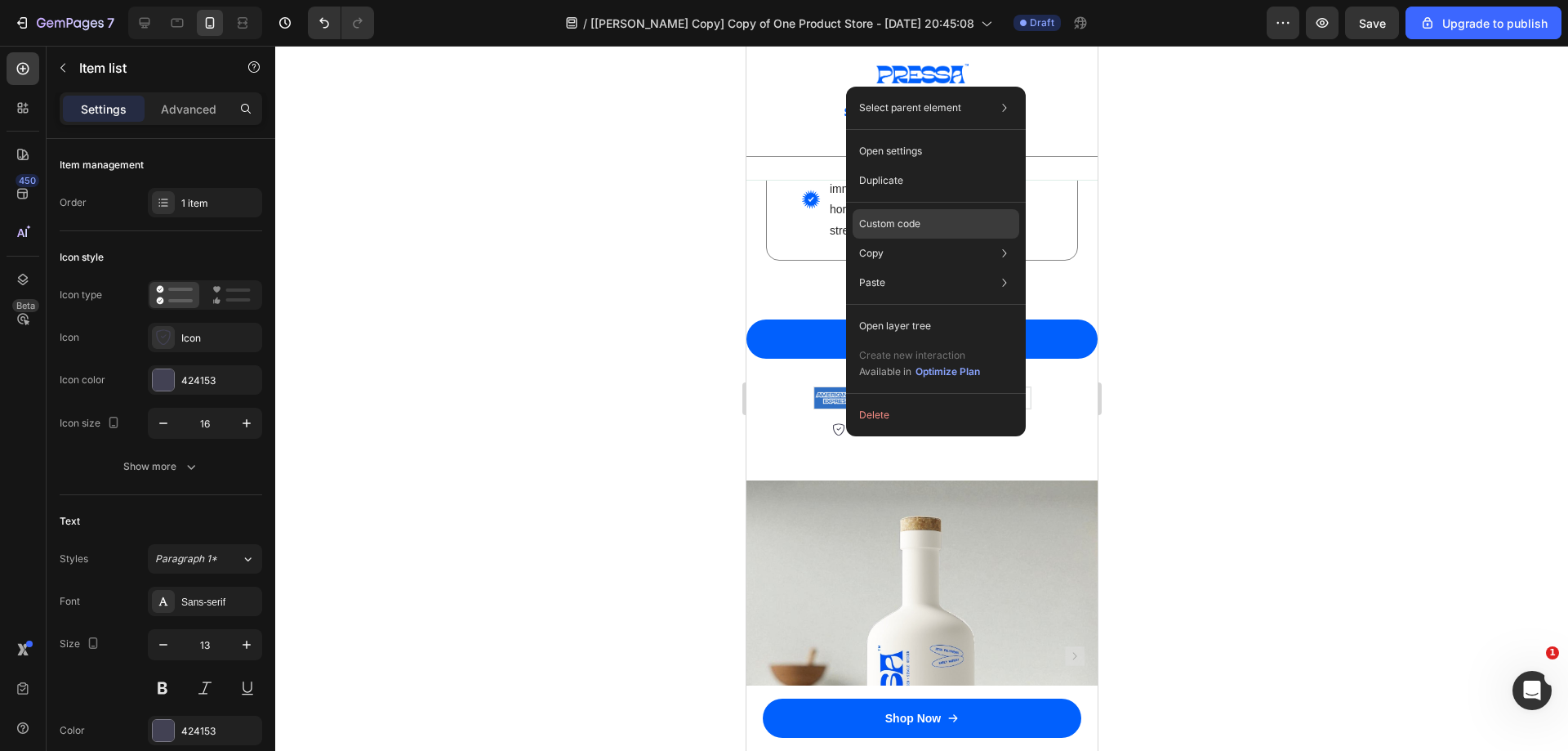
click at [883, 223] on p "Custom code" at bounding box center [890, 224] width 61 height 15
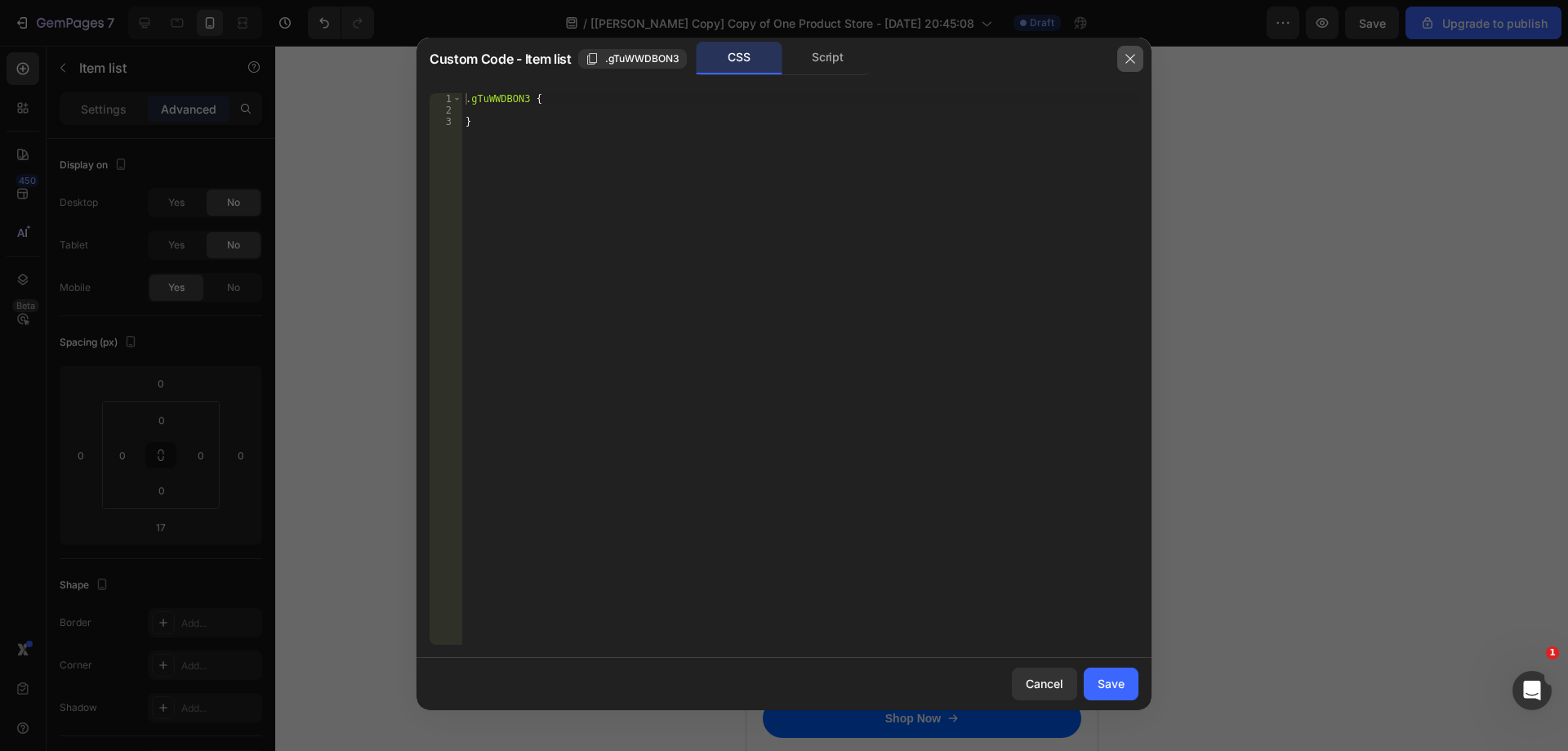
click at [1139, 65] on button "button" at bounding box center [1130, 58] width 26 height 26
type input "8"
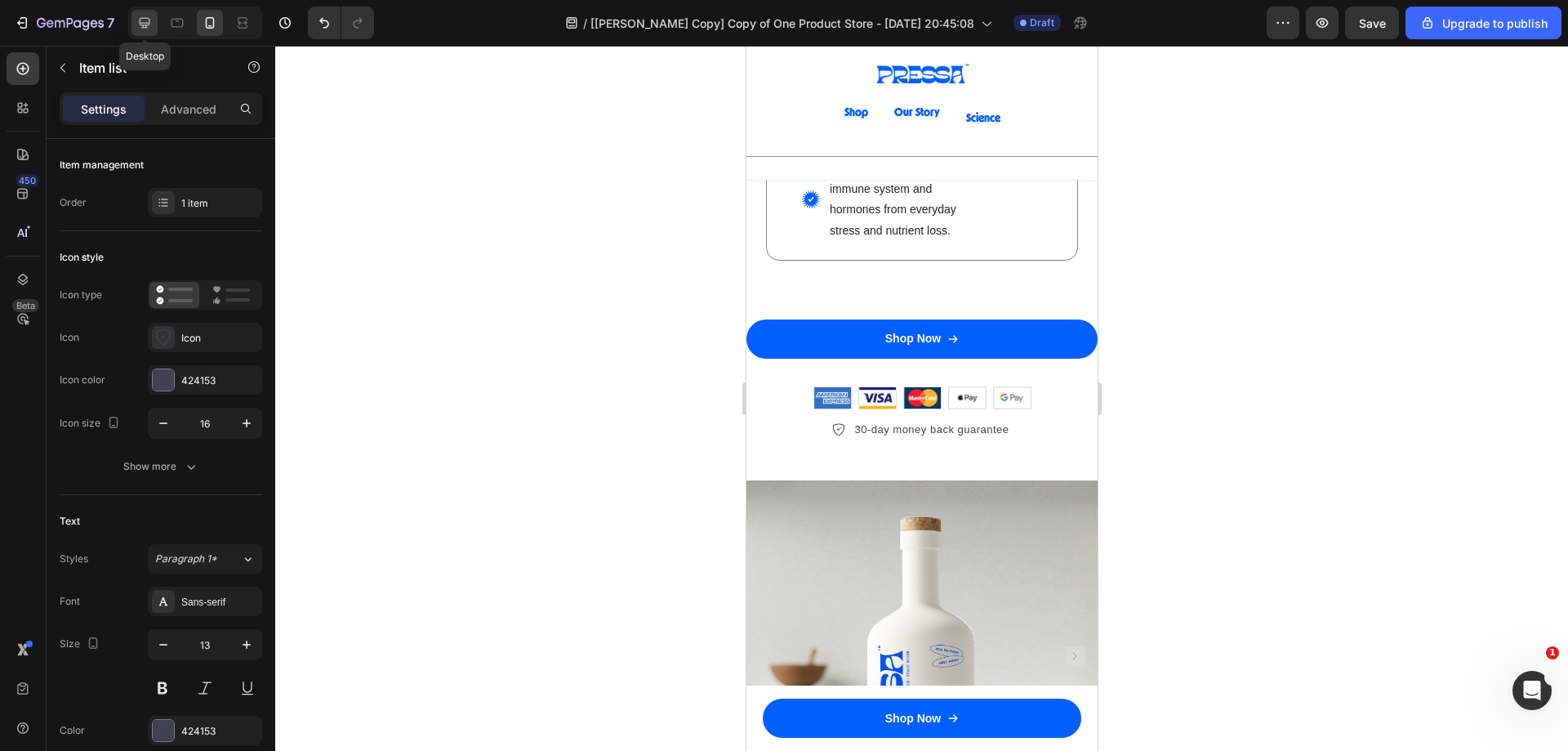
click at [149, 20] on icon at bounding box center [144, 23] width 11 height 11
type input "14"
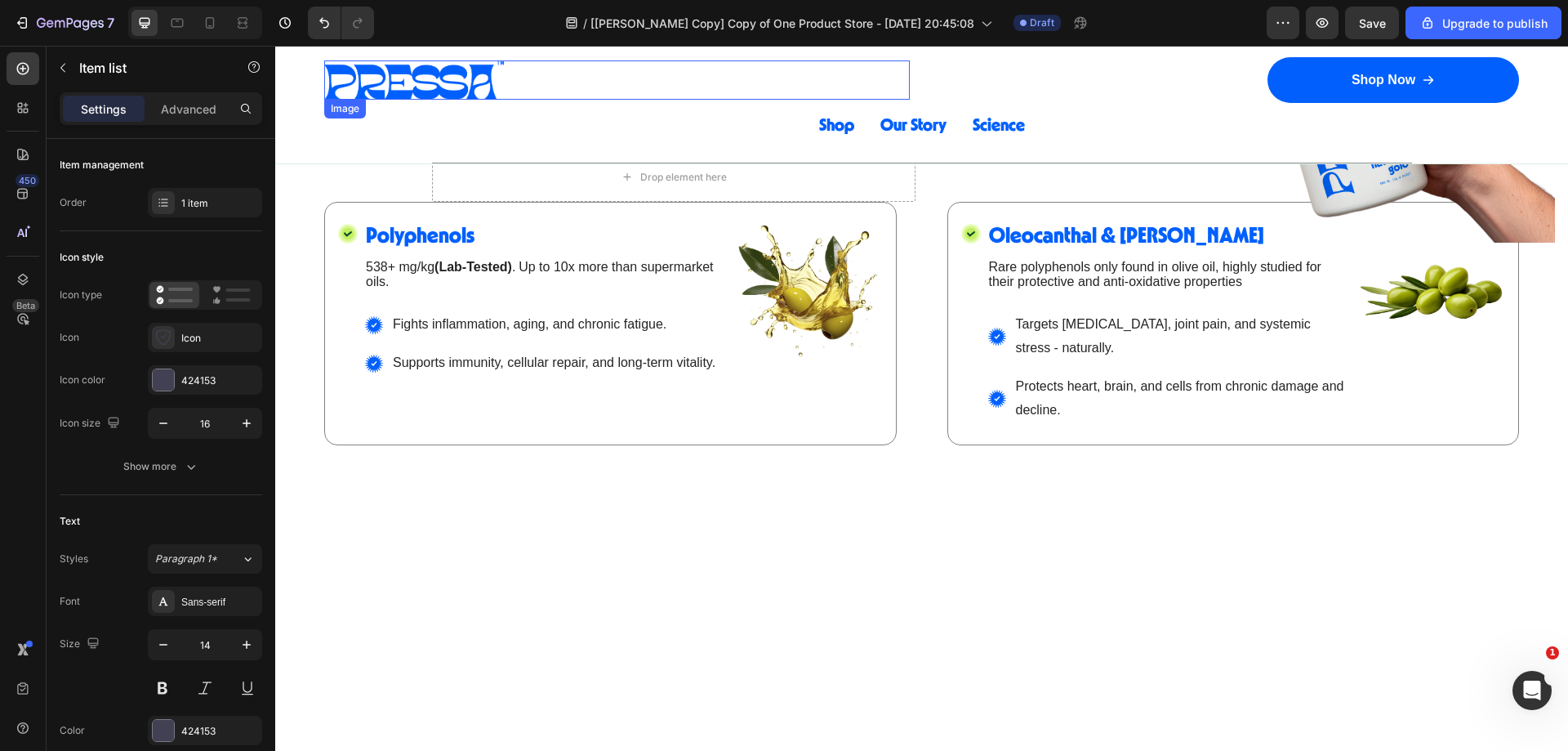
scroll to position [2862, 0]
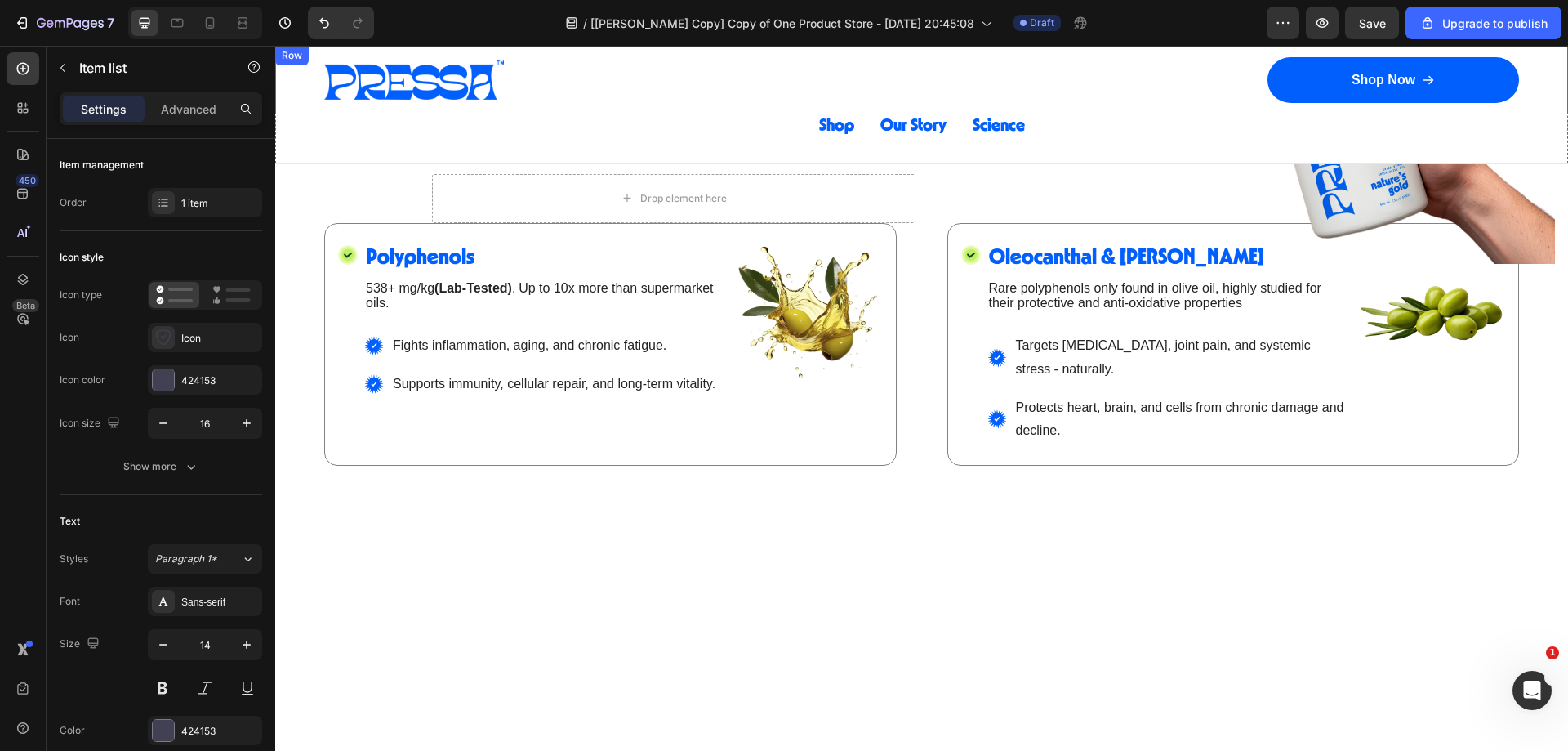
click at [907, 81] on div "Image Row Shop Now Button Row Row" at bounding box center [922, 80] width 1293 height 69
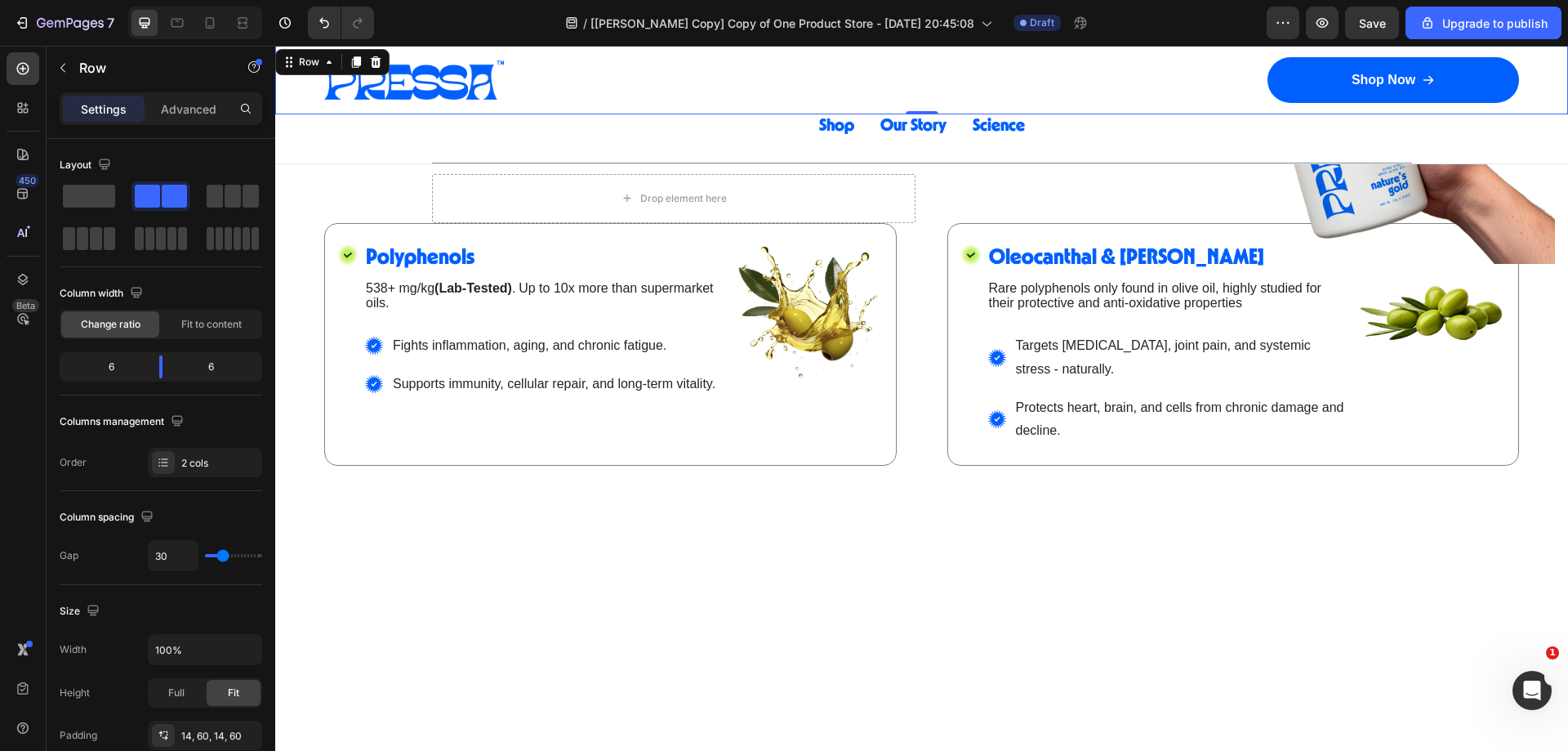
click at [786, 101] on div "Image Row" at bounding box center [617, 80] width 586 height 46
drag, startPoint x: 220, startPoint y: 194, endPoint x: 572, endPoint y: 44, distance: 382.6
click at [220, 194] on span at bounding box center [215, 196] width 17 height 23
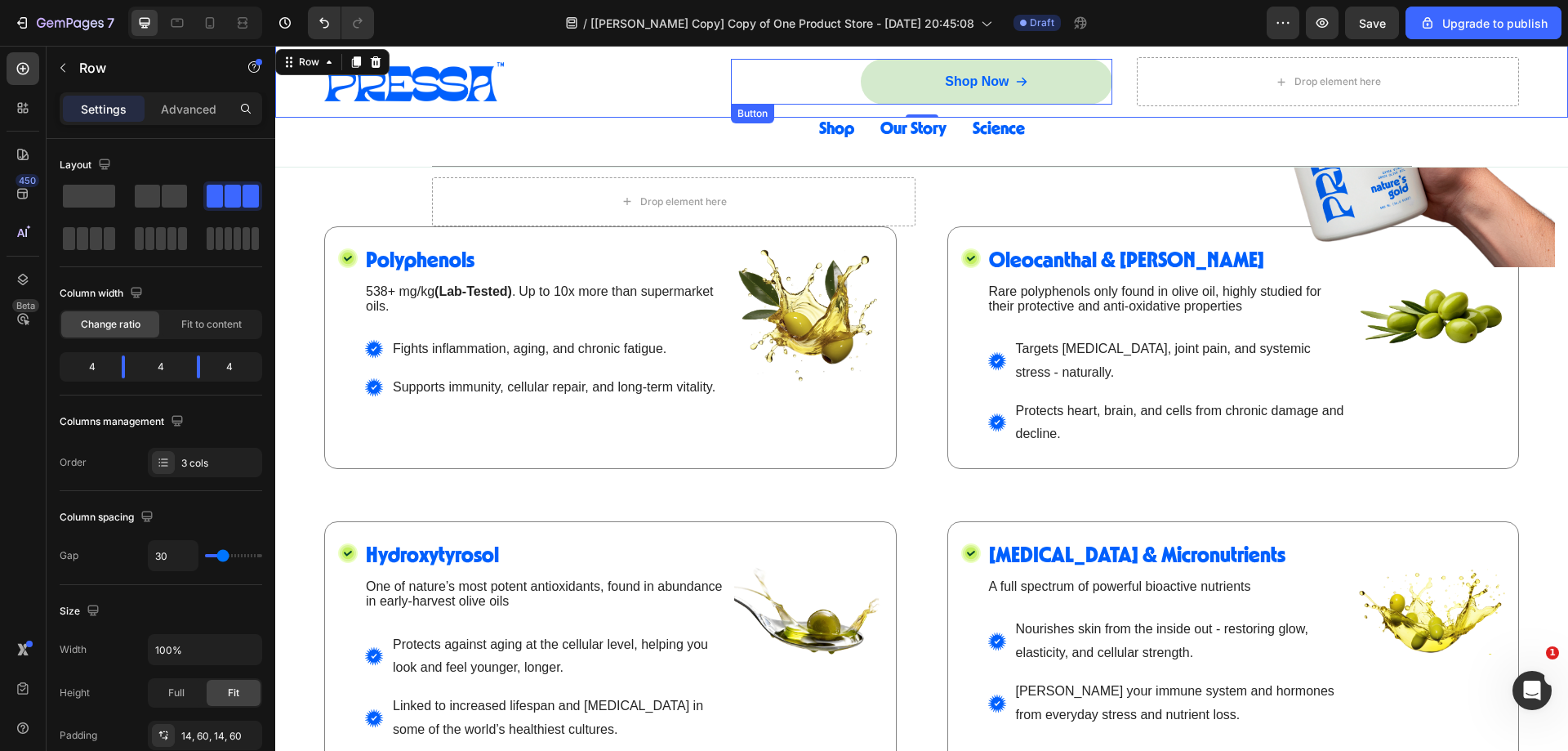
scroll to position [2865, 0]
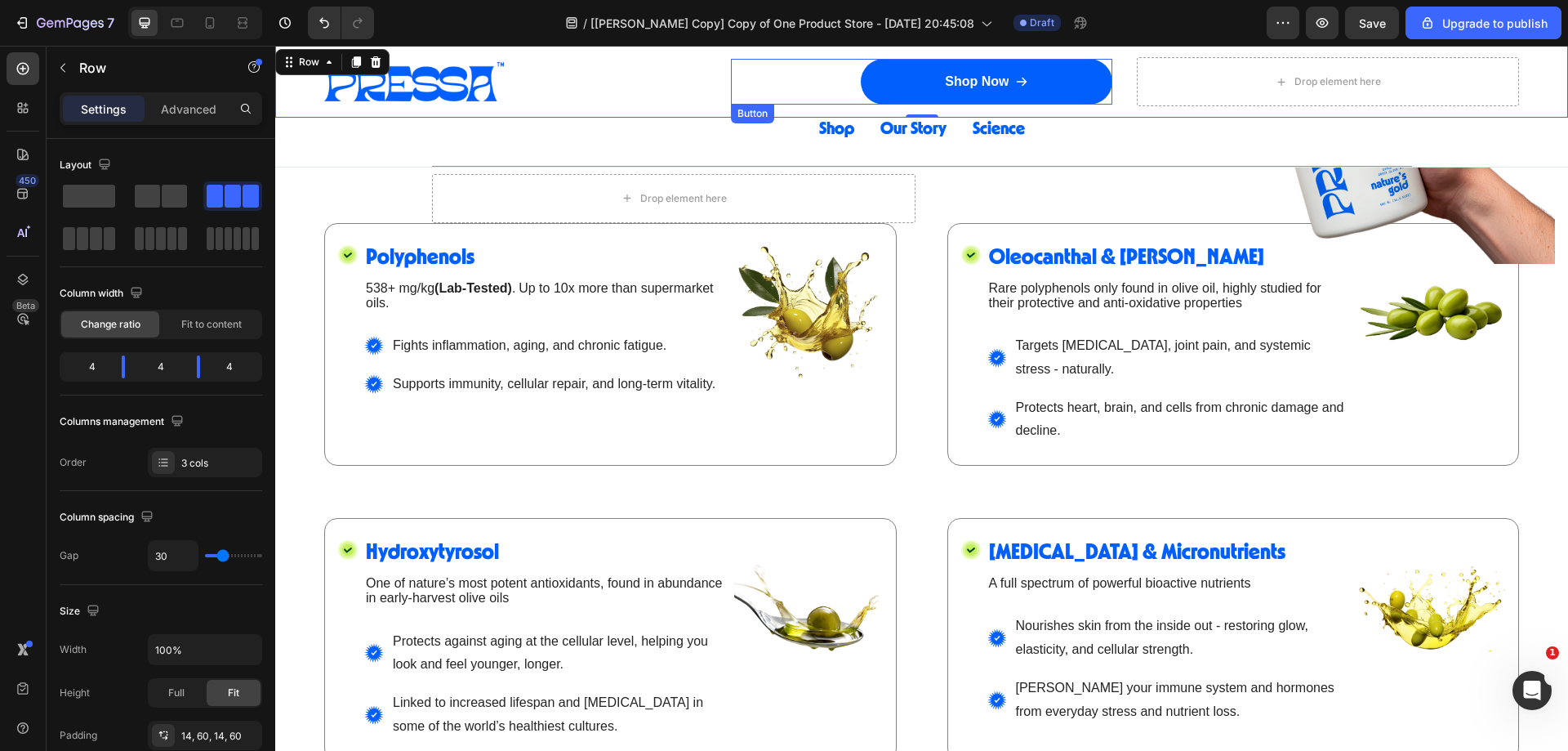
click at [795, 83] on div "Shop Now Button" at bounding box center [922, 81] width 382 height 46
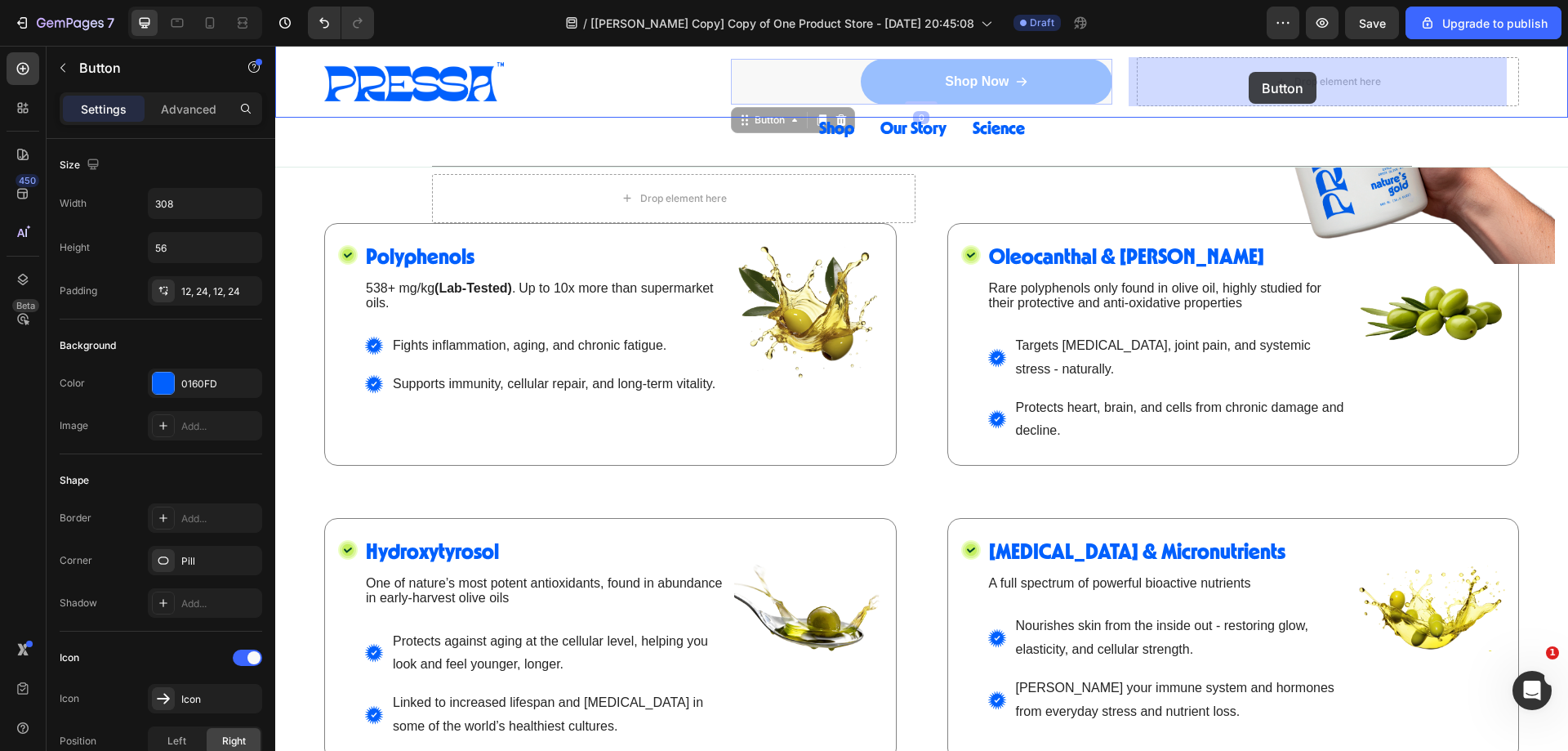
drag, startPoint x: 757, startPoint y: 118, endPoint x: 1246, endPoint y: 75, distance: 490.9
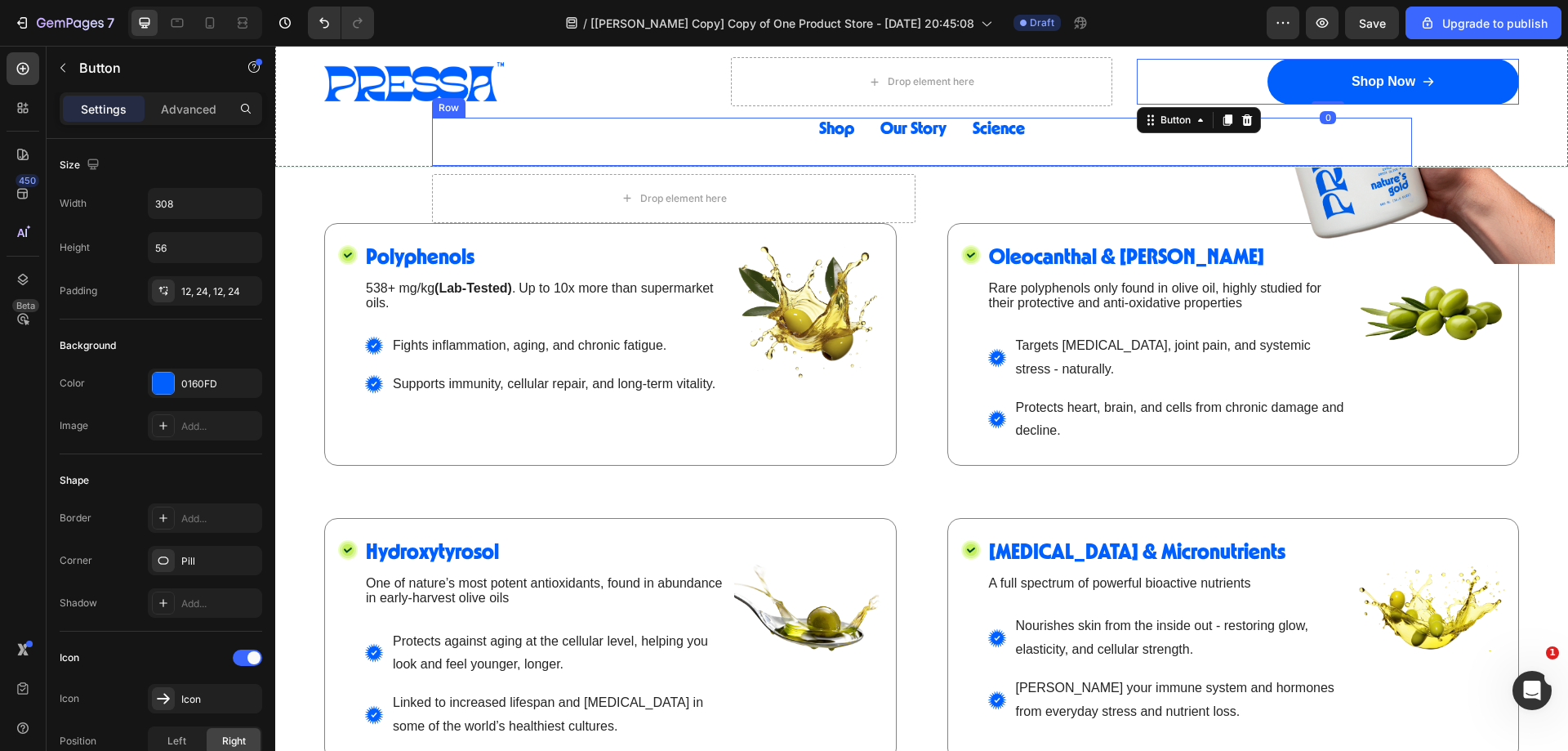
click at [766, 129] on div "Shop Button Our Story Button Science Button Row" at bounding box center [922, 142] width 980 height 49
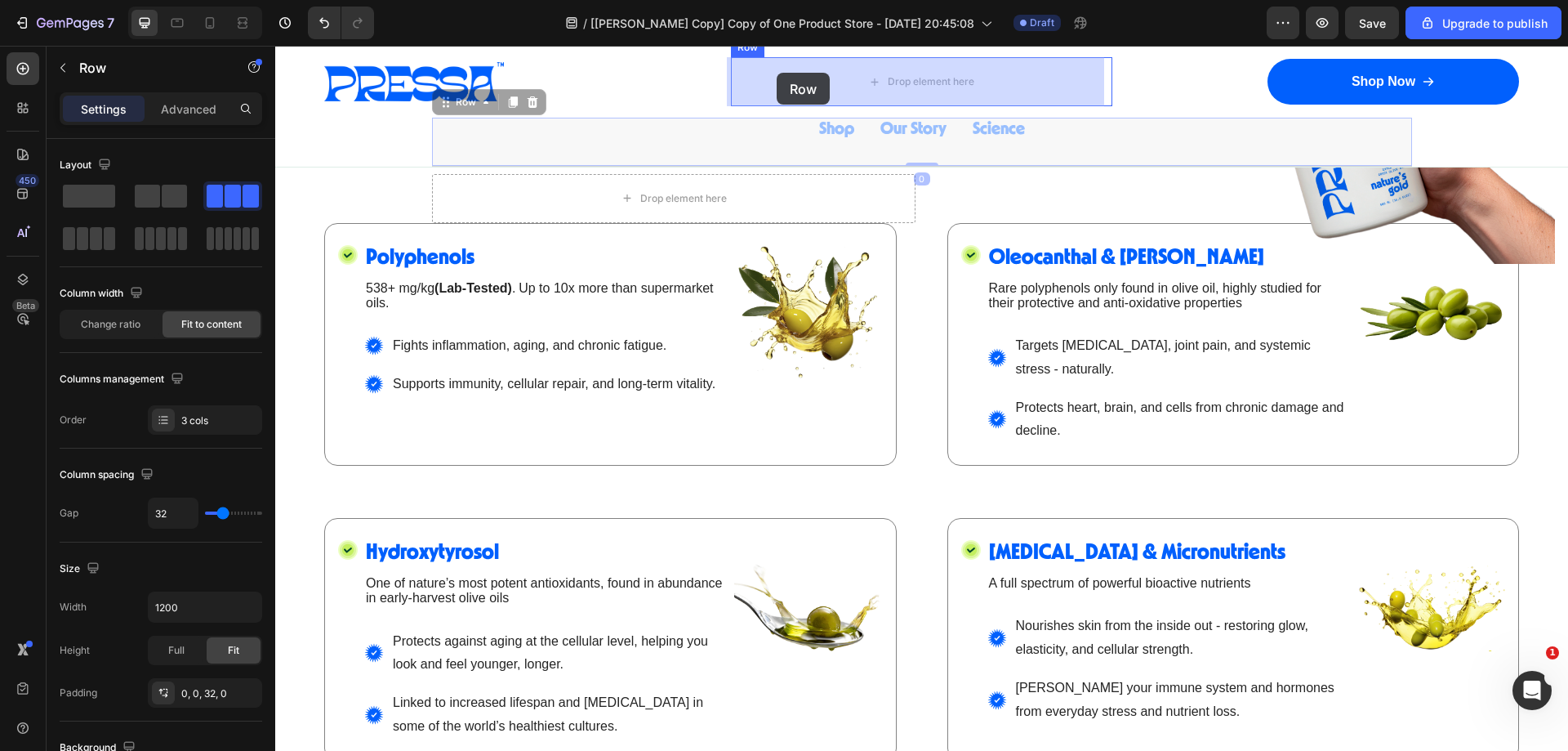
drag, startPoint x: 456, startPoint y: 107, endPoint x: 796, endPoint y: 70, distance: 342.0
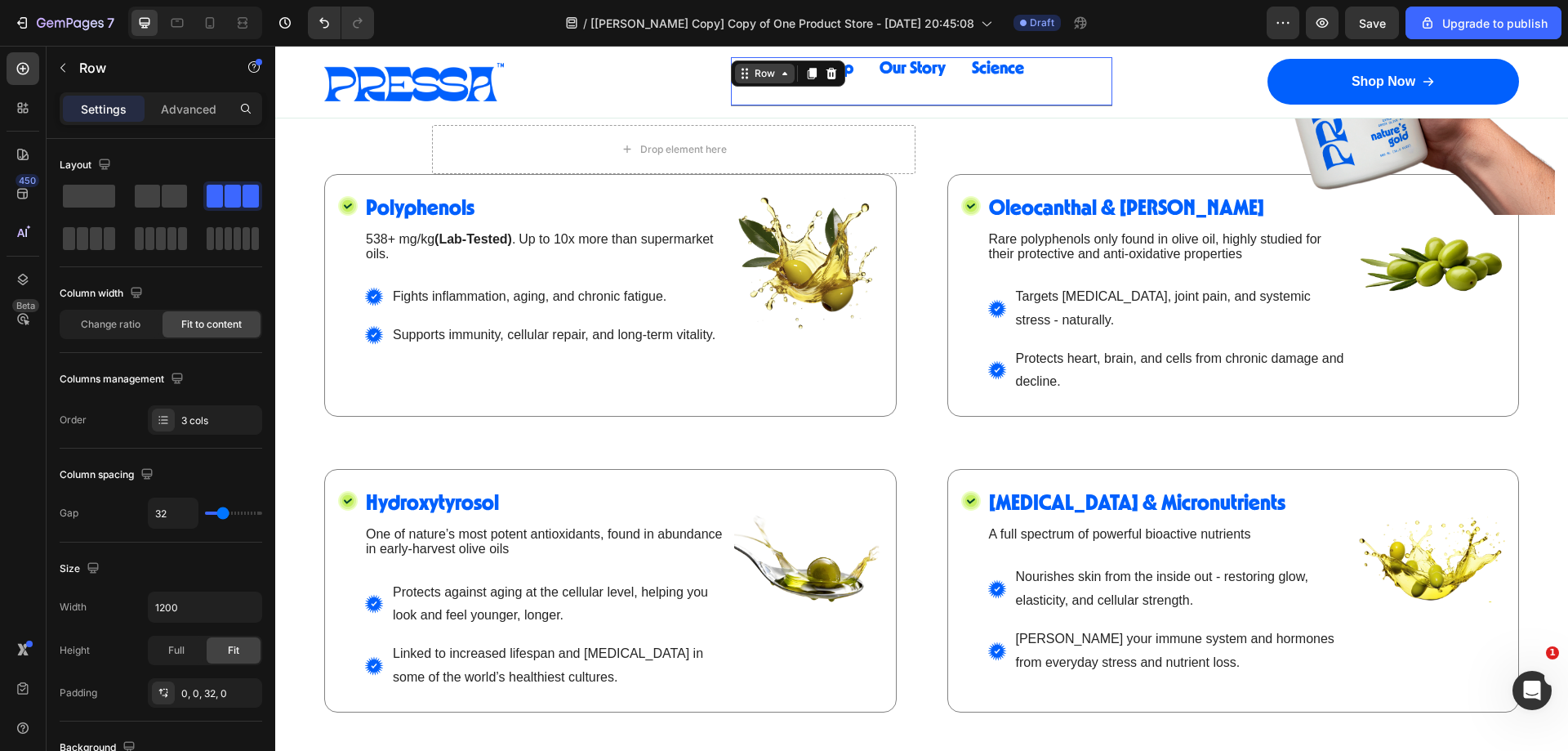
scroll to position [2816, 0]
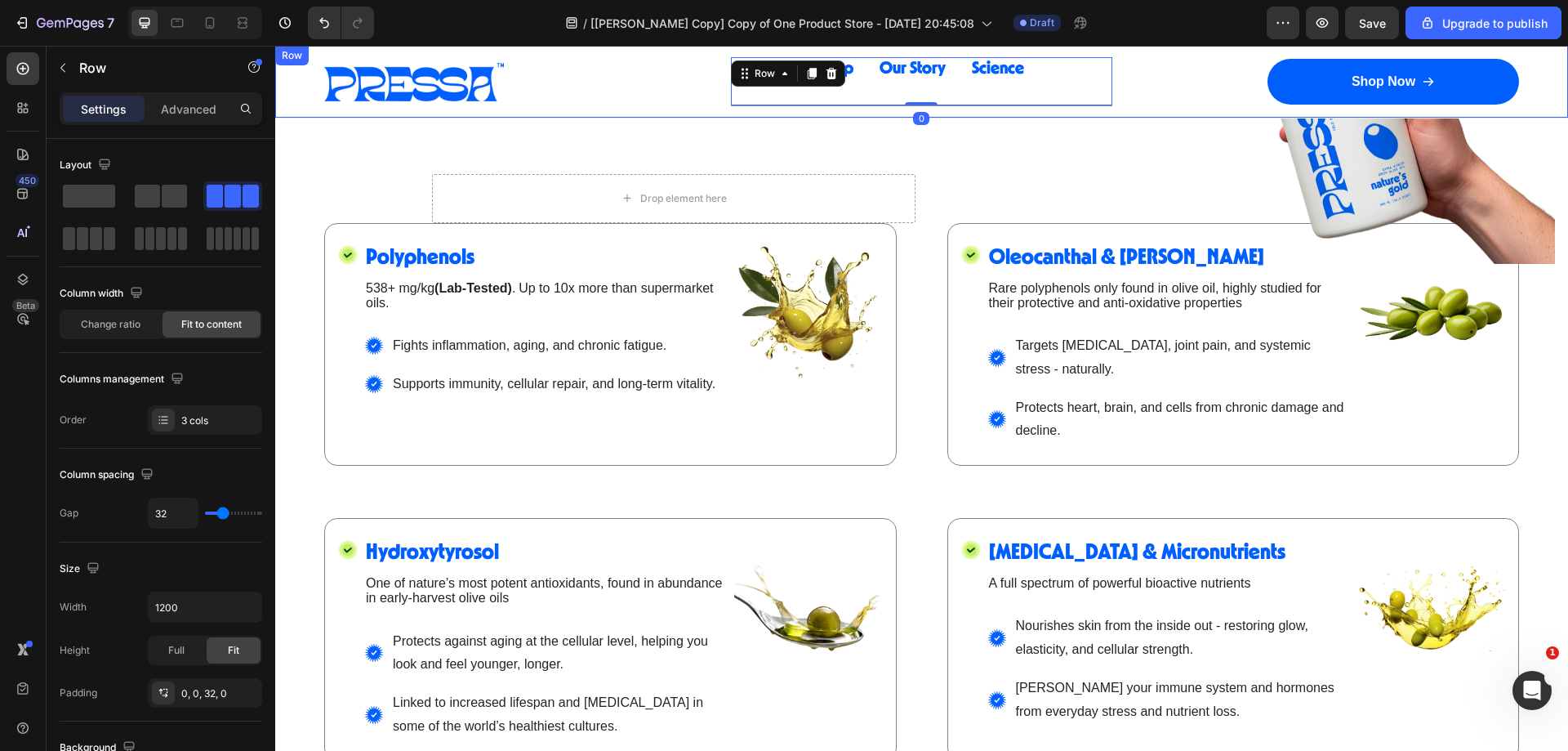
click at [717, 96] on div "Image Row Shop Button Our Story Button Science Button Row 0 Row Shop Now Button…" at bounding box center [922, 81] width 1293 height 72
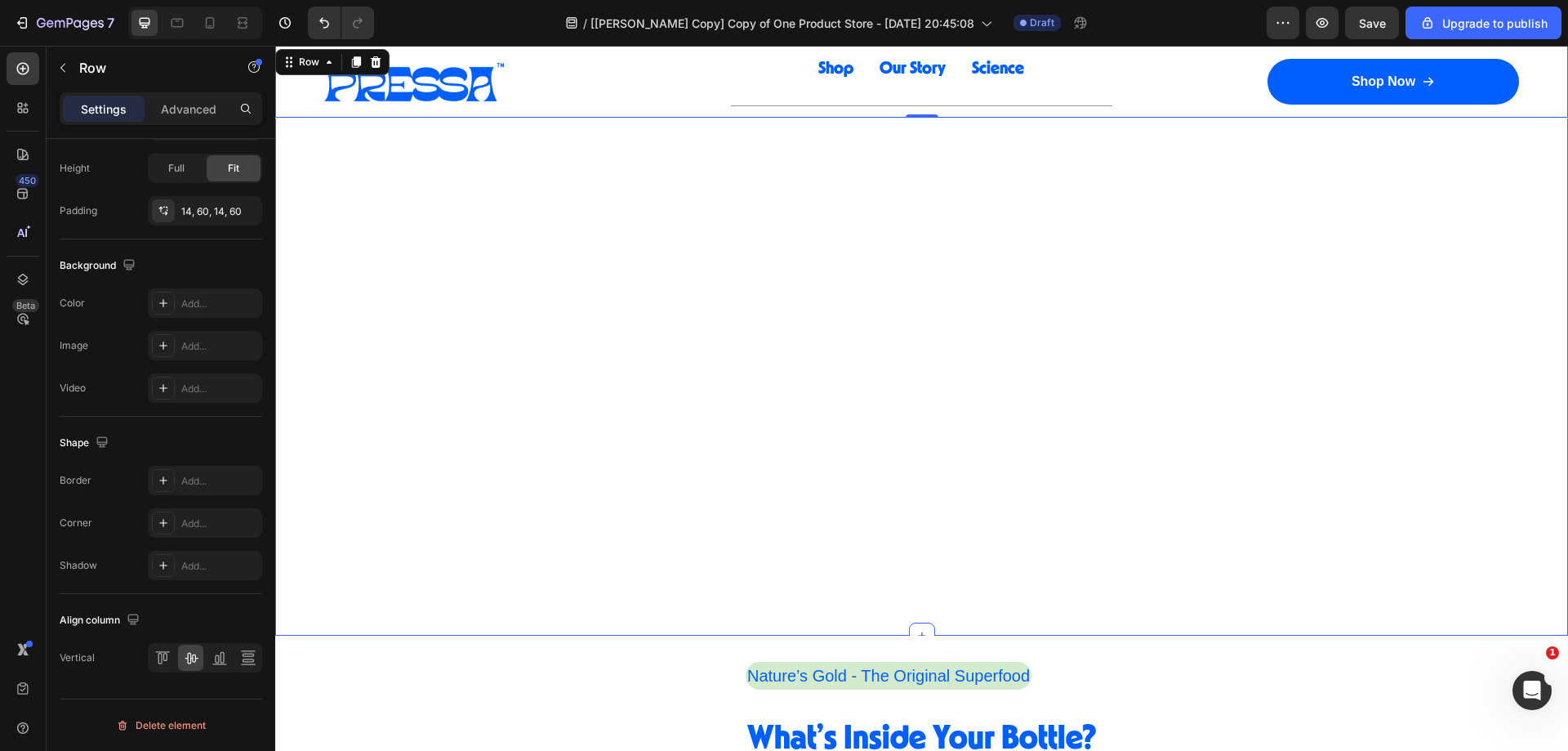
scroll to position [2081, 0]
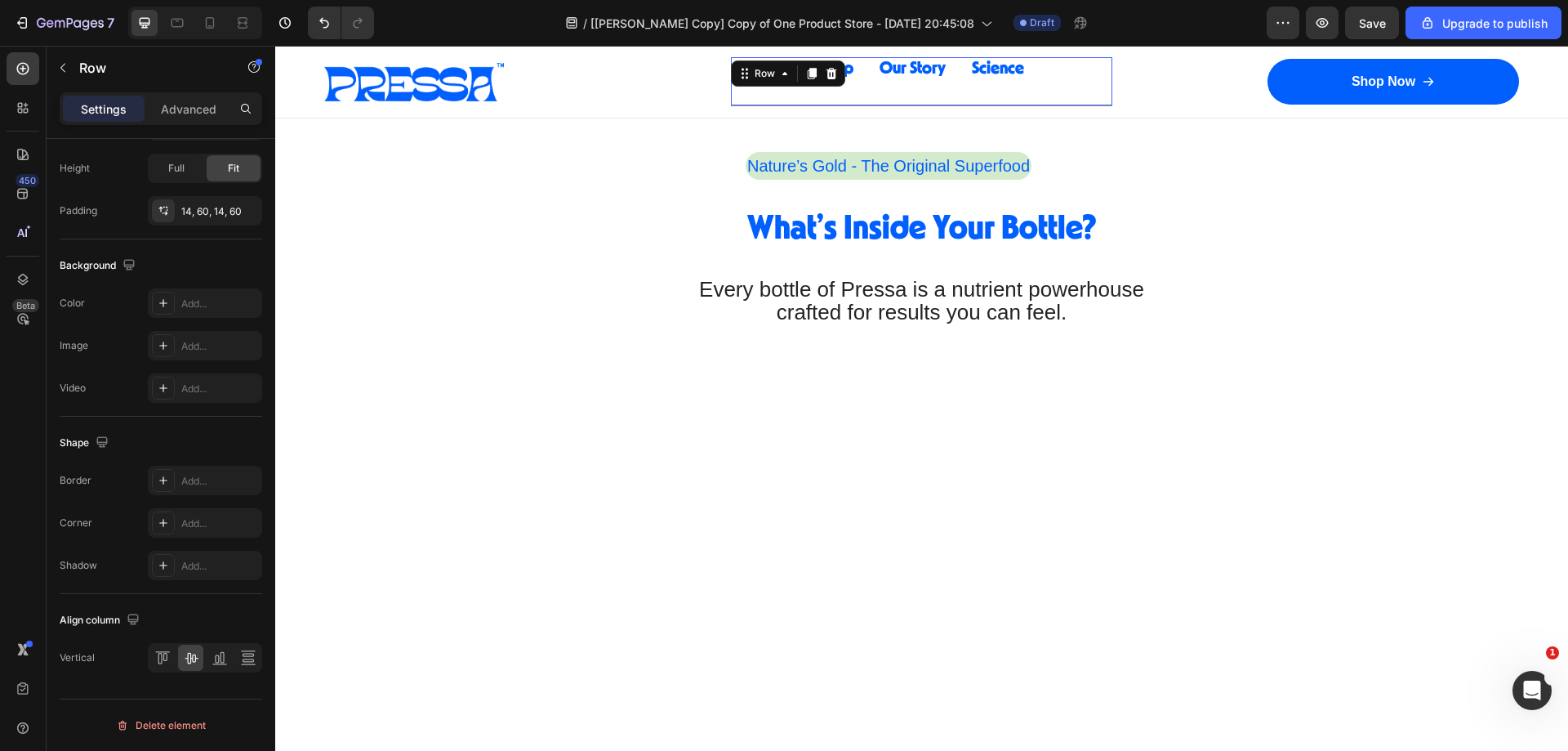
click at [767, 89] on div "Shop Button Our Story Button Science Button Row 0" at bounding box center [922, 81] width 382 height 49
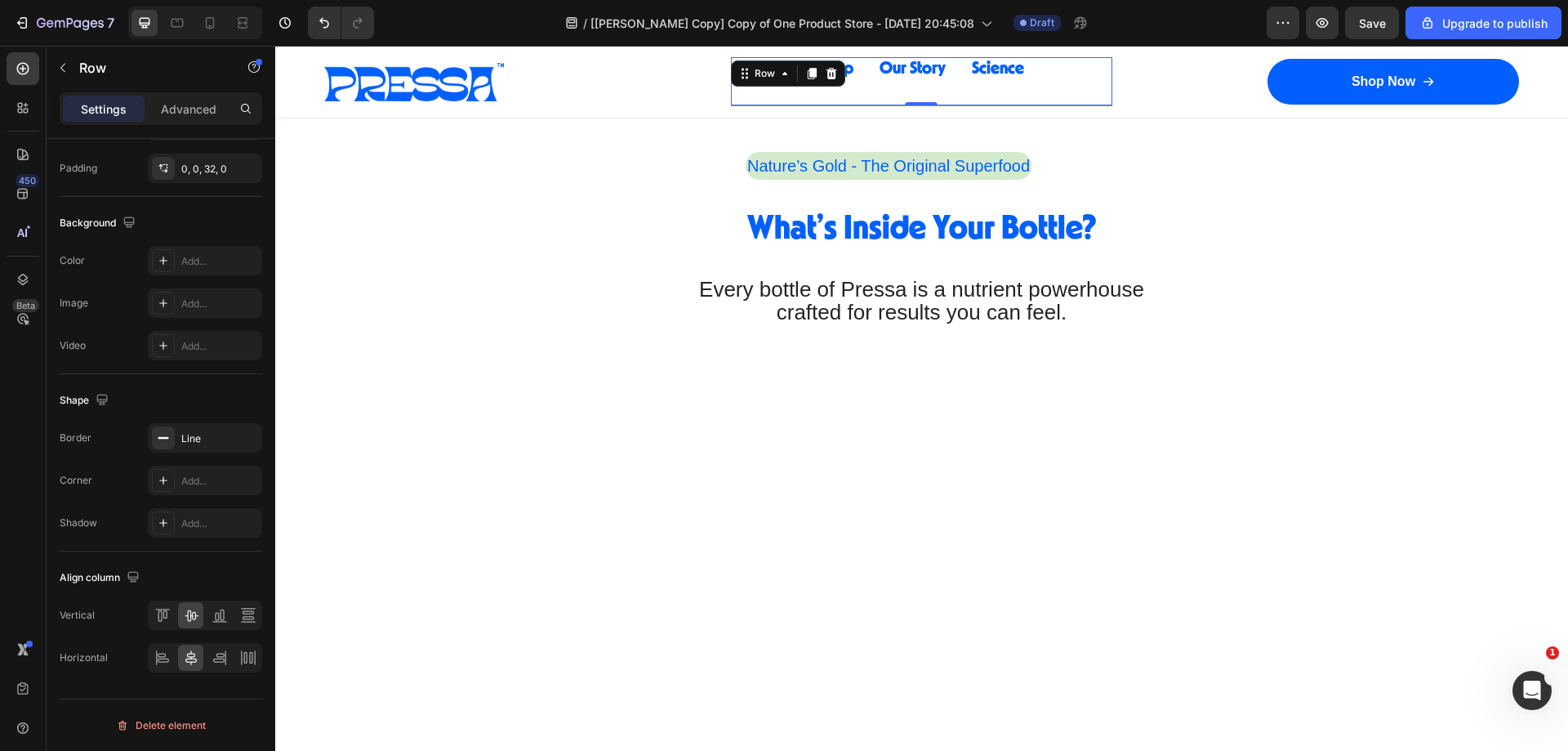
click at [863, 81] on div "Shop Button Our Story Button Science Button Row 0" at bounding box center [922, 81] width 382 height 49
click at [885, 72] on span "Our Story" at bounding box center [913, 68] width 66 height 17
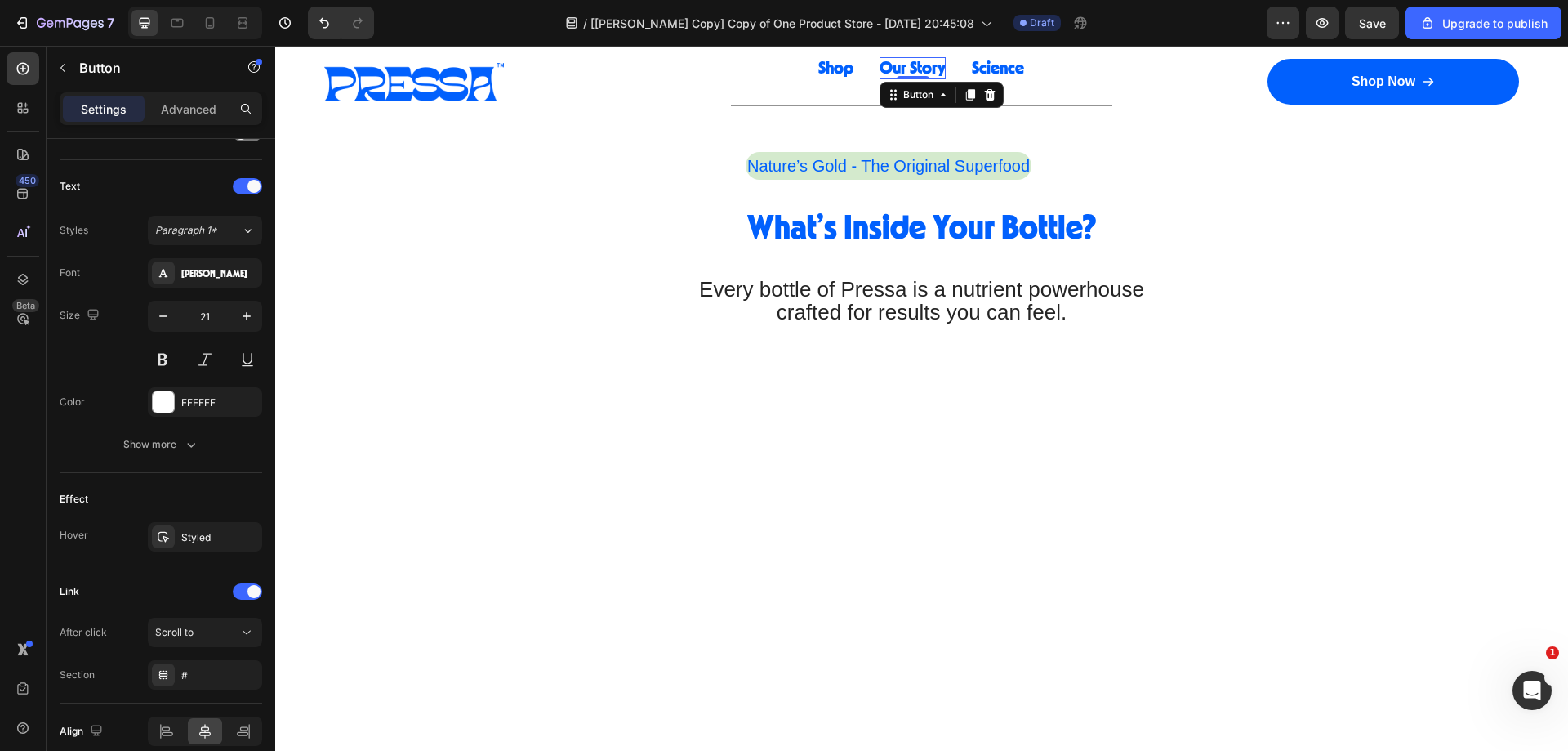
scroll to position [0, 0]
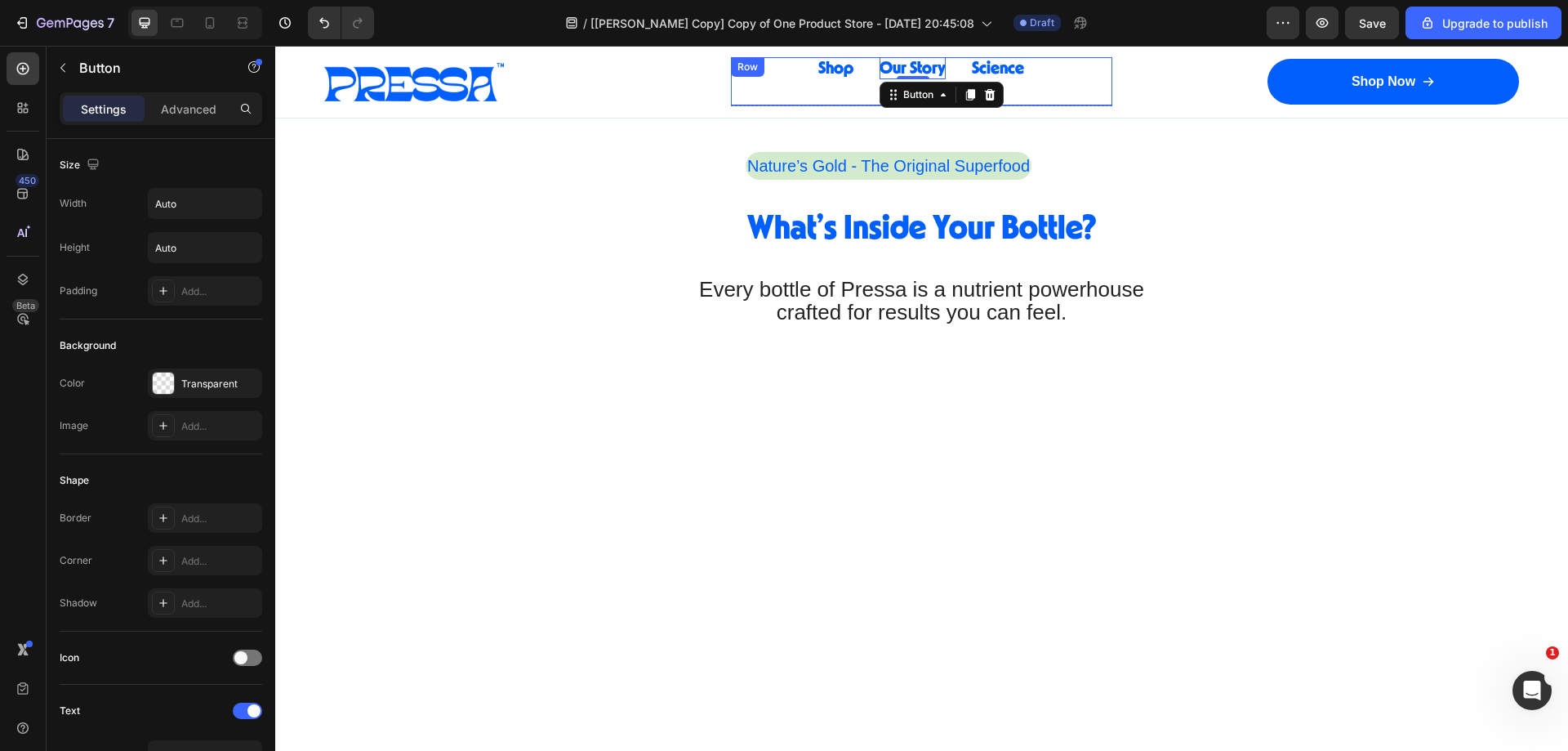
drag, startPoint x: 858, startPoint y: 89, endPoint x: 846, endPoint y: 90, distance: 12.0
click at [857, 89] on div "Shop Button Our Story Button 0 Science Button Row" at bounding box center [922, 81] width 382 height 49
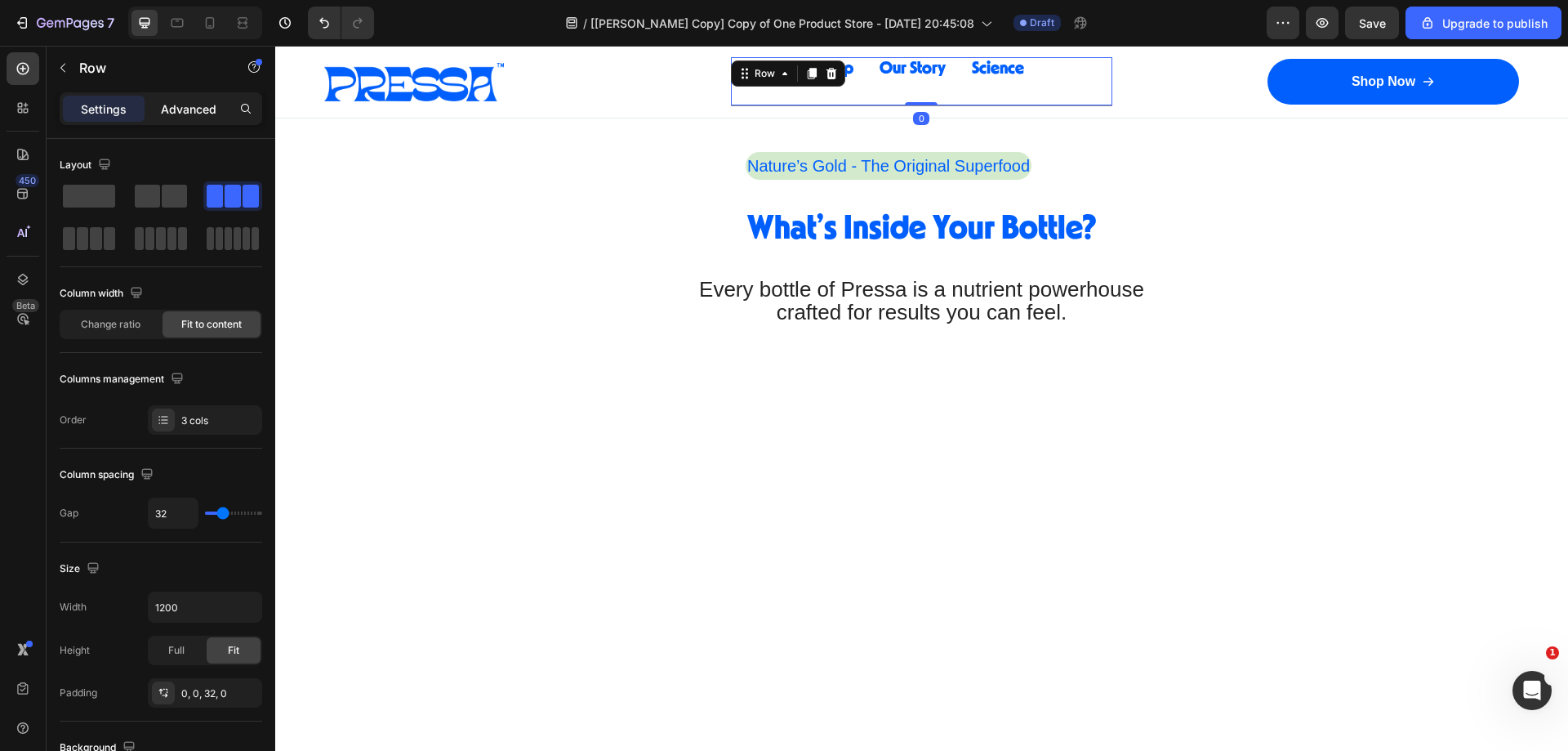
click at [175, 108] on p "Advanced" at bounding box center [188, 109] width 56 height 17
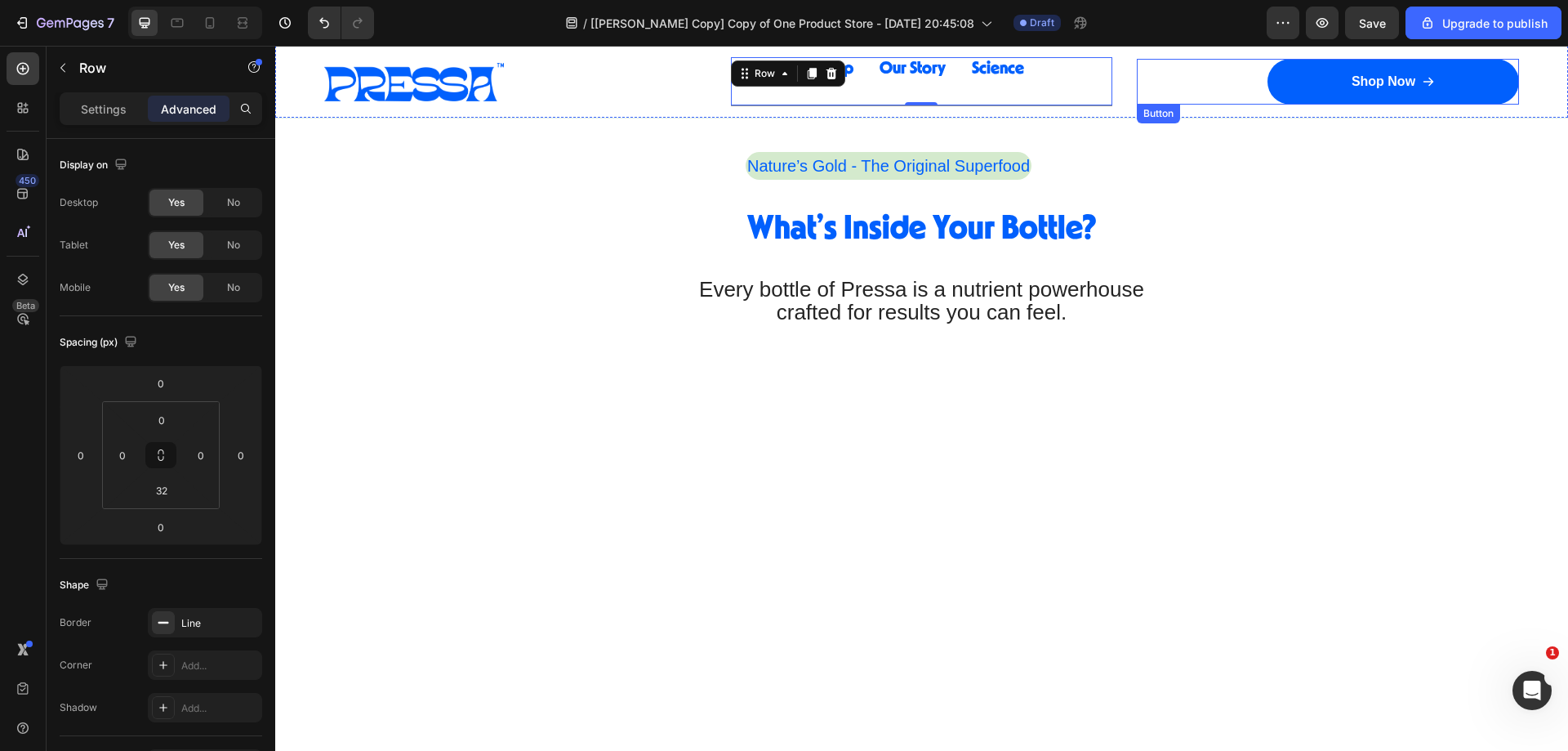
click at [1146, 101] on div "Shop Now Button" at bounding box center [1327, 81] width 382 height 46
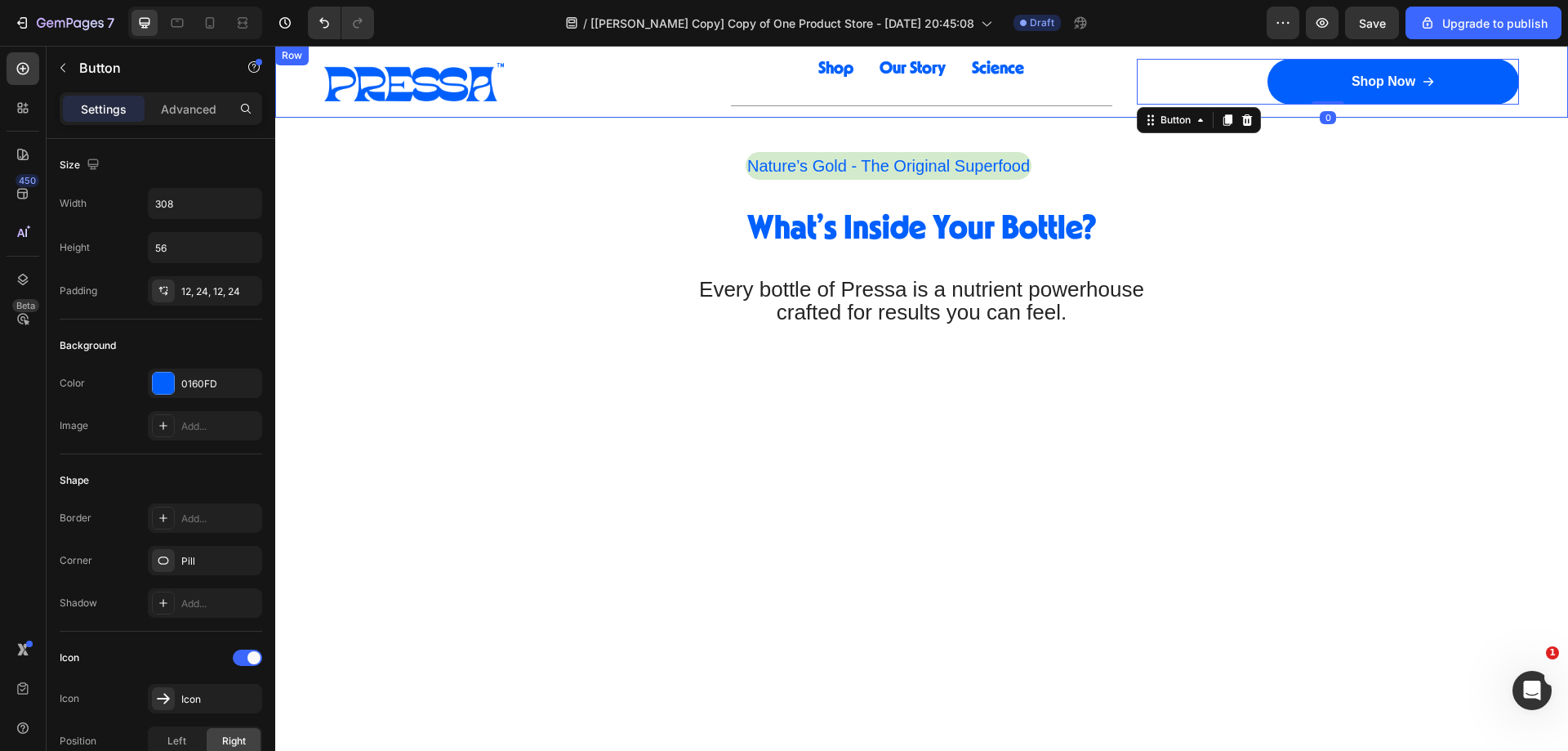
click at [1118, 104] on div "Image Row Shop Button Our Story Button Science Button Row Row Shop Now Button 0…" at bounding box center [922, 81] width 1293 height 72
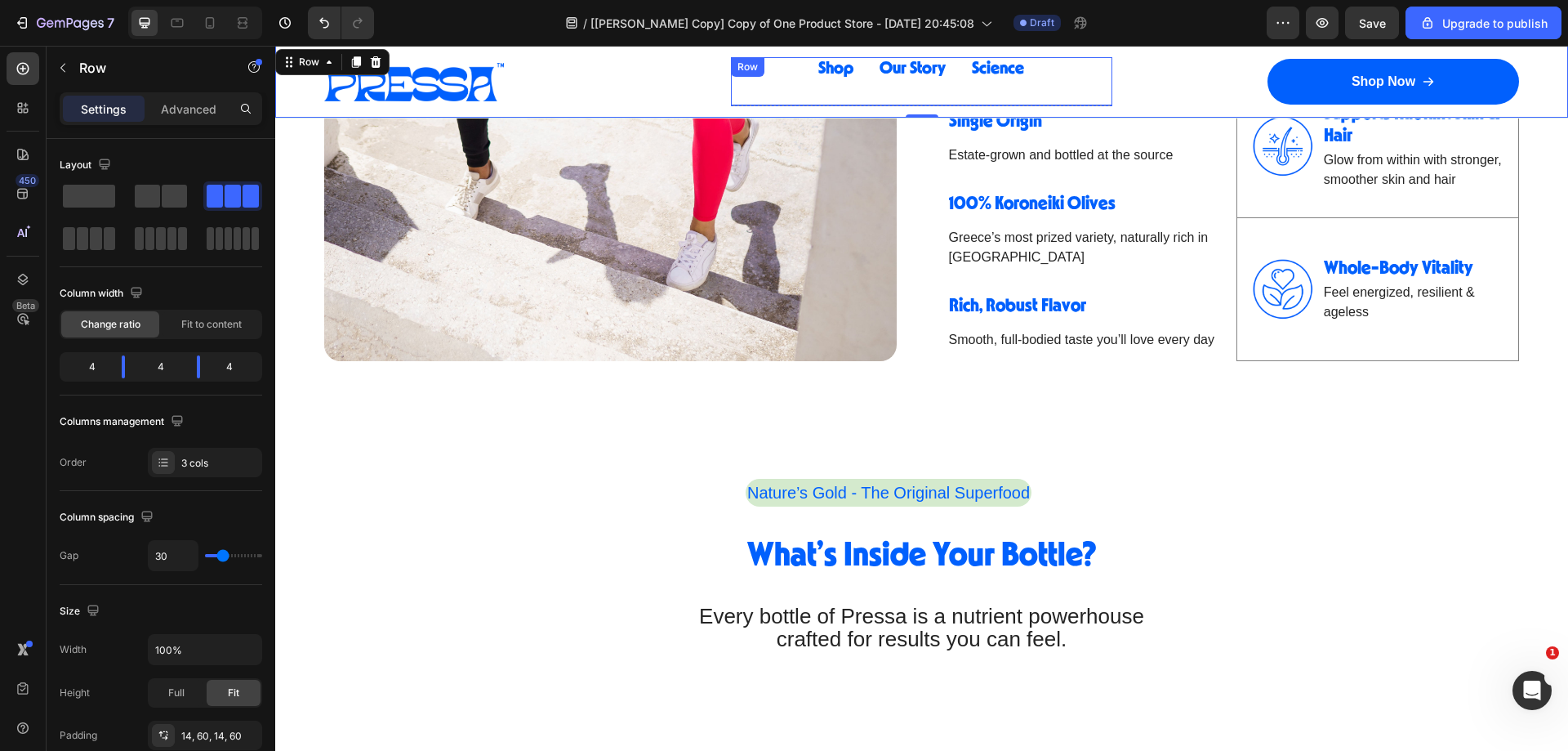
scroll to position [1509, 0]
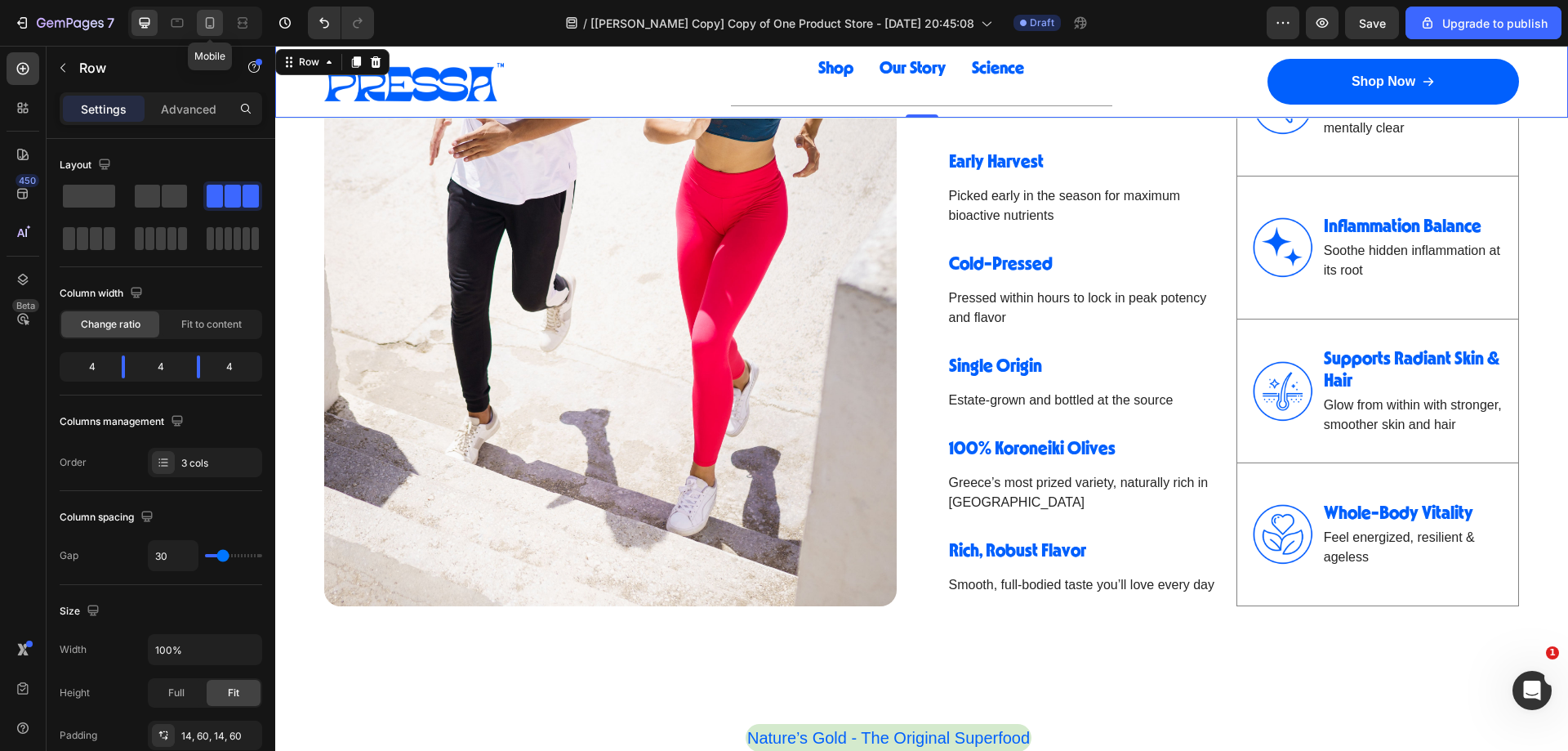
click at [202, 25] on icon at bounding box center [210, 23] width 17 height 17
type input "0"
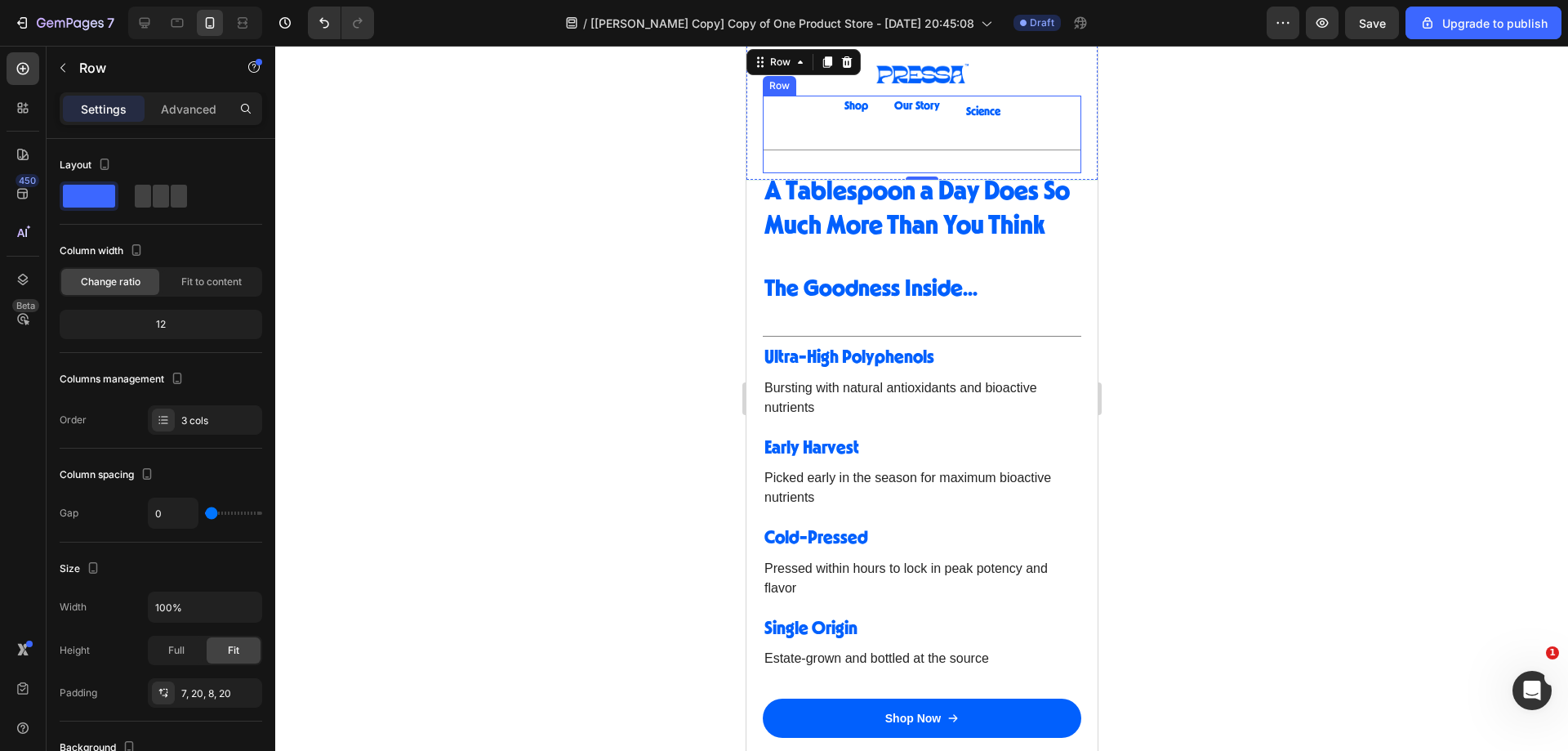
scroll to position [1534, 0]
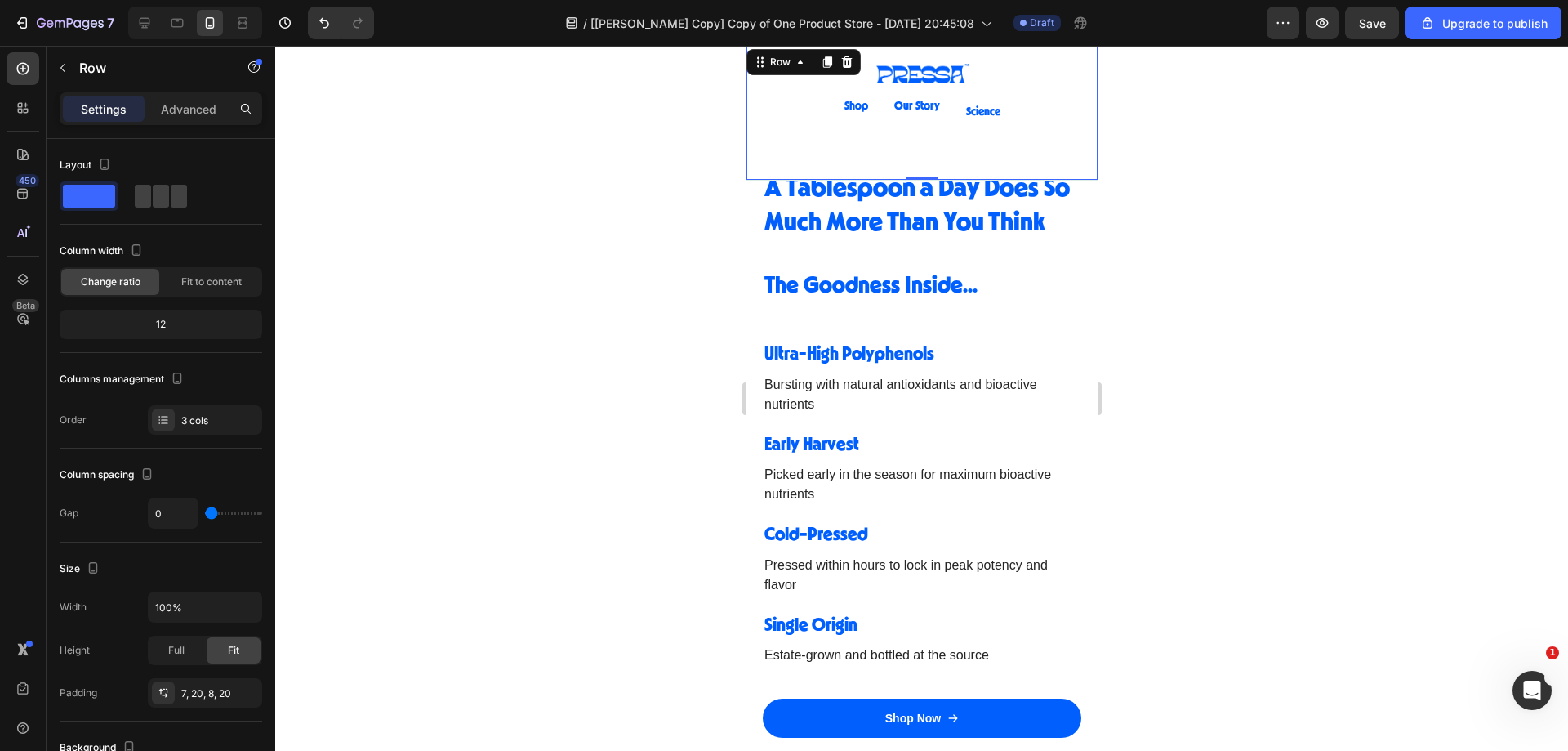
click at [749, 146] on div "Image Row Shop Button Our Story Button Science Button Row Row Shop Now Button R…" at bounding box center [921, 112] width 351 height 134
click at [174, 26] on icon at bounding box center [178, 23] width 12 height 9
type input "30"
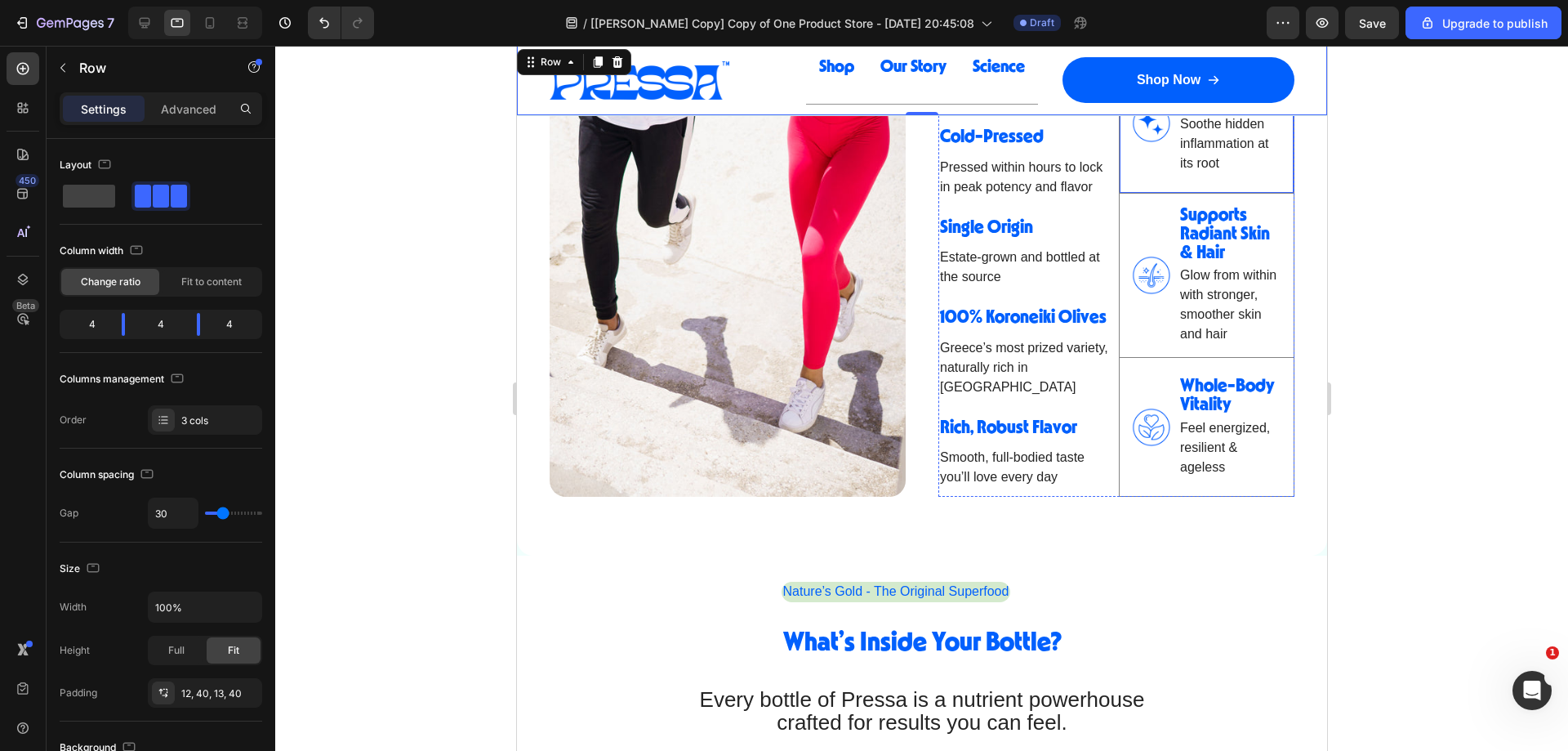
scroll to position [1454, 0]
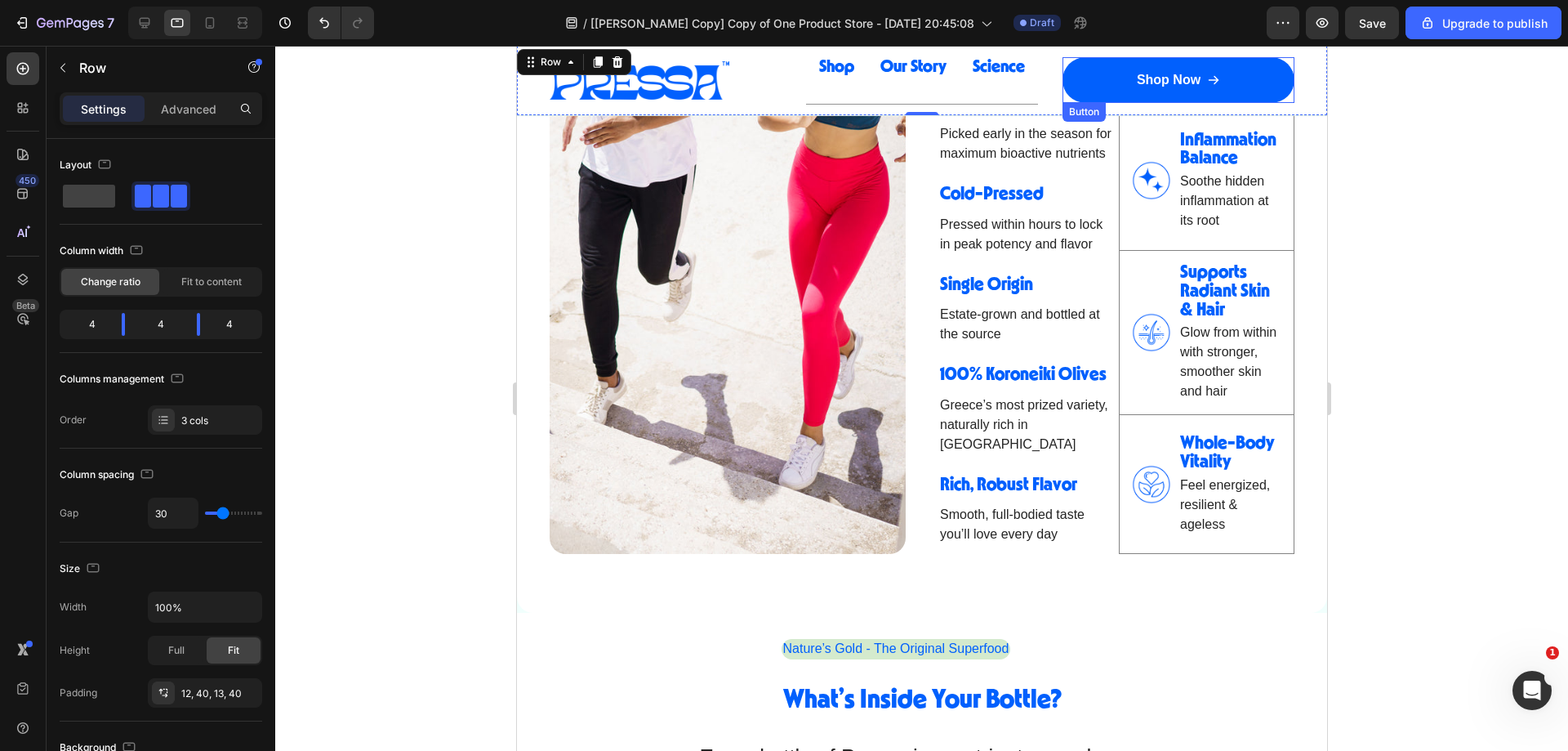
click at [1062, 89] on link "Shop Now" at bounding box center [1178, 80] width 232 height 46
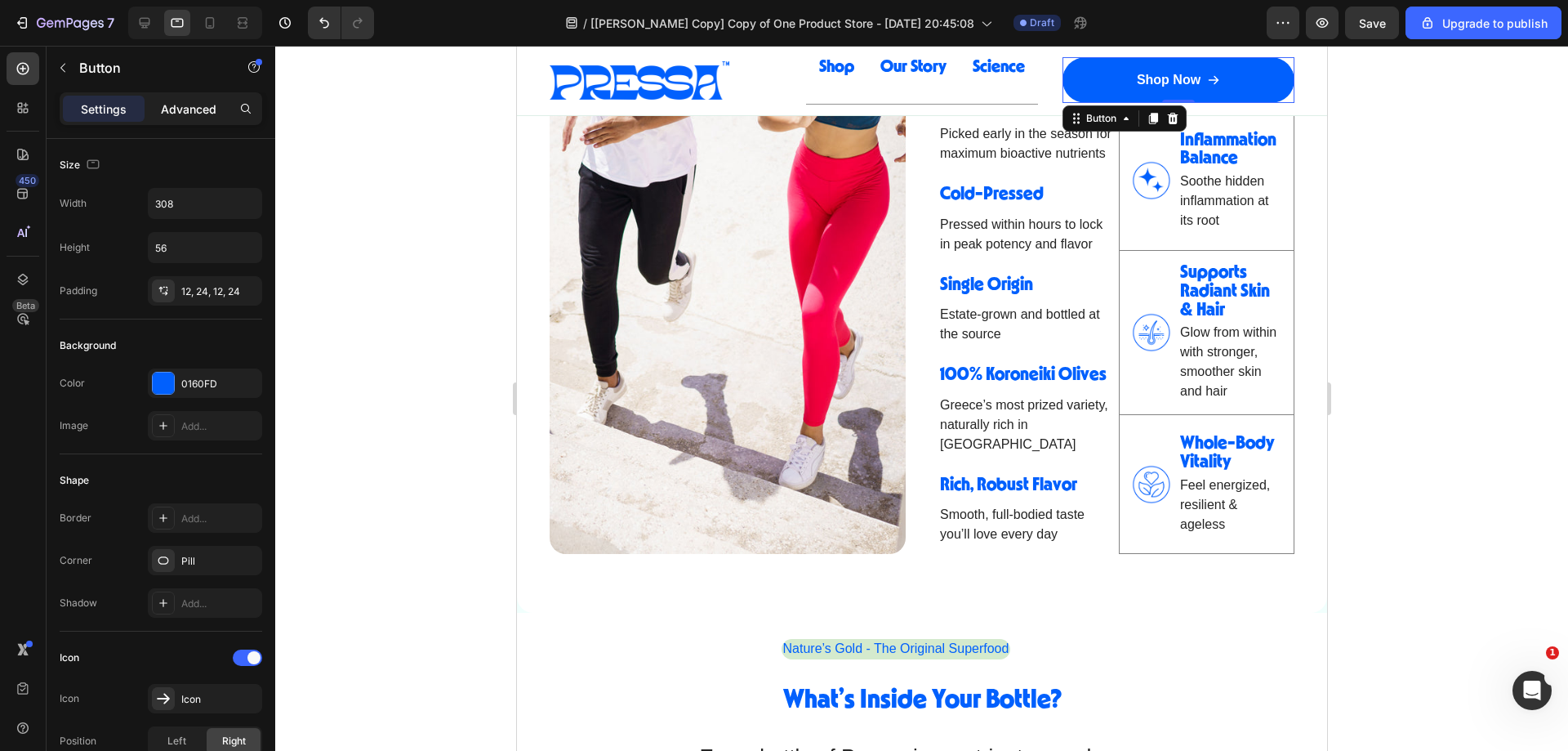
click at [184, 113] on p "Advanced" at bounding box center [188, 109] width 56 height 17
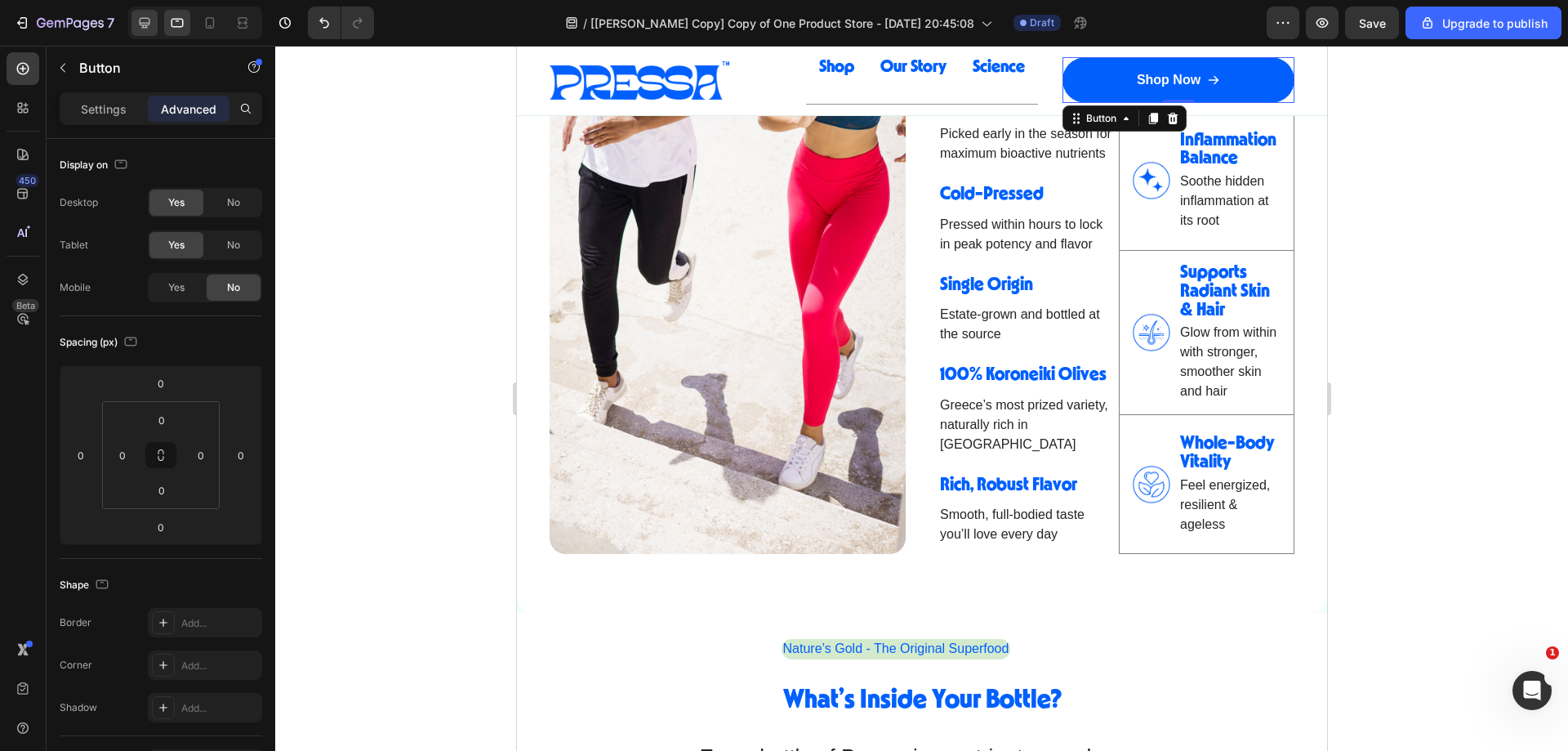
click at [138, 26] on icon at bounding box center [144, 23] width 17 height 17
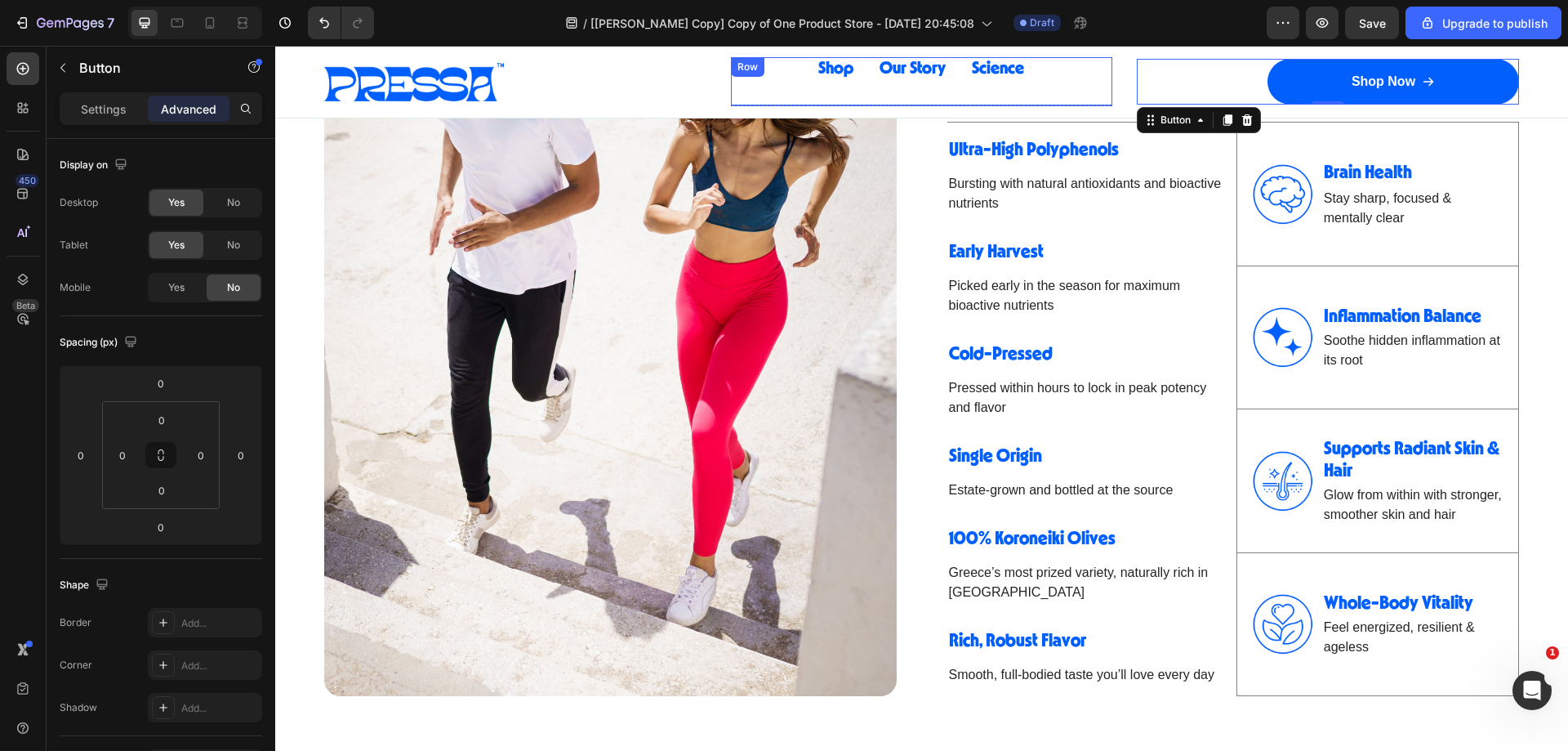
scroll to position [1410, 0]
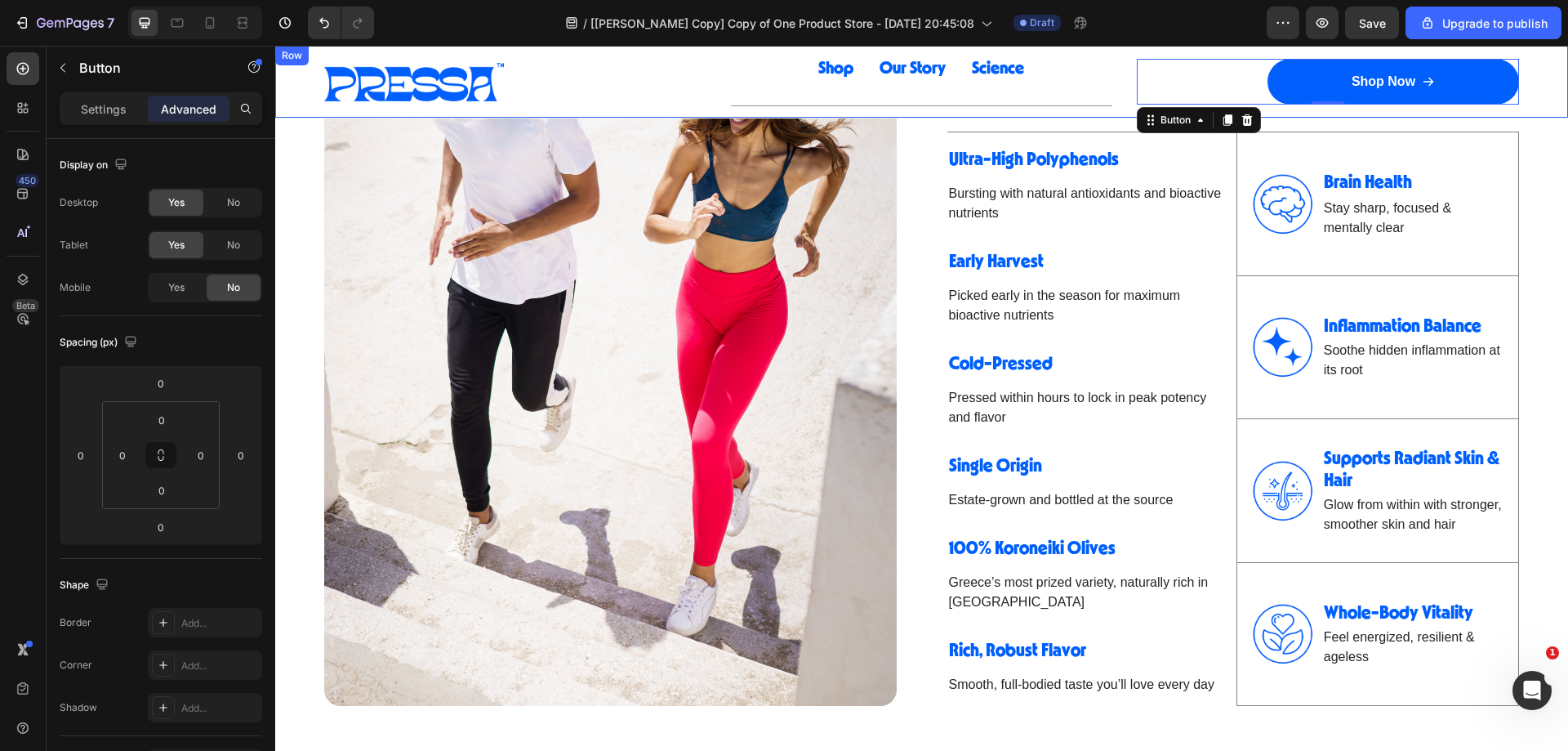
click at [1108, 103] on div "Image Row Shop Button Our Story Button Science Button Row Row Shop Now Button 0…" at bounding box center [922, 81] width 1293 height 72
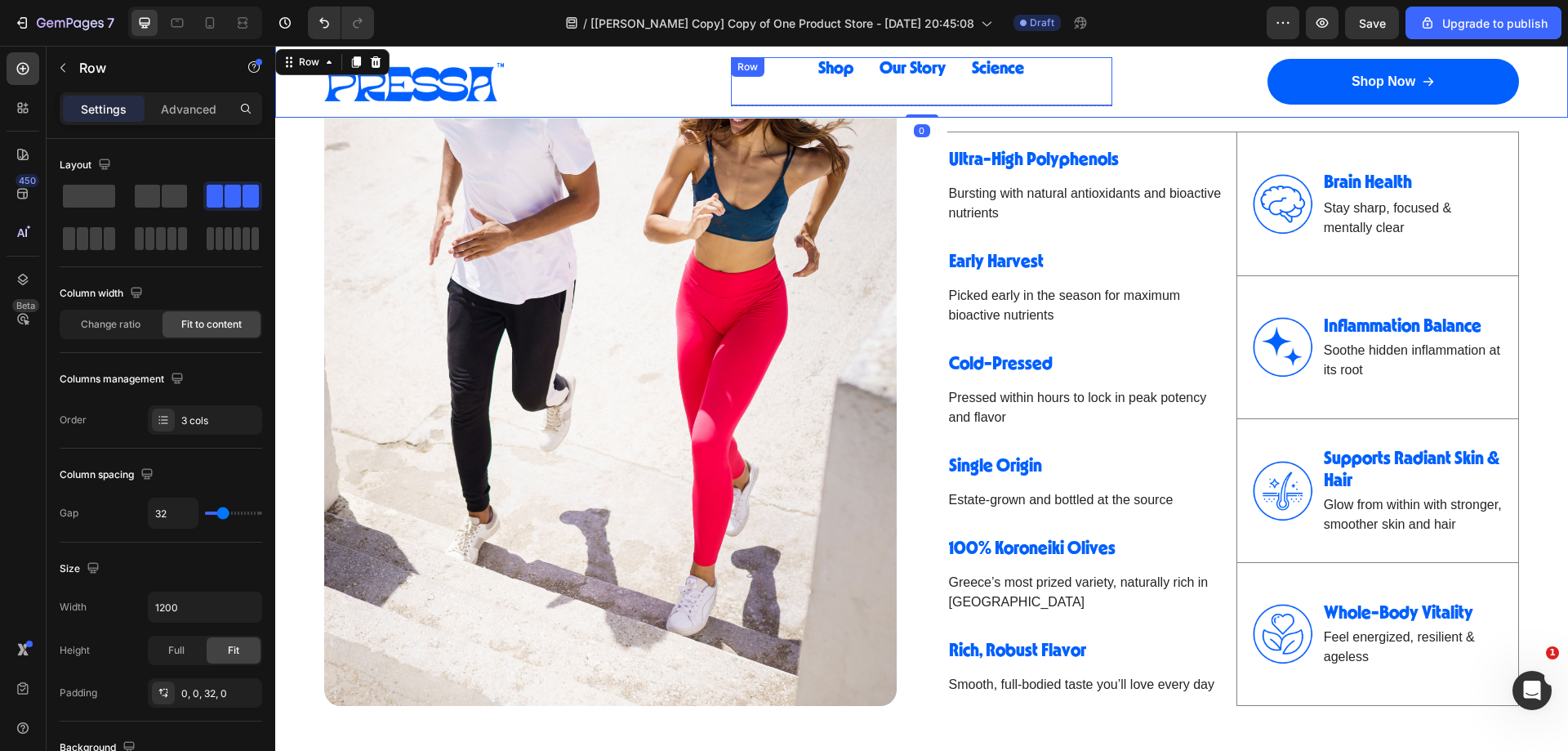
click at [1035, 103] on div "Shop Button Our Story Button Science Button Row" at bounding box center [922, 81] width 382 height 49
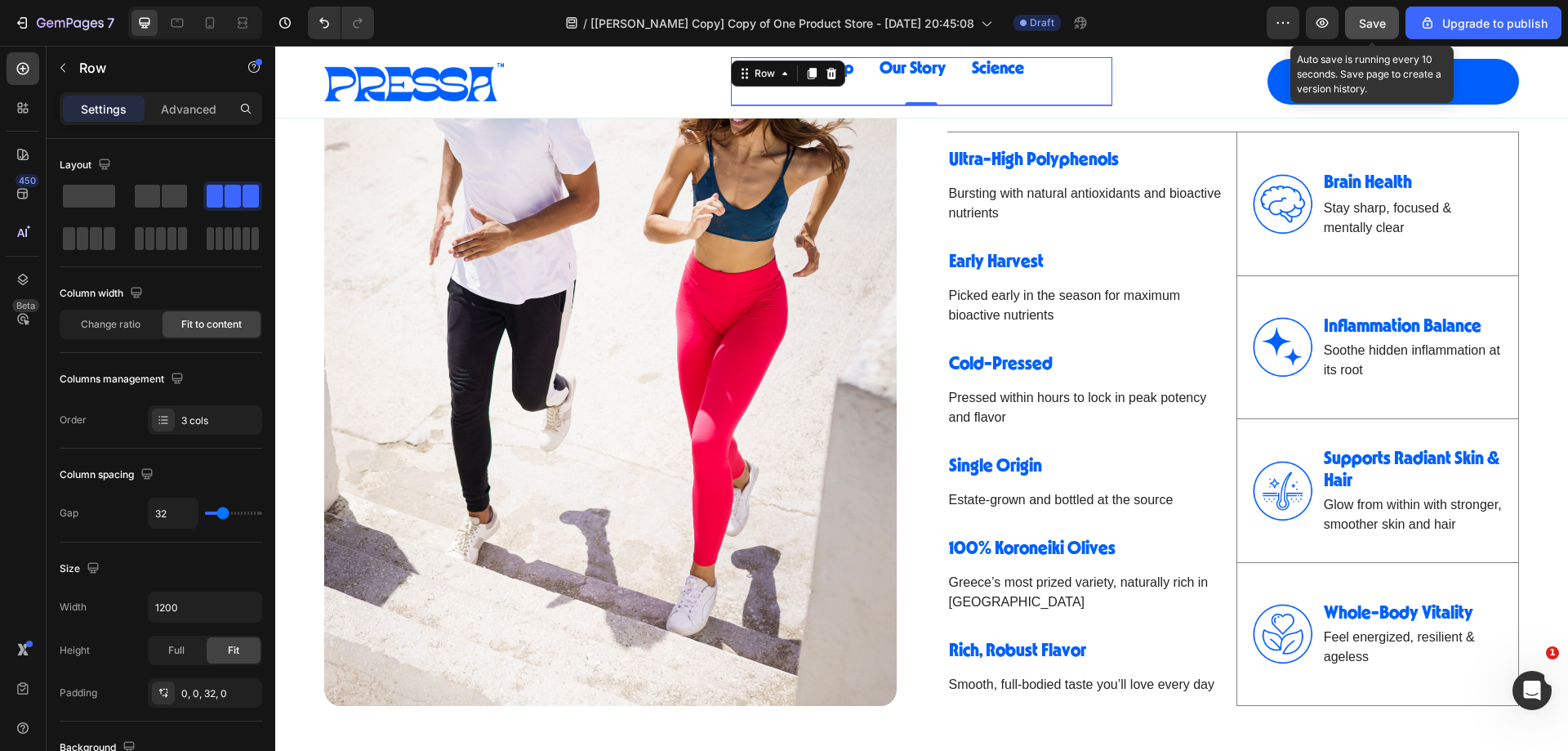
click at [1362, 26] on span "Save" at bounding box center [1372, 23] width 27 height 14
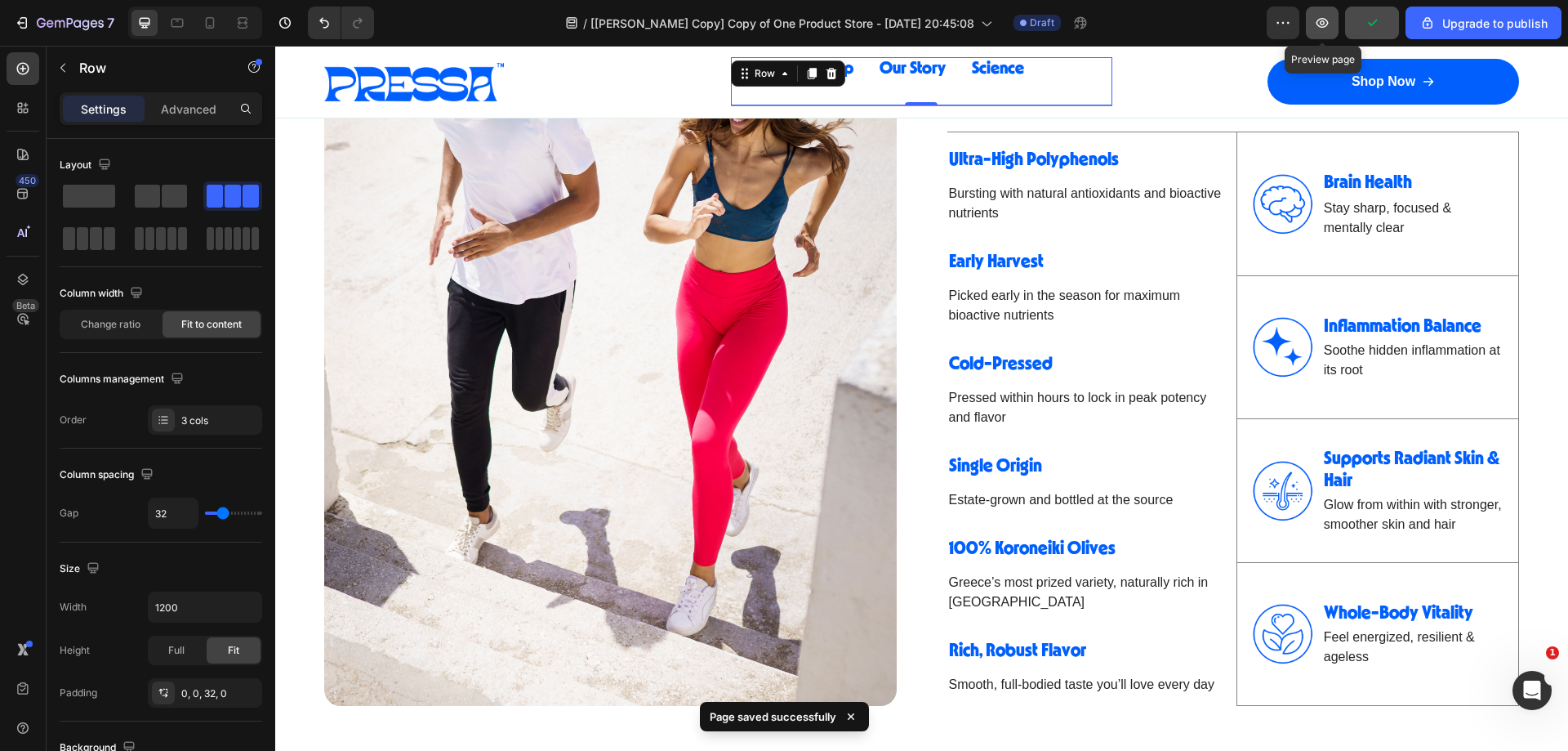
click at [1327, 21] on icon "button" at bounding box center [1322, 23] width 17 height 17
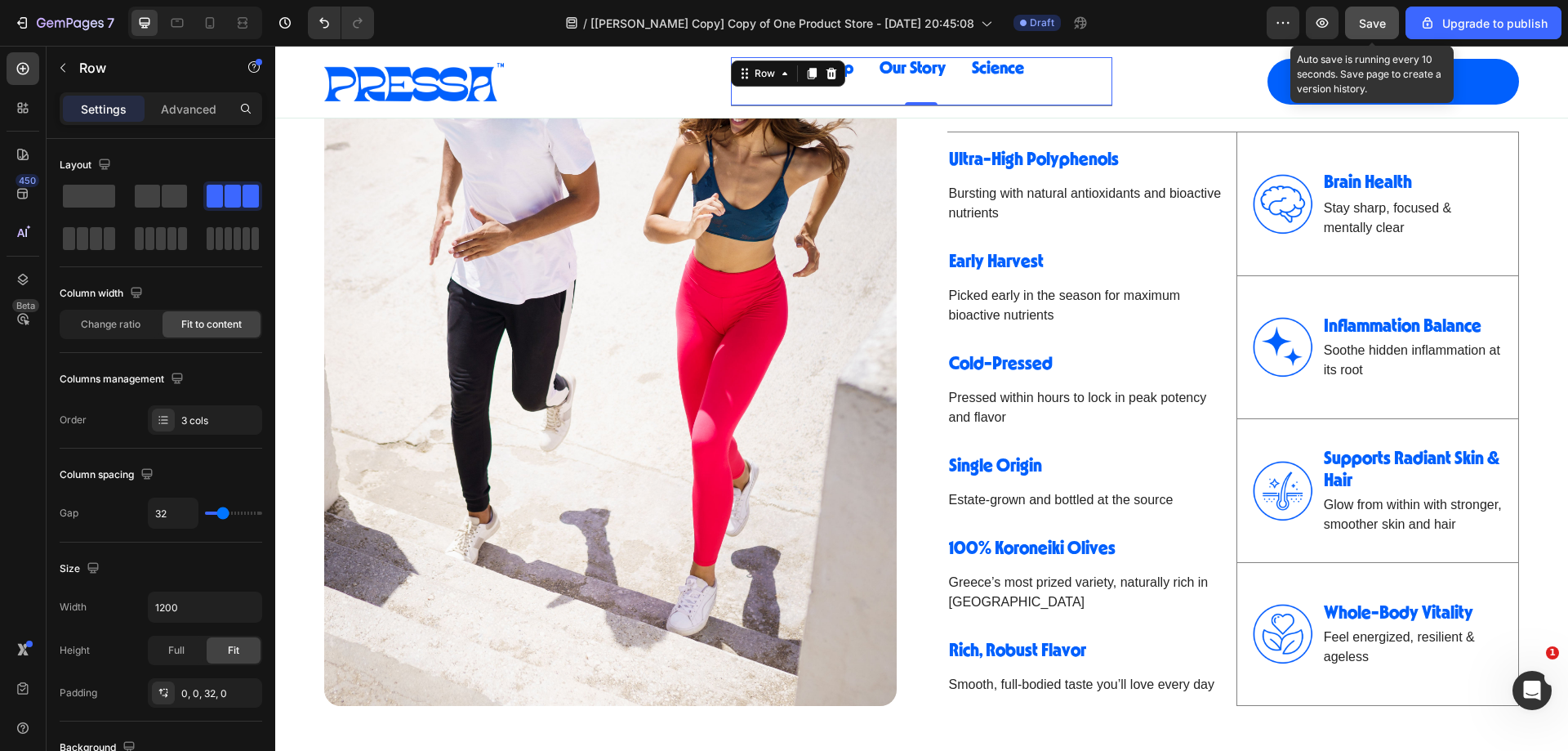
click at [1361, 24] on span "Save" at bounding box center [1372, 23] width 27 height 14
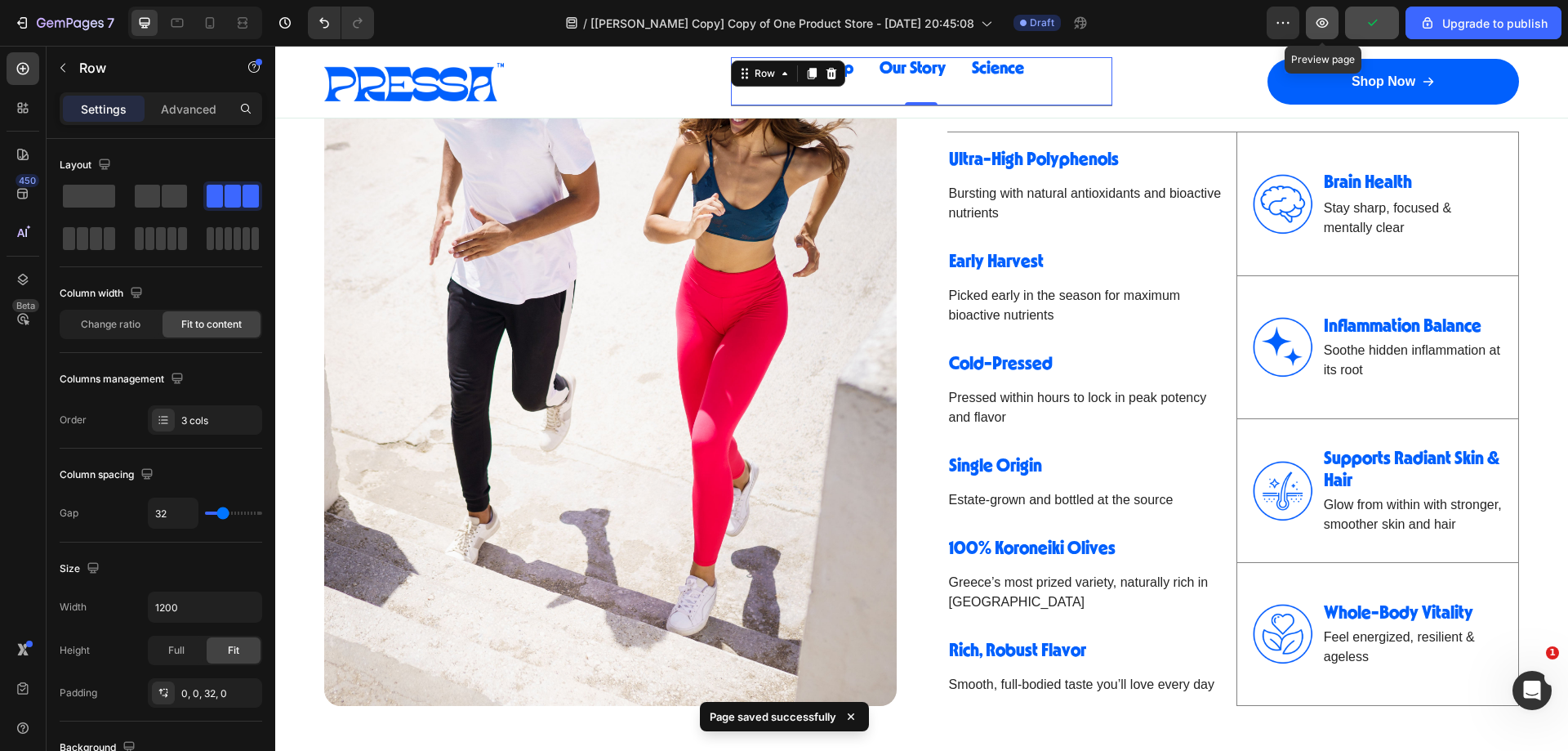
click at [1322, 14] on button "button" at bounding box center [1322, 22] width 32 height 32
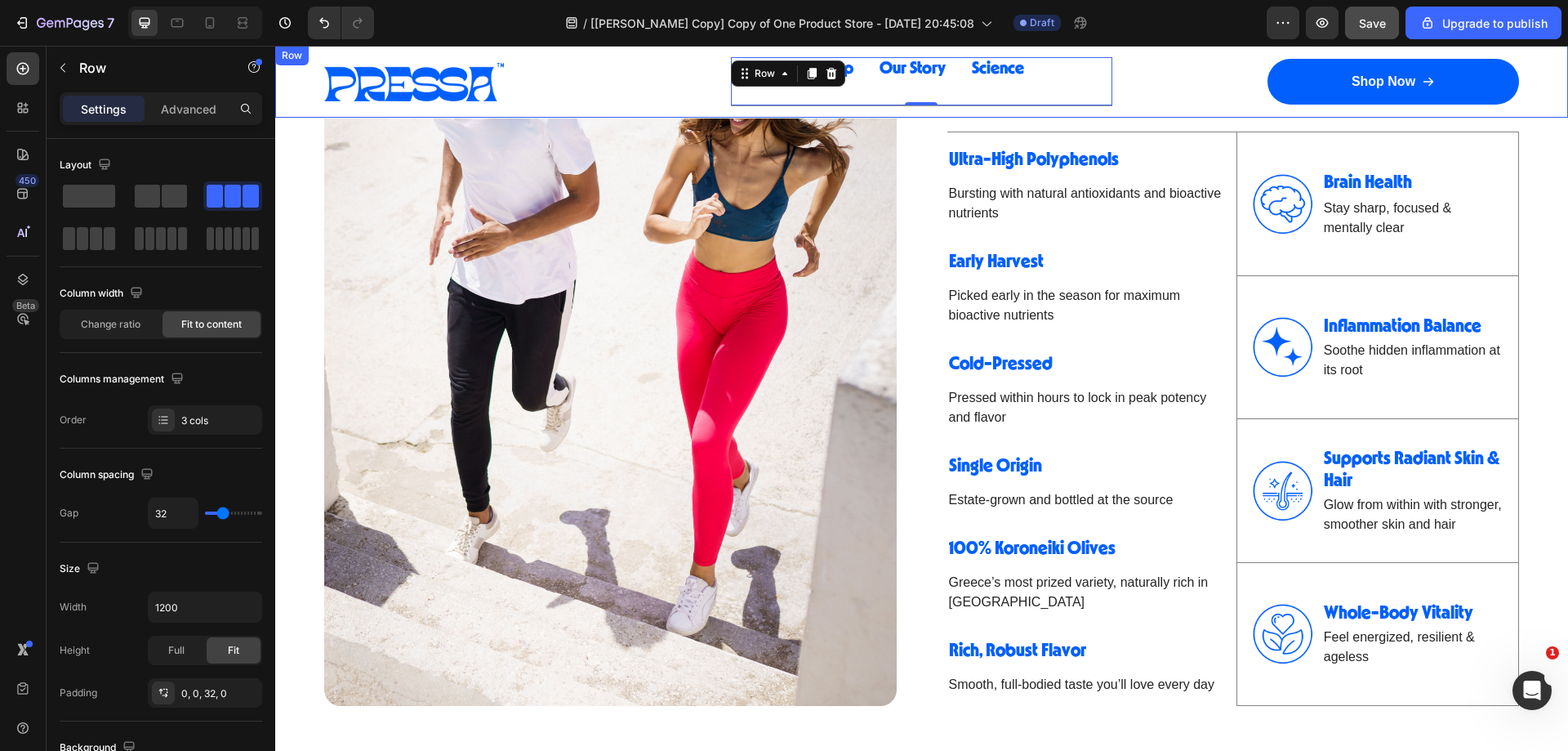
click at [1120, 76] on div "Image Row Shop Button Our Story Button Science Button Row 0 Row Shop Now Button…" at bounding box center [922, 81] width 1293 height 72
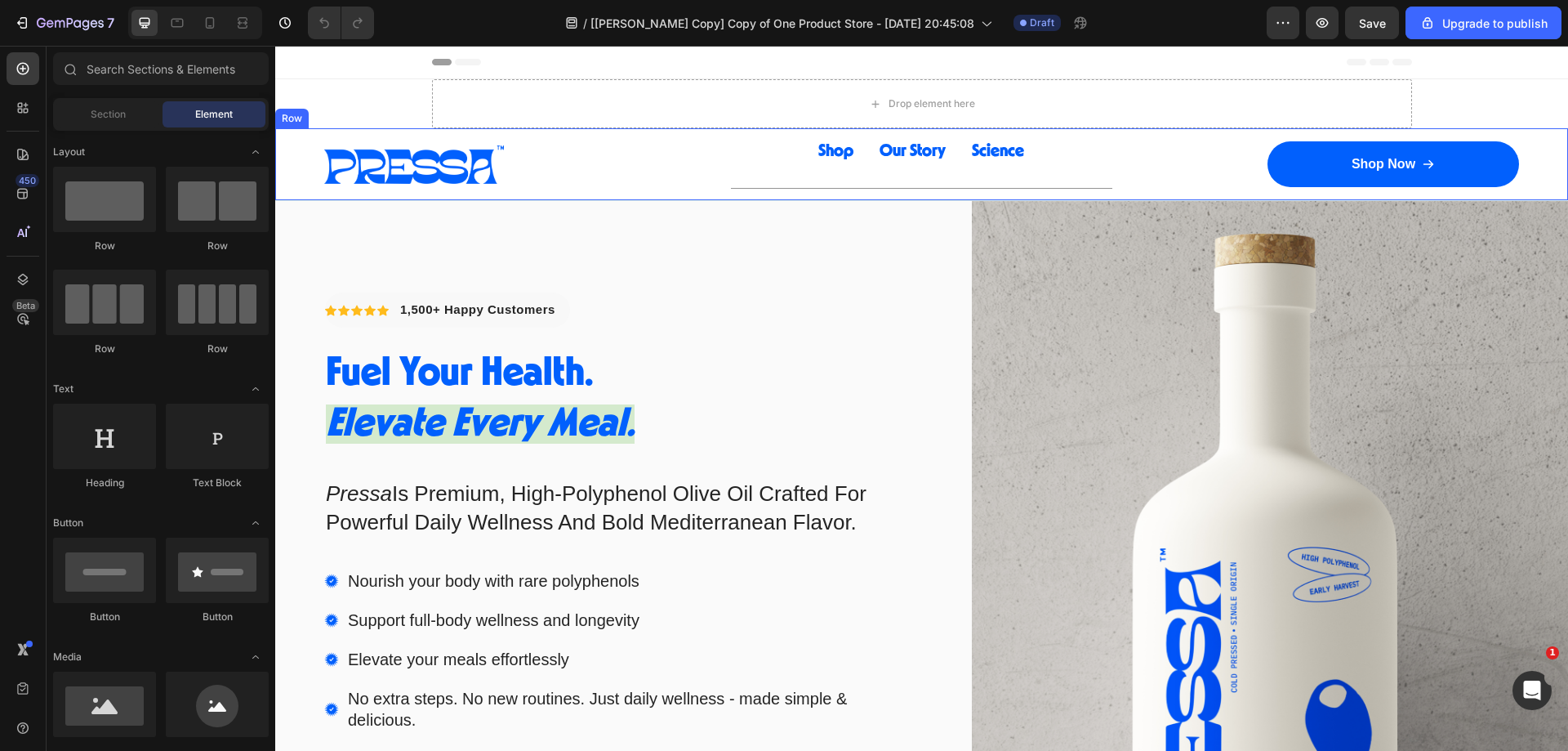
click at [716, 158] on div "Image Row Shop Button Our Story Button Science Button Row Row Shop Now Button R…" at bounding box center [922, 164] width 1293 height 72
